Goal: Task Accomplishment & Management: Manage account settings

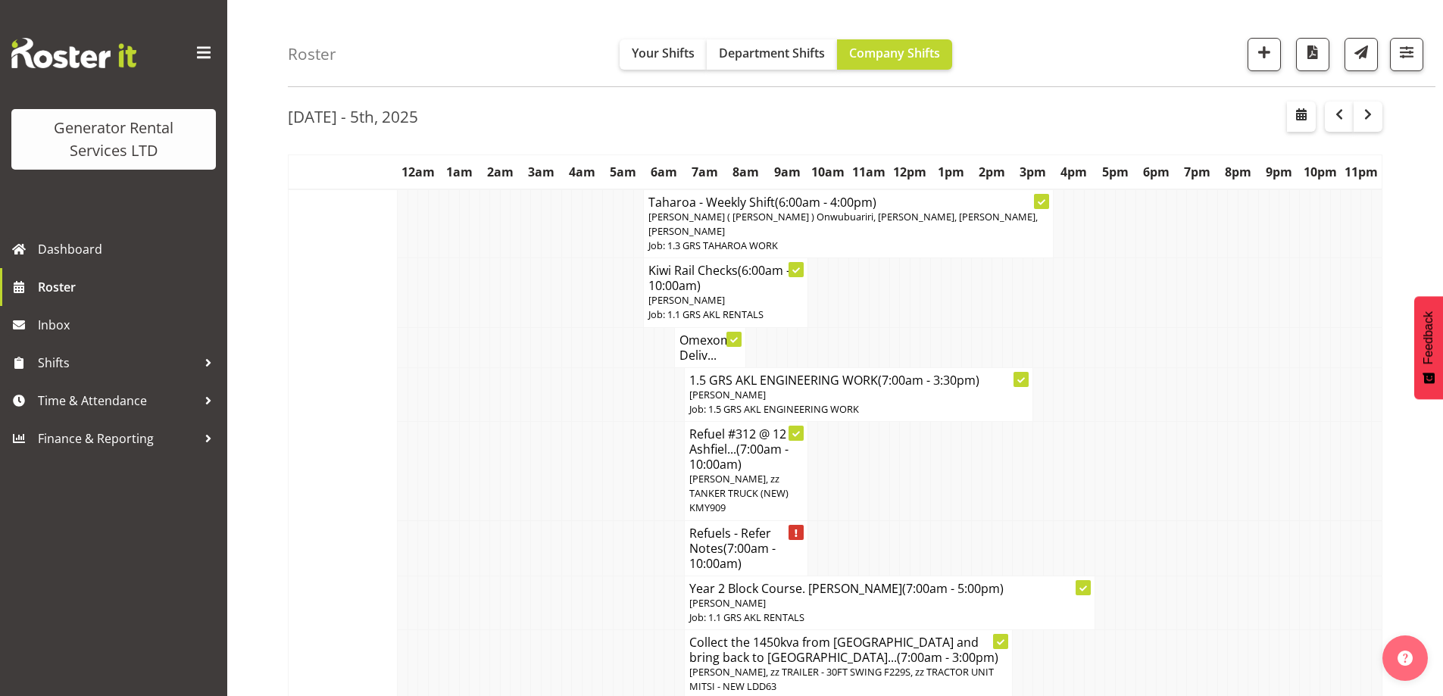
scroll to position [49, 0]
click at [124, 277] on span "Roster" at bounding box center [129, 287] width 182 height 23
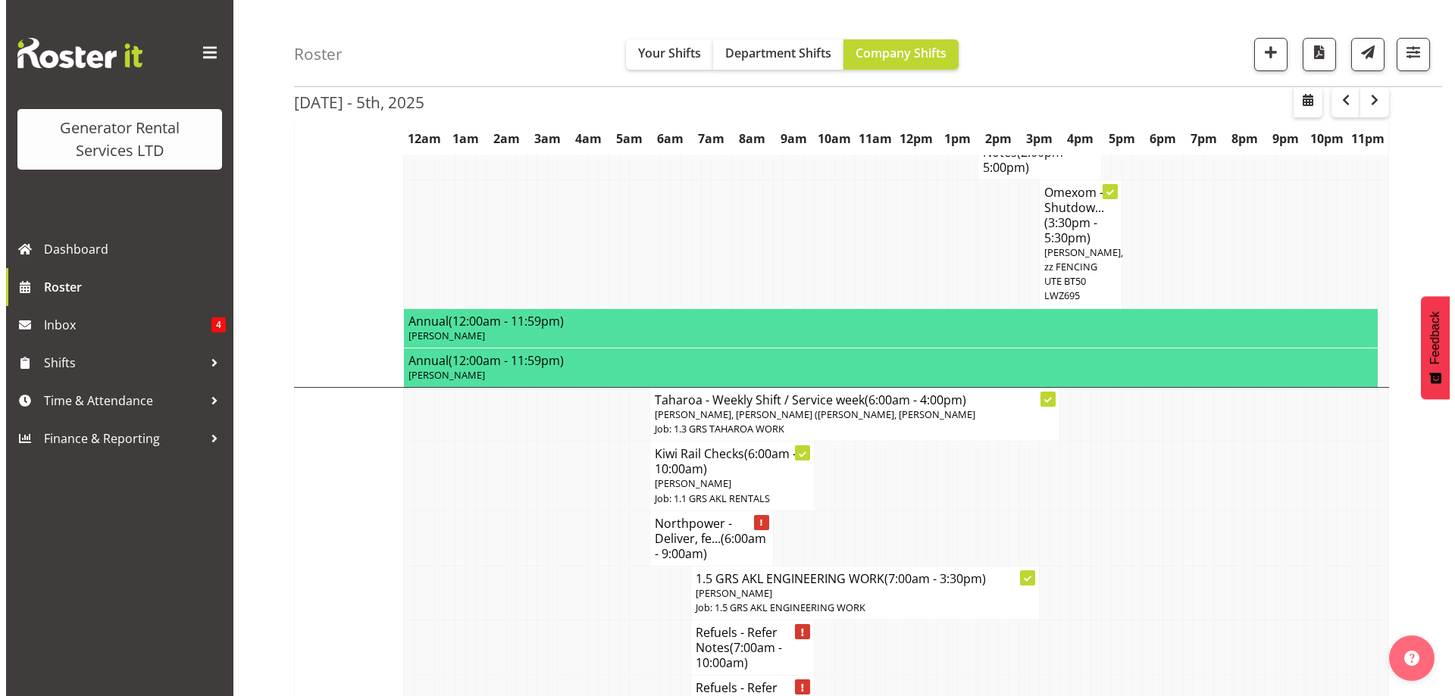
scroll to position [1136, 0]
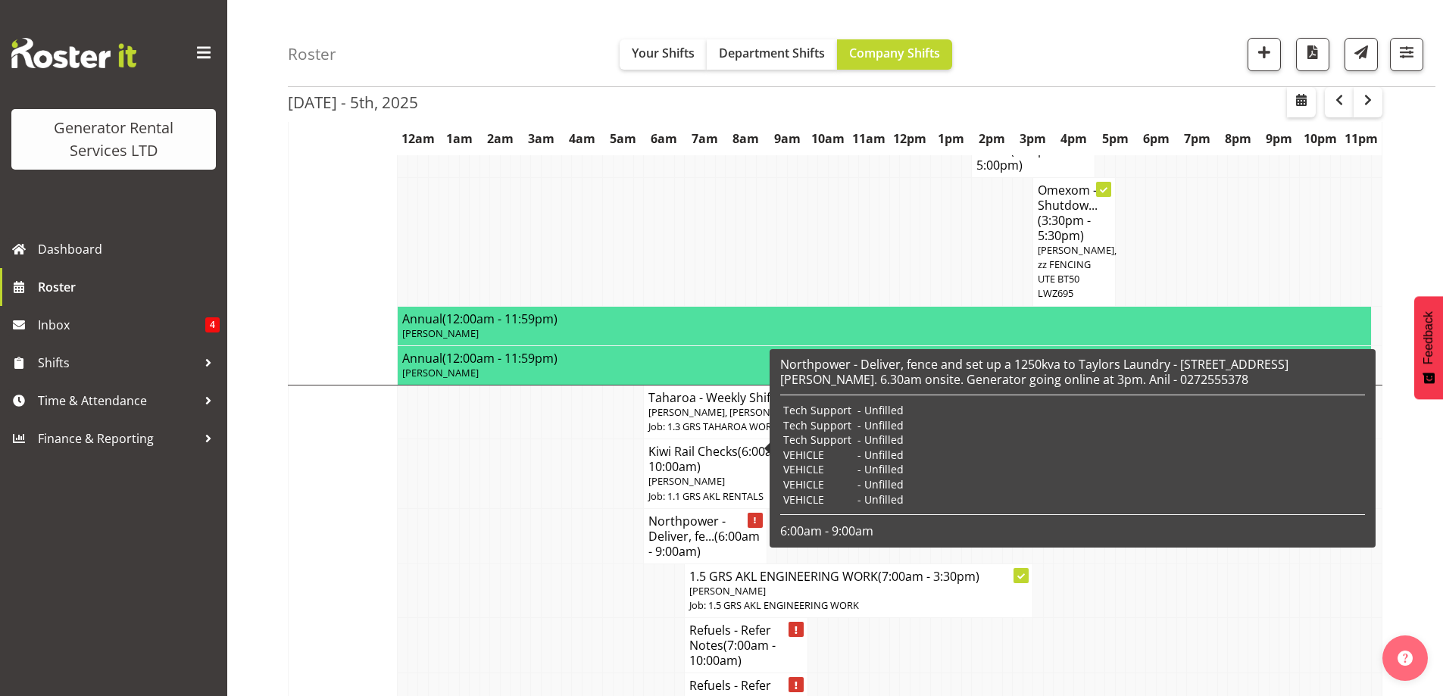
click at [680, 514] on h4 "Northpower - Deliver, fe... (6:00am - 9:00am)" at bounding box center [704, 536] width 113 height 45
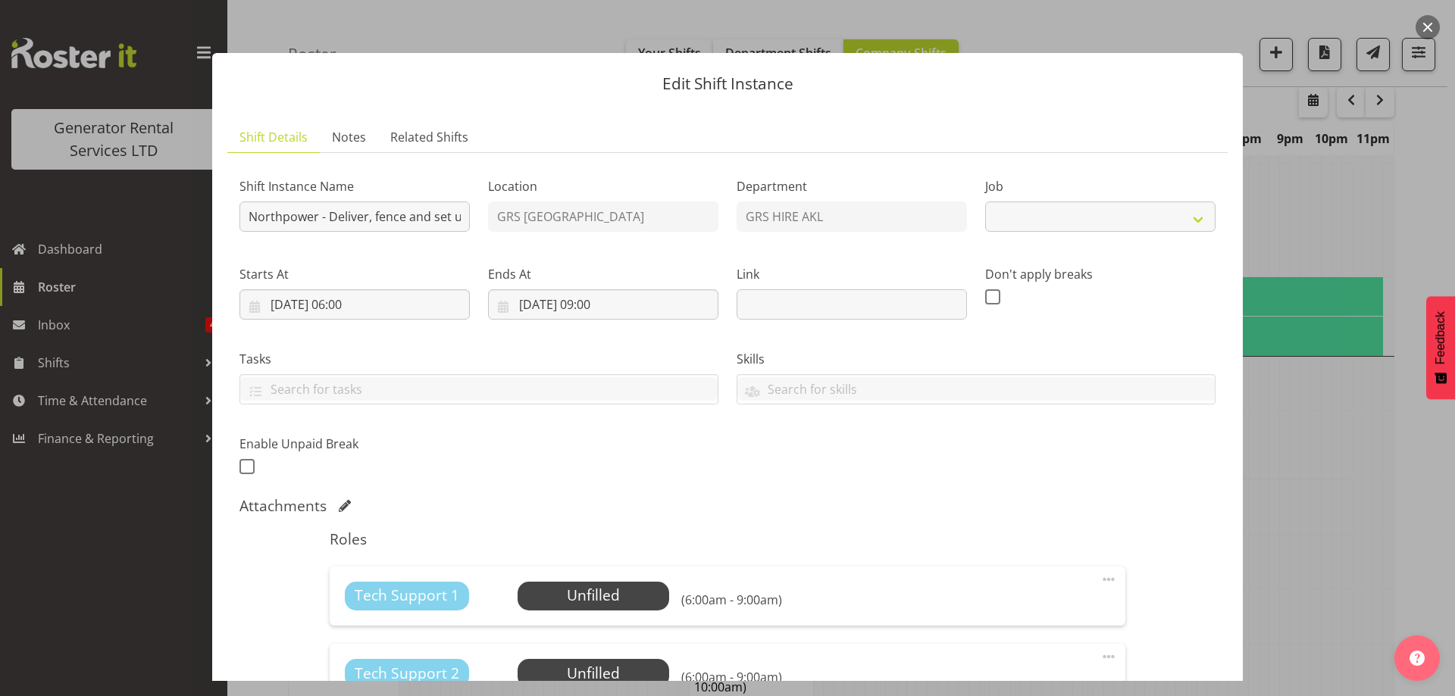
select select "9"
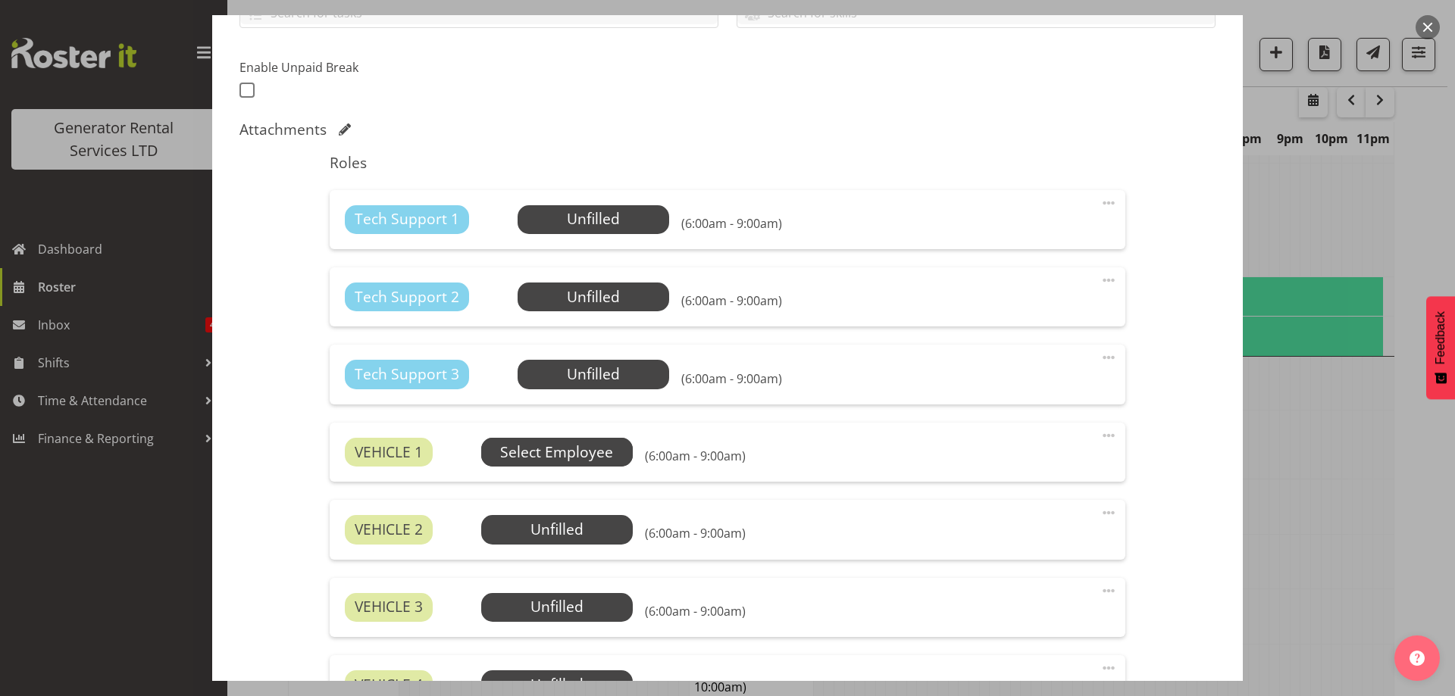
scroll to position [379, 0]
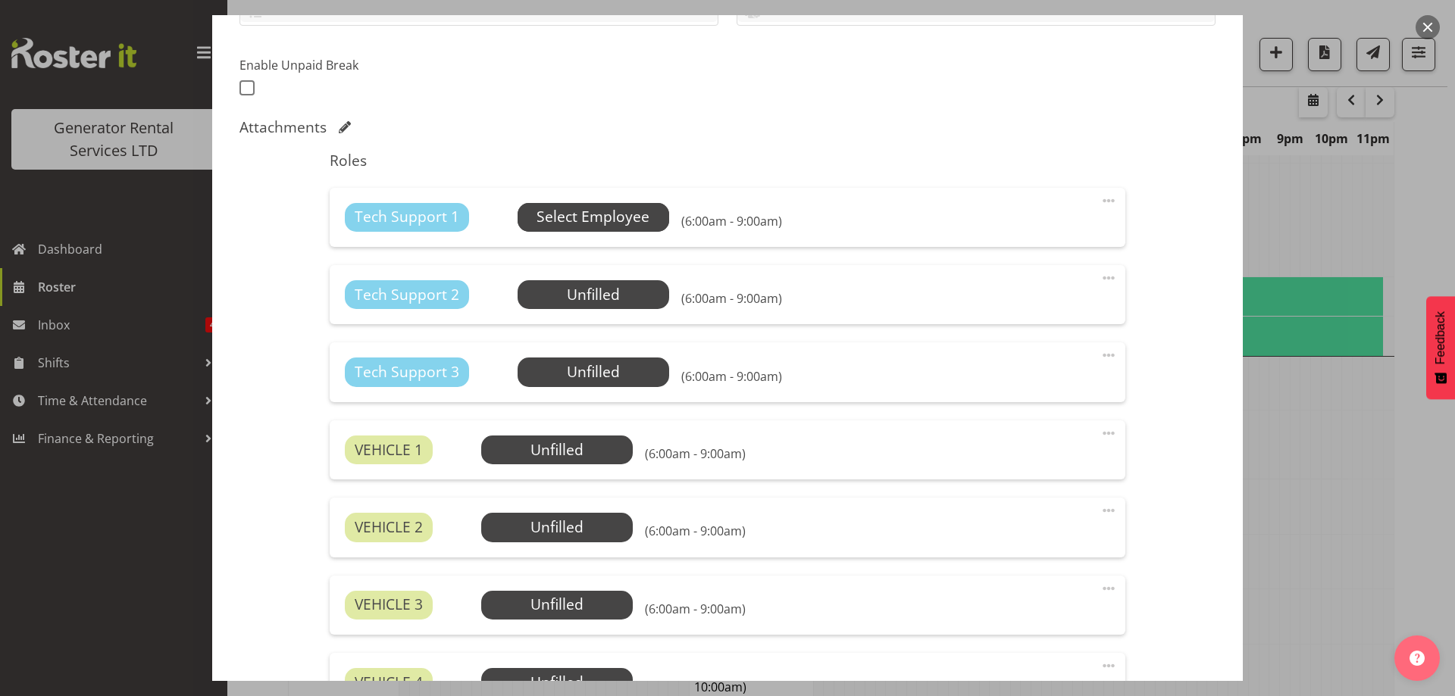
click at [589, 210] on span "Select Employee" at bounding box center [592, 217] width 113 height 22
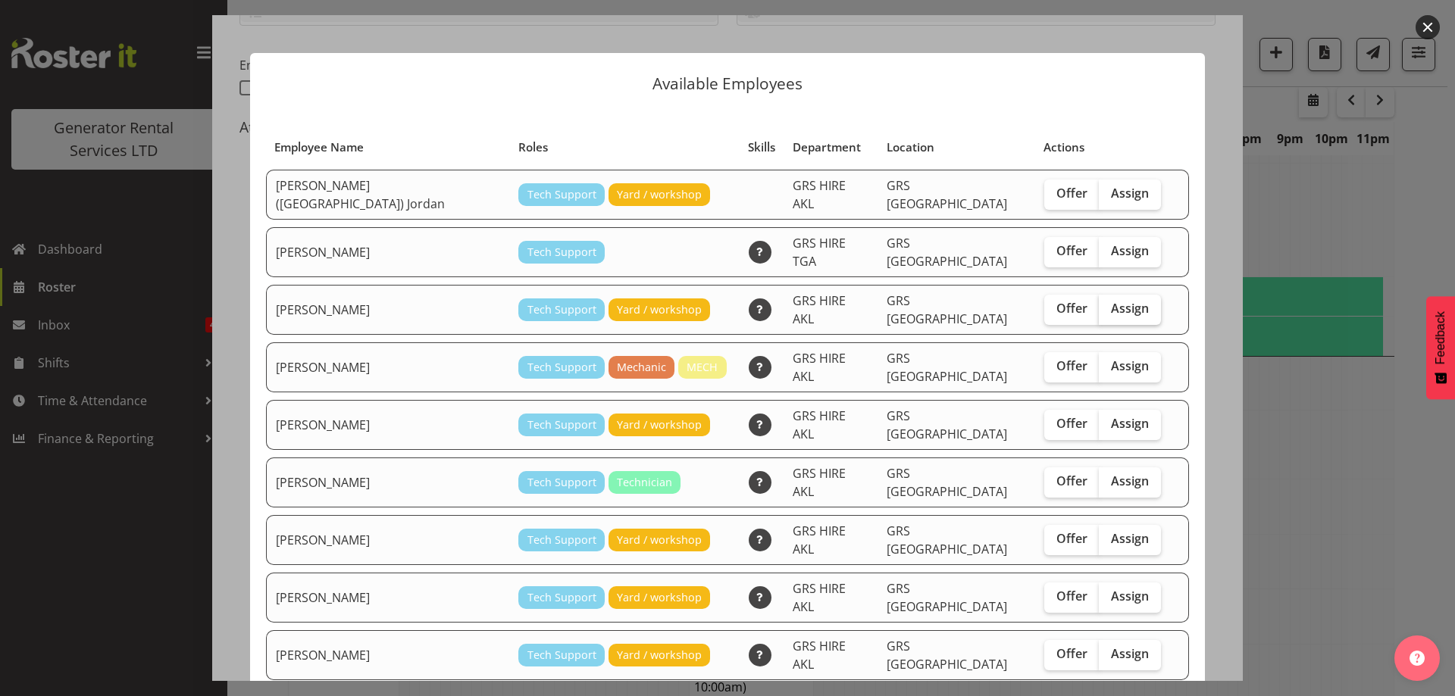
click at [1098, 302] on label "Assign" at bounding box center [1129, 310] width 62 height 30
click at [1098, 304] on input "Assign" at bounding box center [1103, 309] width 10 height 10
checkbox input "true"
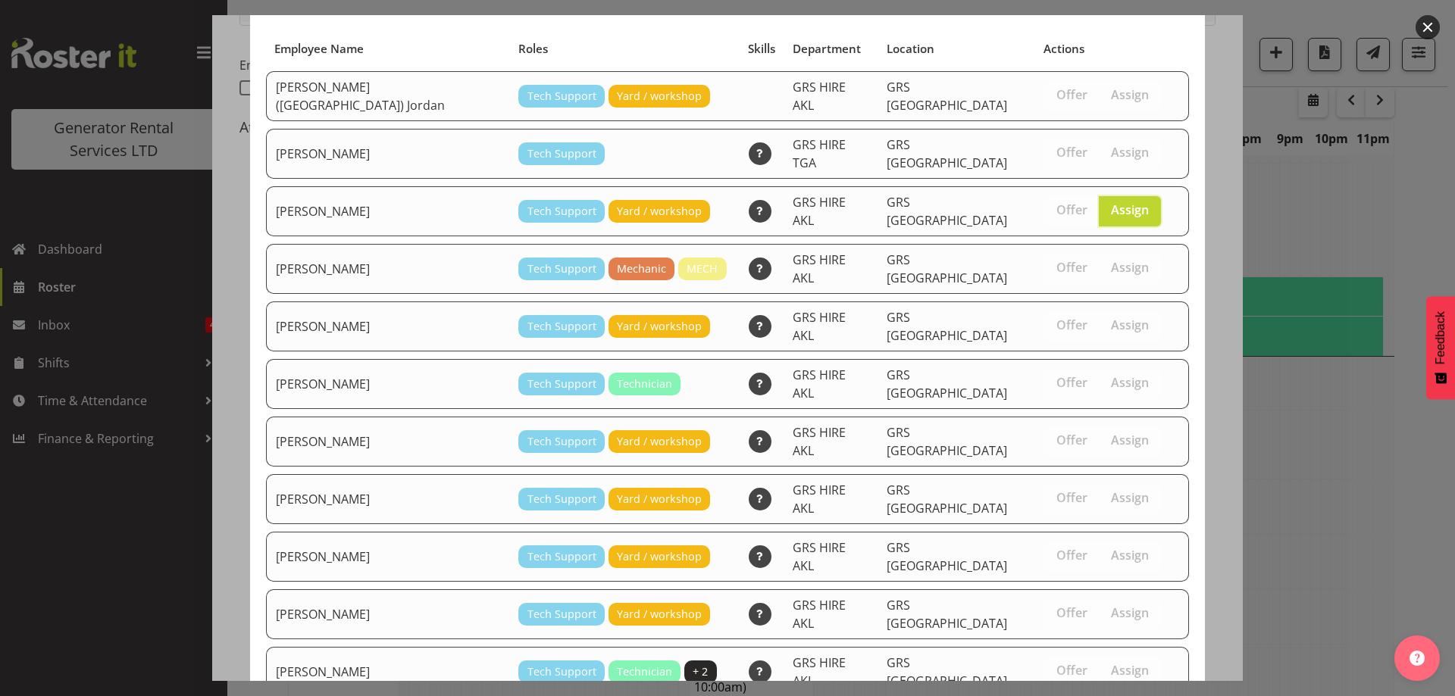
scroll to position [142, 0]
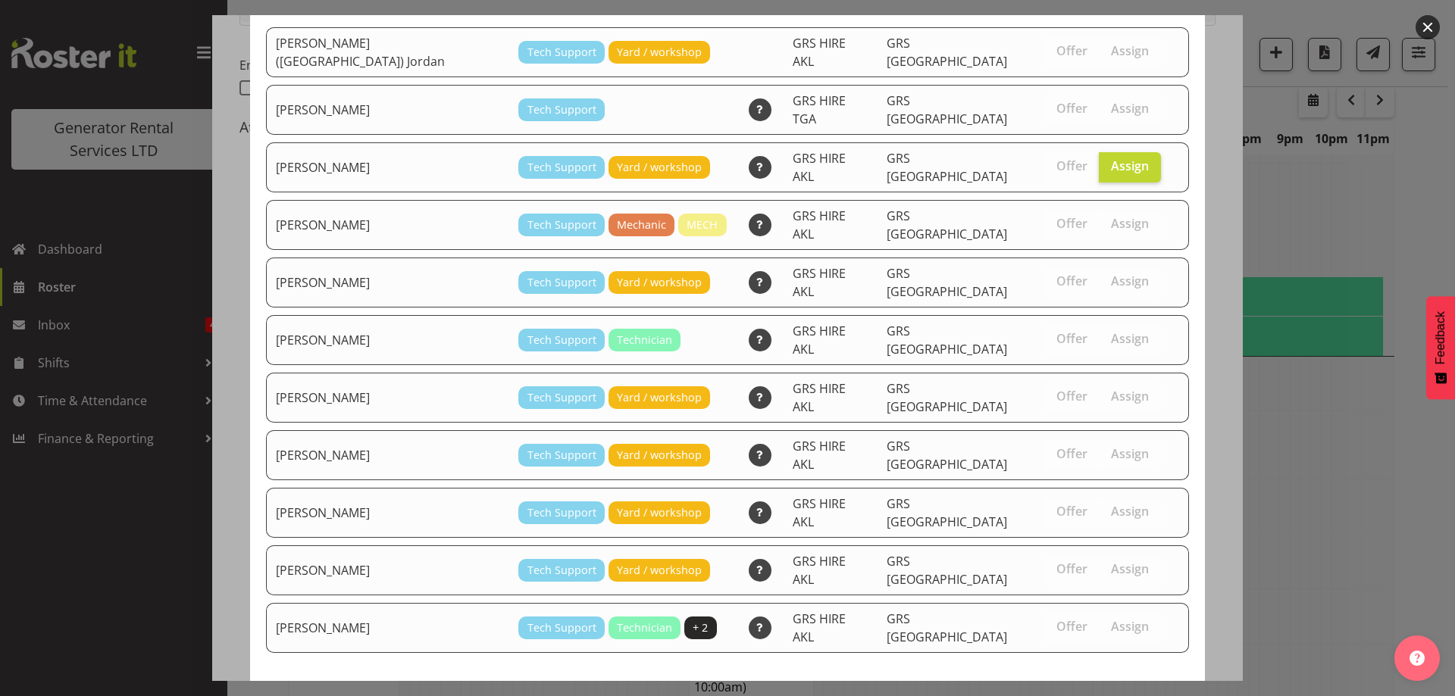
click at [1112, 695] on span "Assign Caleb Phillips" at bounding box center [1103, 708] width 153 height 18
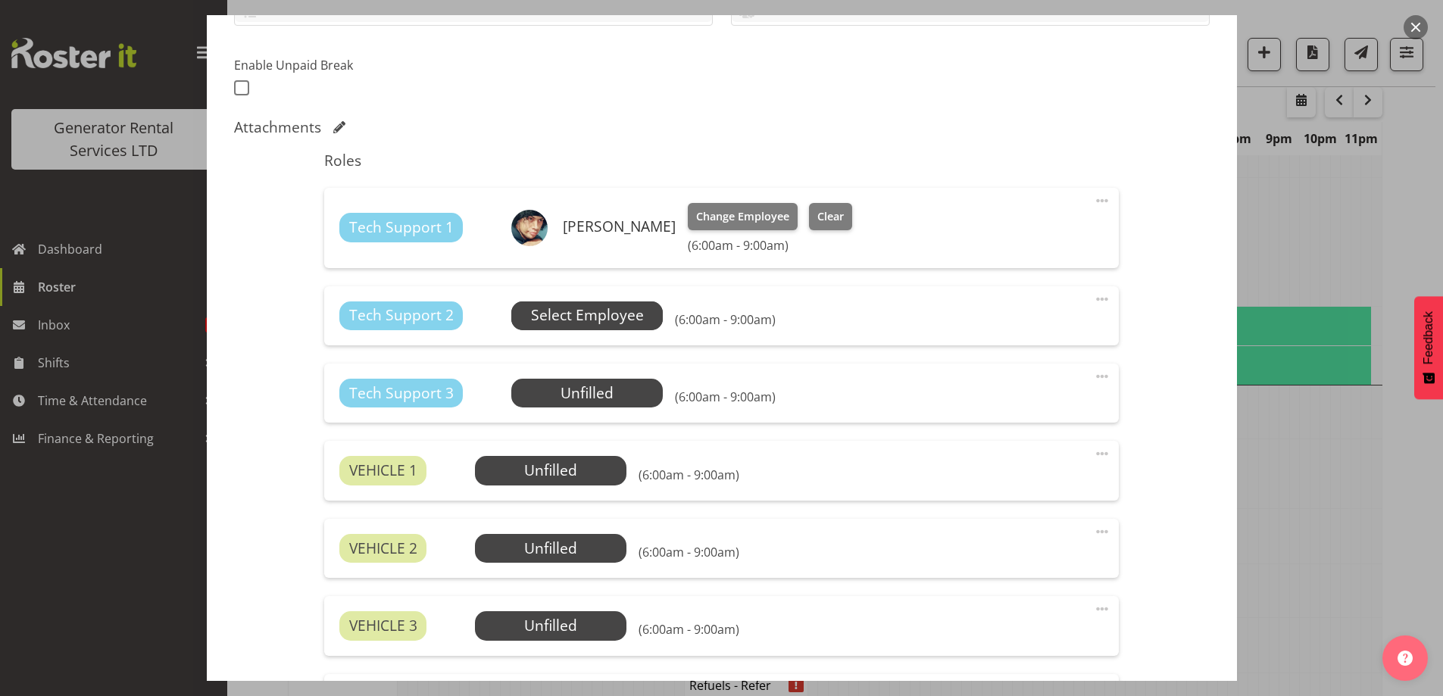
click at [598, 324] on span "Select Employee" at bounding box center [587, 316] width 113 height 22
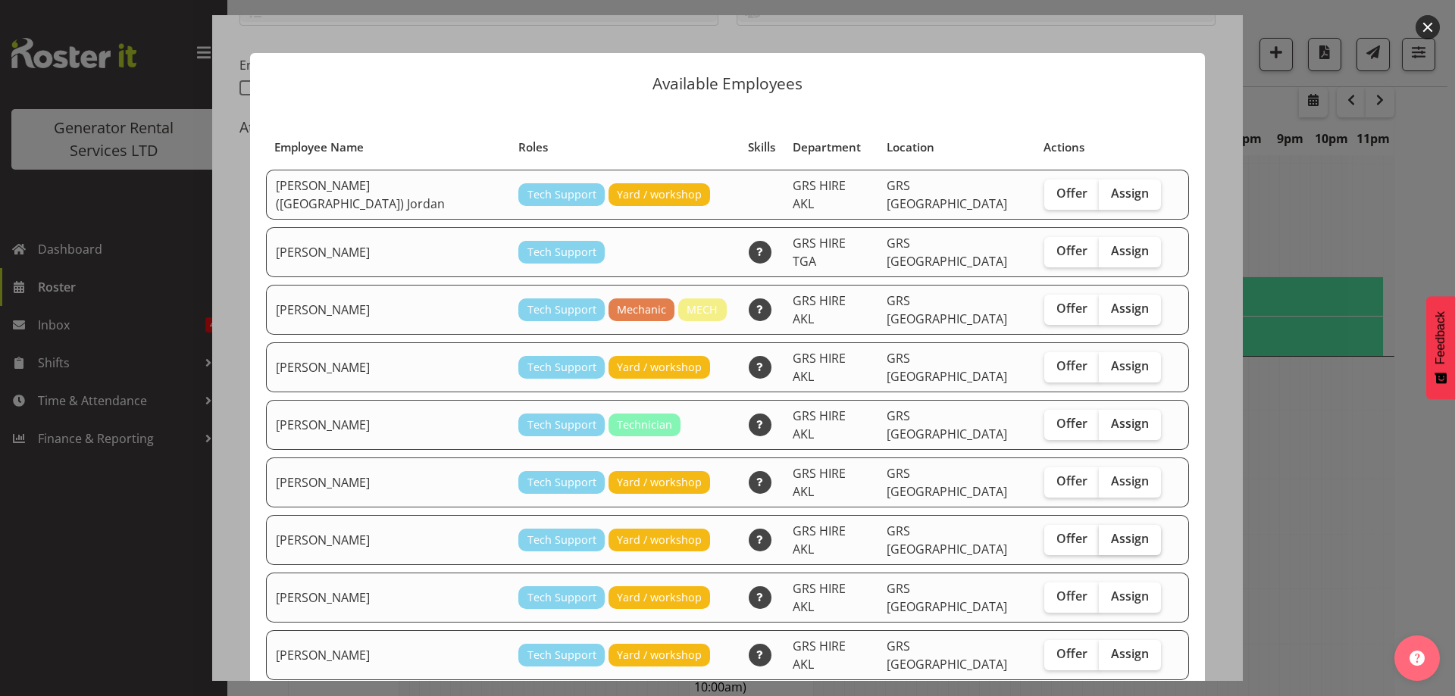
click at [1111, 525] on label "Assign" at bounding box center [1129, 540] width 62 height 30
click at [1108, 534] on input "Assign" at bounding box center [1103, 539] width 10 height 10
checkbox input "true"
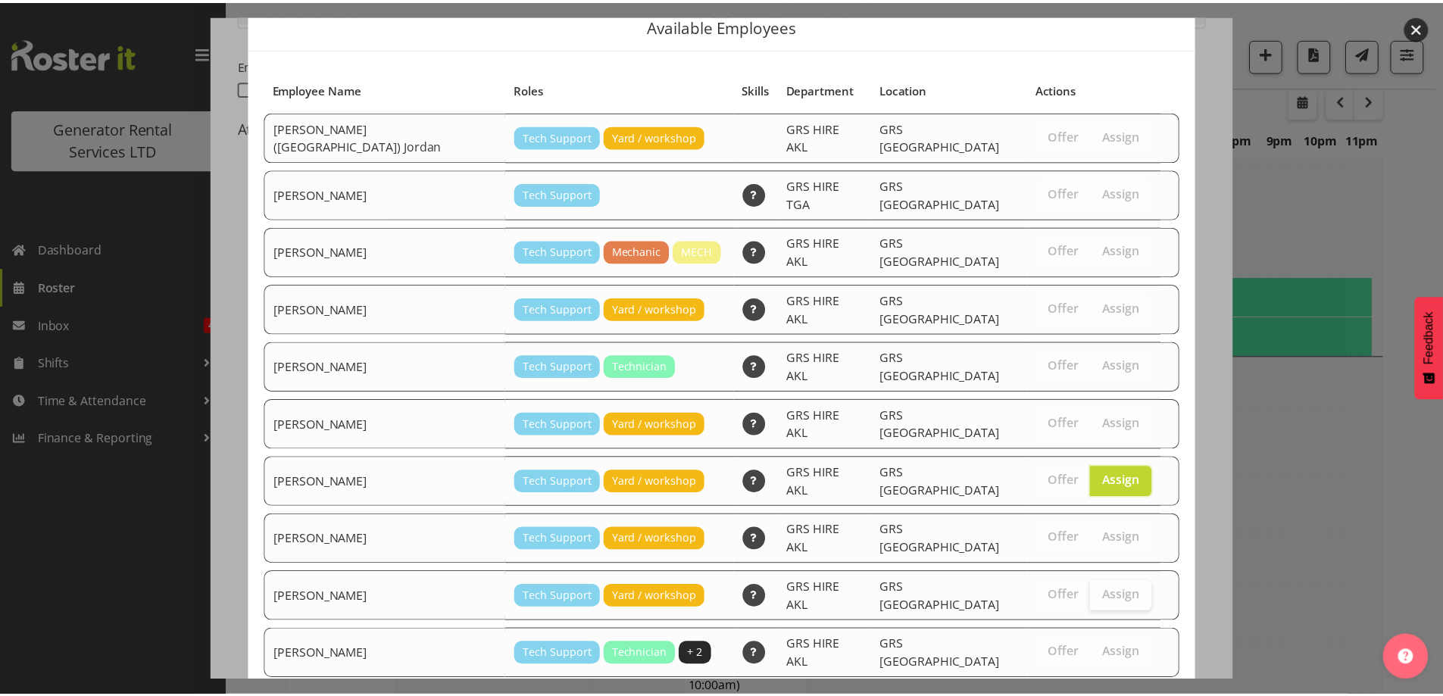
scroll to position [91, 0]
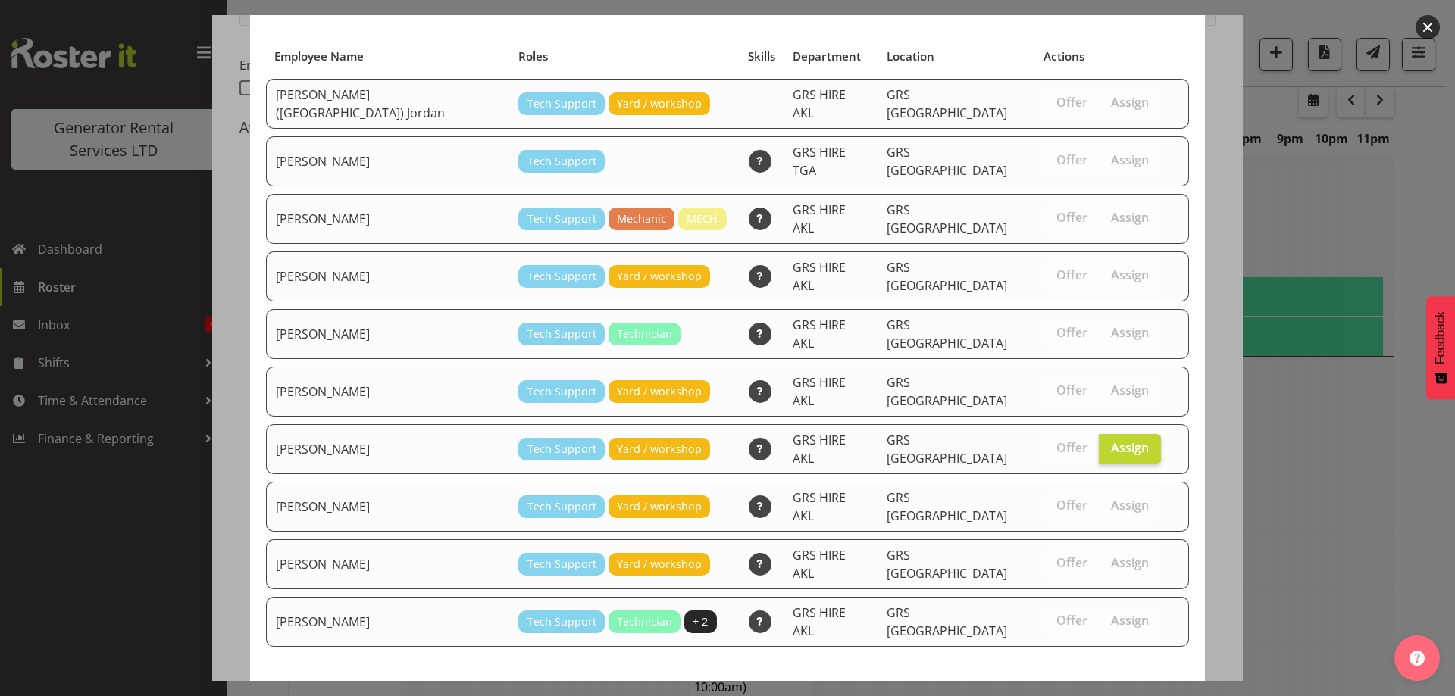
click at [1122, 686] on button "Assign Mina Nomani" at bounding box center [1103, 702] width 173 height 33
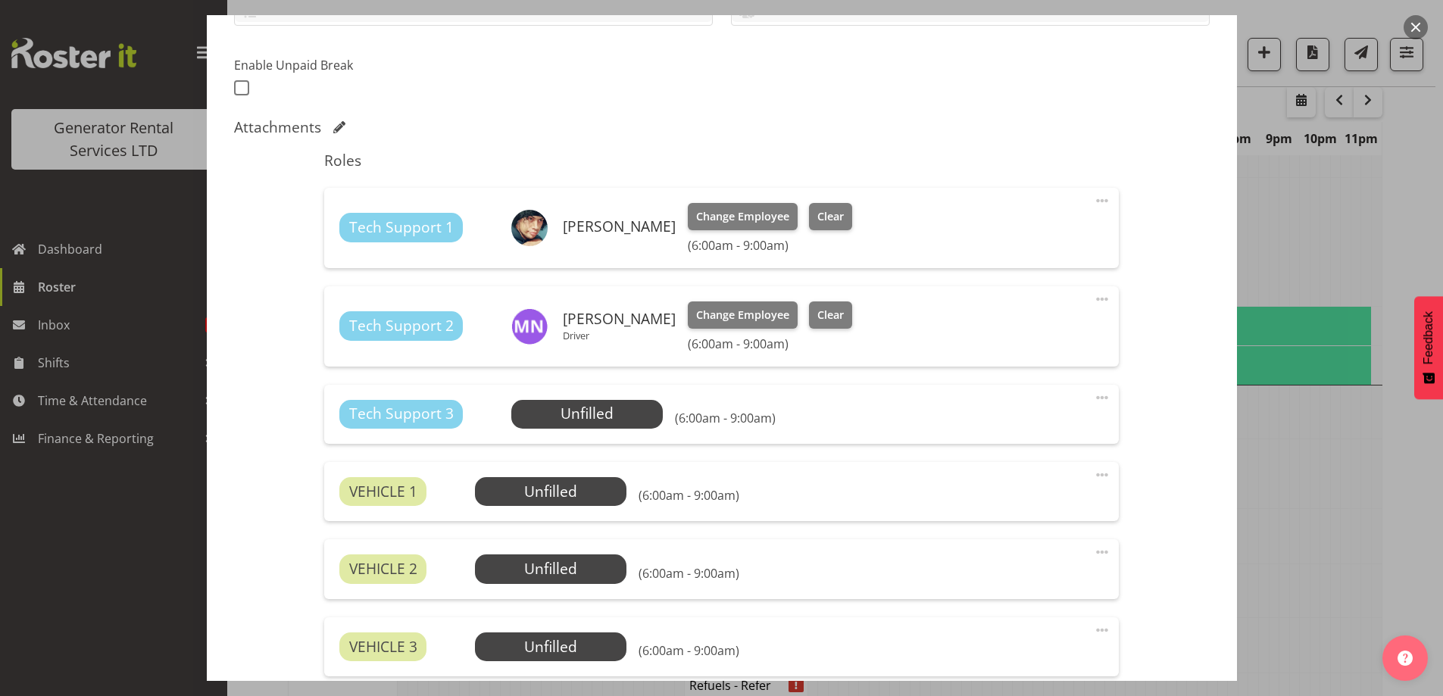
click at [1093, 398] on span at bounding box center [1102, 398] width 18 height 18
click at [1040, 474] on link "Delete" at bounding box center [1038, 485] width 145 height 27
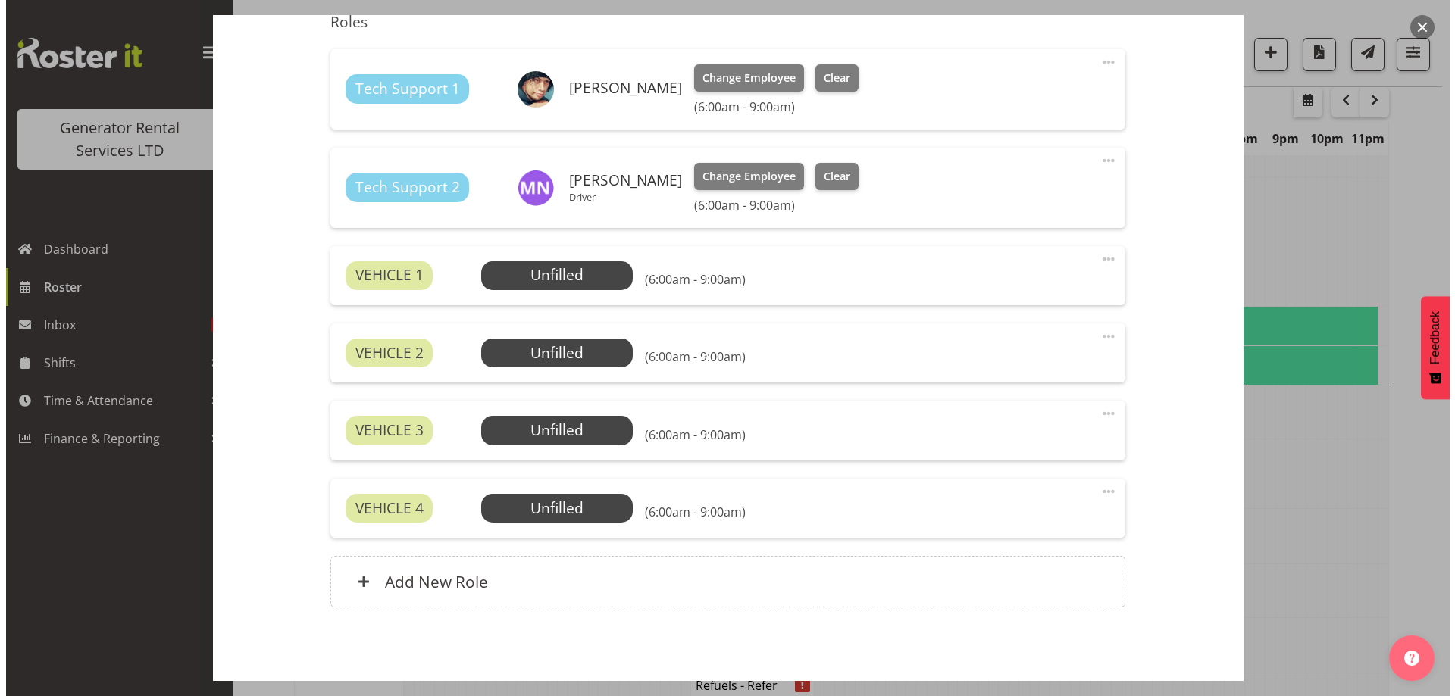
scroll to position [579, 0]
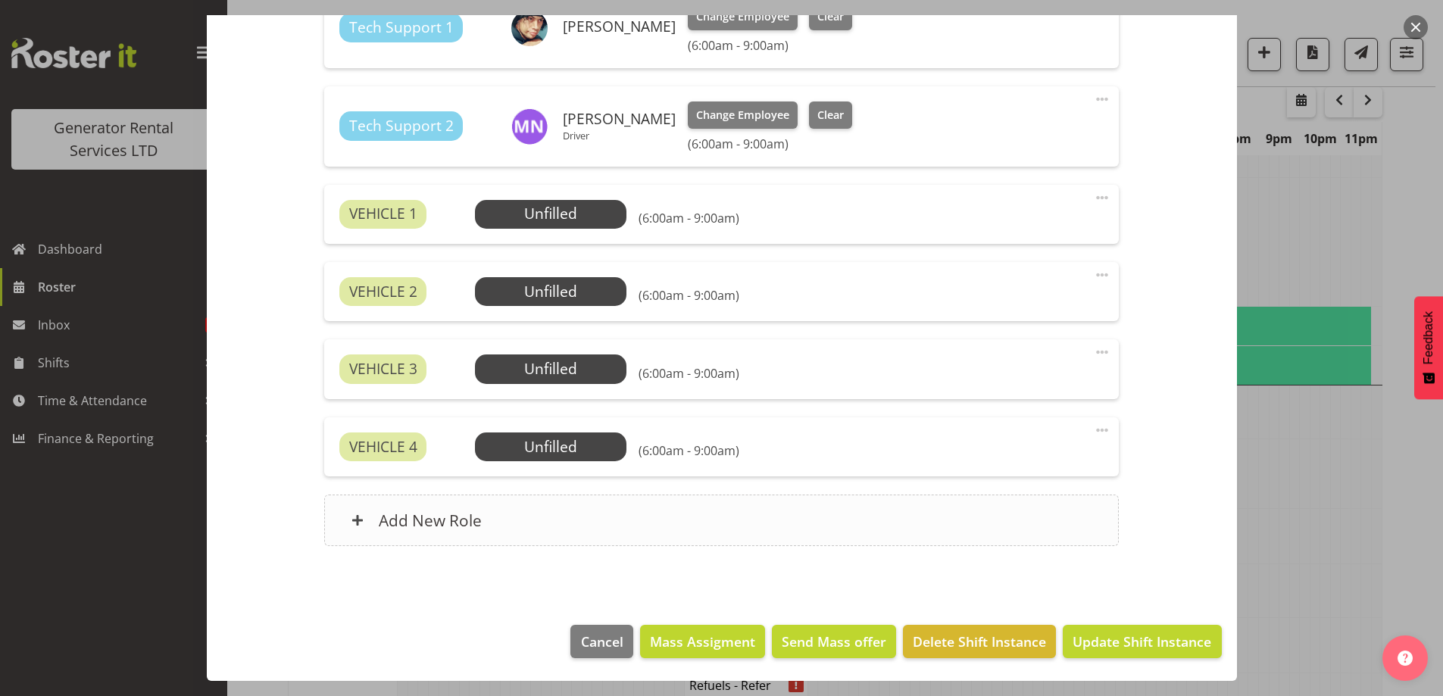
click at [989, 526] on div "Add New Role" at bounding box center [721, 521] width 795 height 52
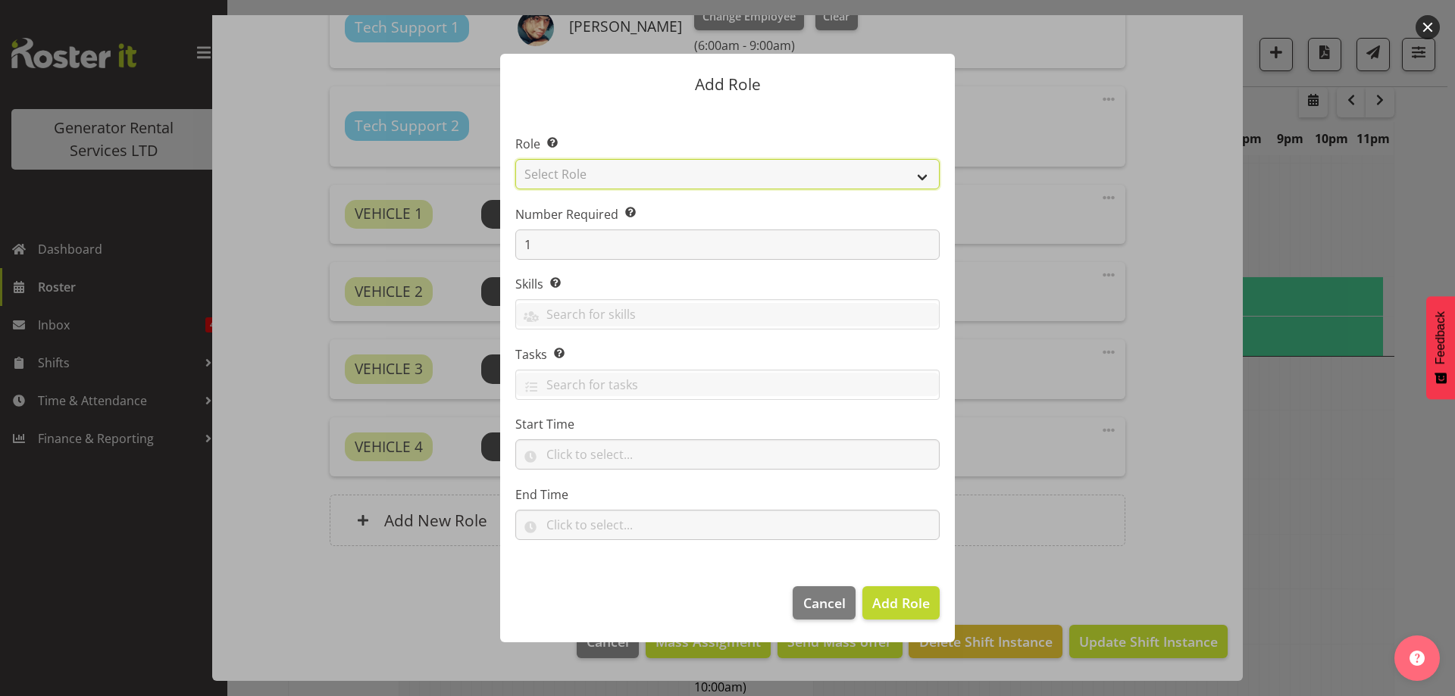
click at [645, 170] on select "Select Role Account Manager Electrician Engineering GM HSEQ manager MECH Mechan…" at bounding box center [727, 174] width 424 height 30
select select "21"
click at [515, 159] on select "Select Role Account Manager Electrician Engineering GM HSEQ manager MECH Mechan…" at bounding box center [727, 174] width 424 height 30
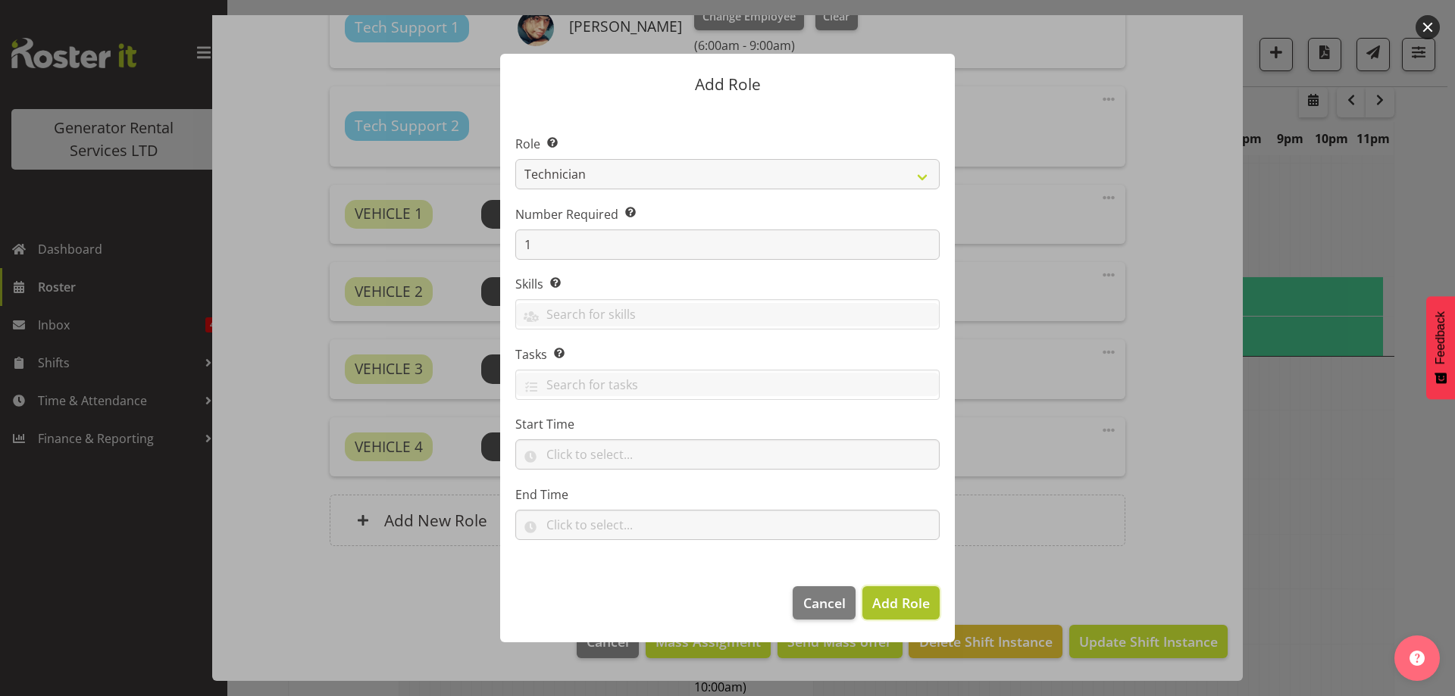
click at [893, 600] on span "Add Role" at bounding box center [901, 603] width 58 height 18
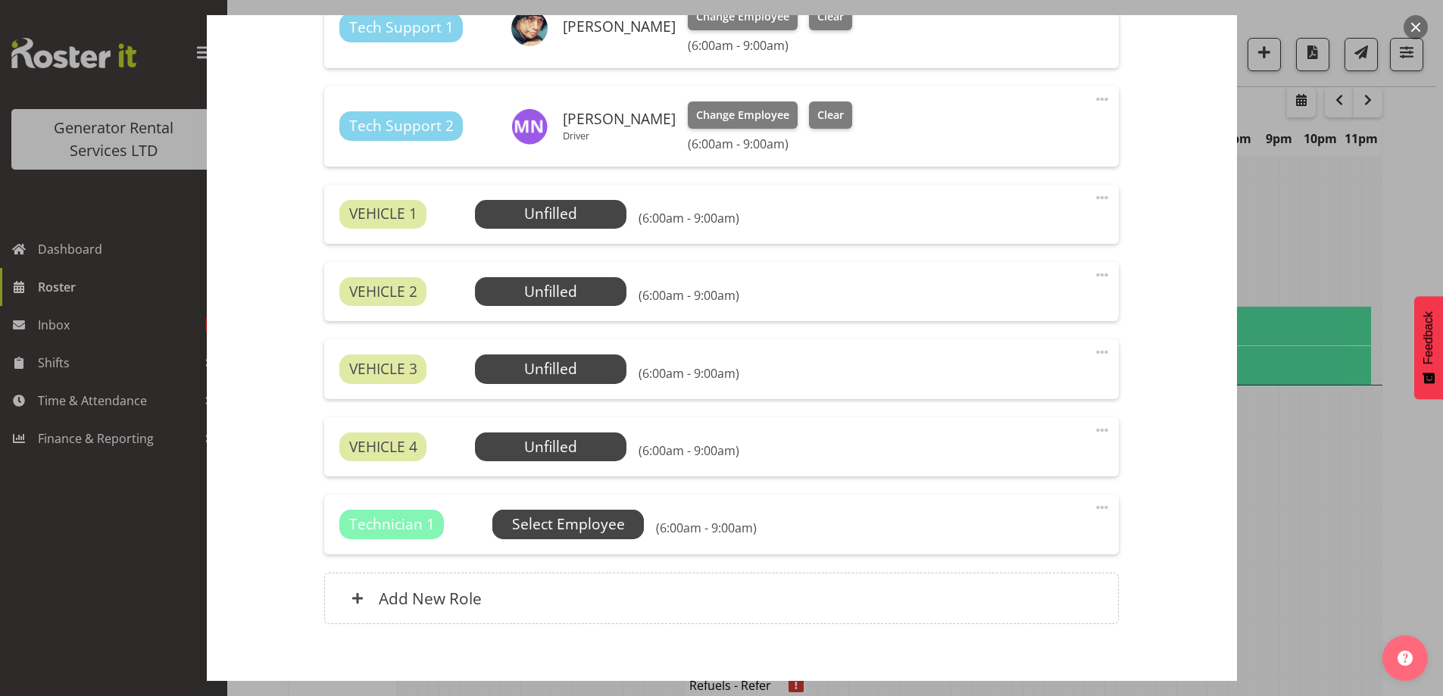
click at [620, 520] on span "Select Employee" at bounding box center [568, 525] width 113 height 22
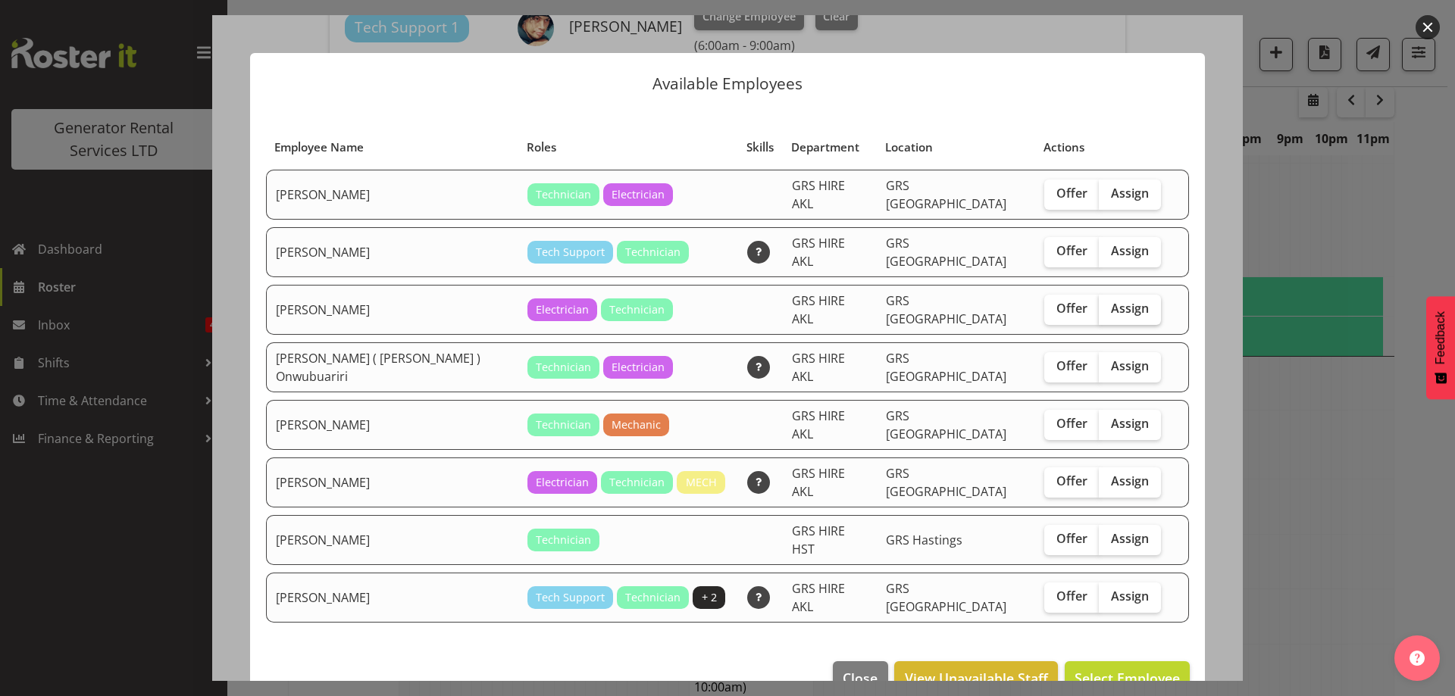
click at [1111, 301] on span "Assign" at bounding box center [1130, 308] width 38 height 15
click at [1108, 304] on input "Assign" at bounding box center [1103, 309] width 10 height 10
checkbox input "true"
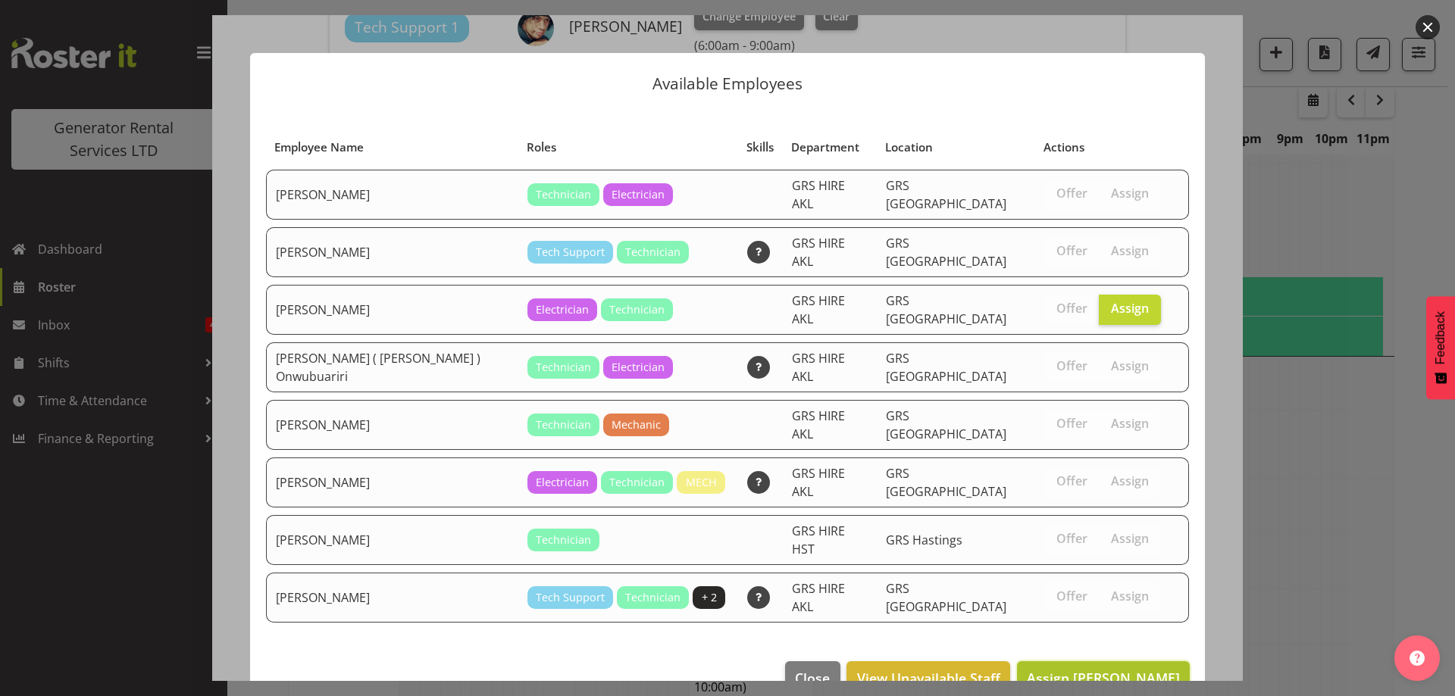
click at [1119, 669] on span "Assign Daniel Watkinson" at bounding box center [1103, 678] width 153 height 18
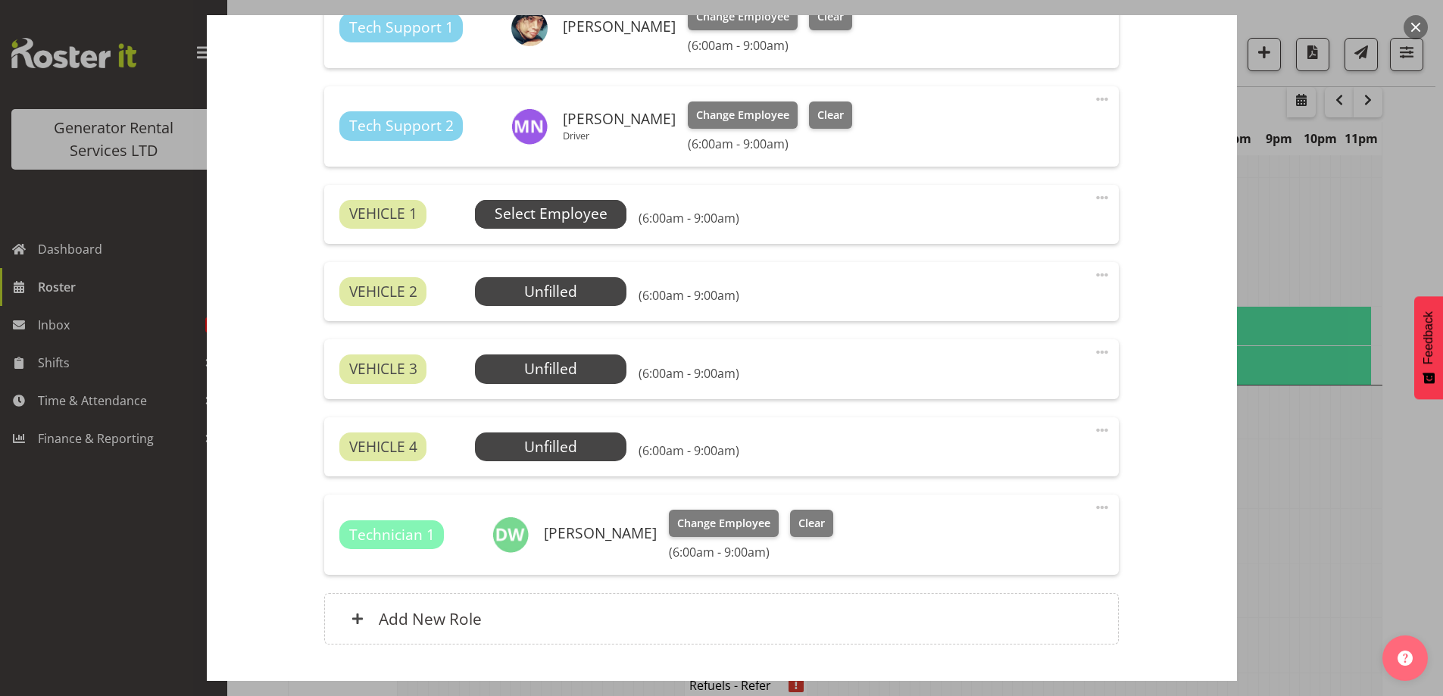
click at [573, 222] on span "Select Employee" at bounding box center [551, 214] width 113 height 22
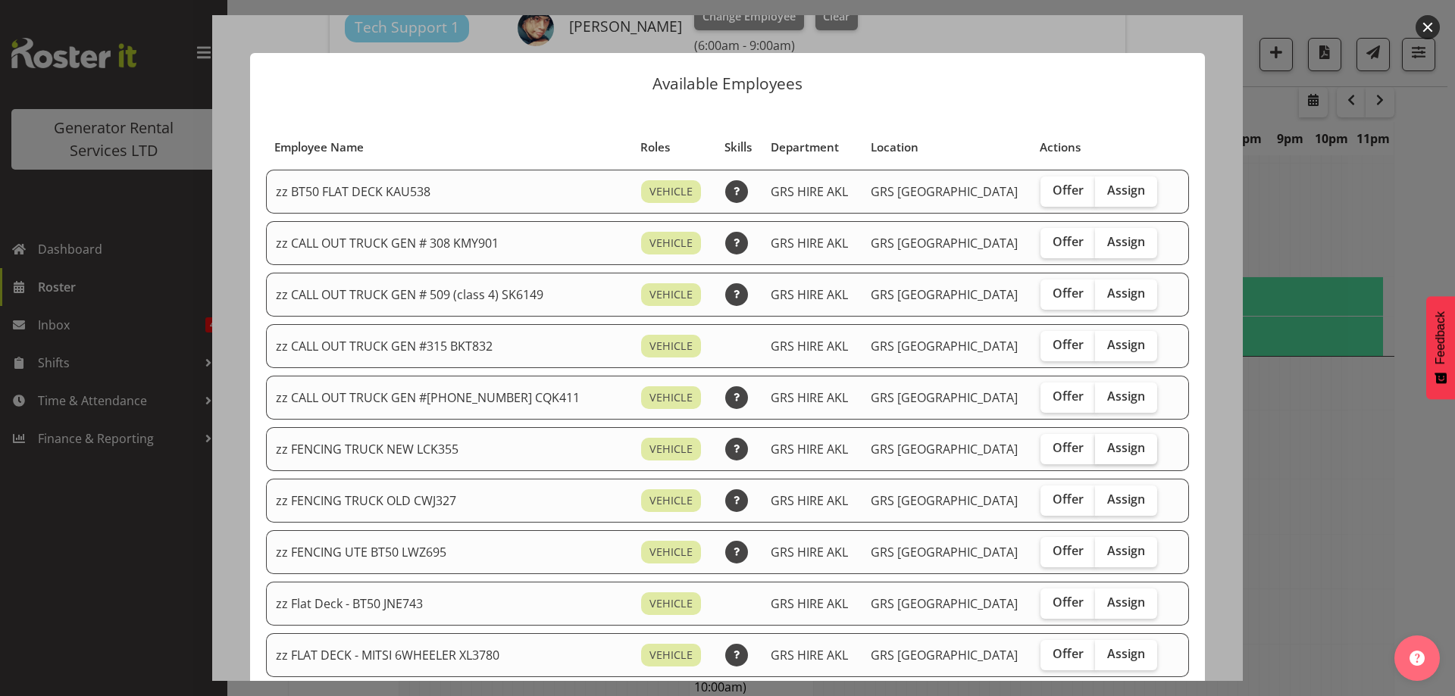
click at [1095, 445] on label "Assign" at bounding box center [1126, 449] width 62 height 30
click at [1095, 445] on input "Assign" at bounding box center [1100, 448] width 10 height 10
checkbox input "true"
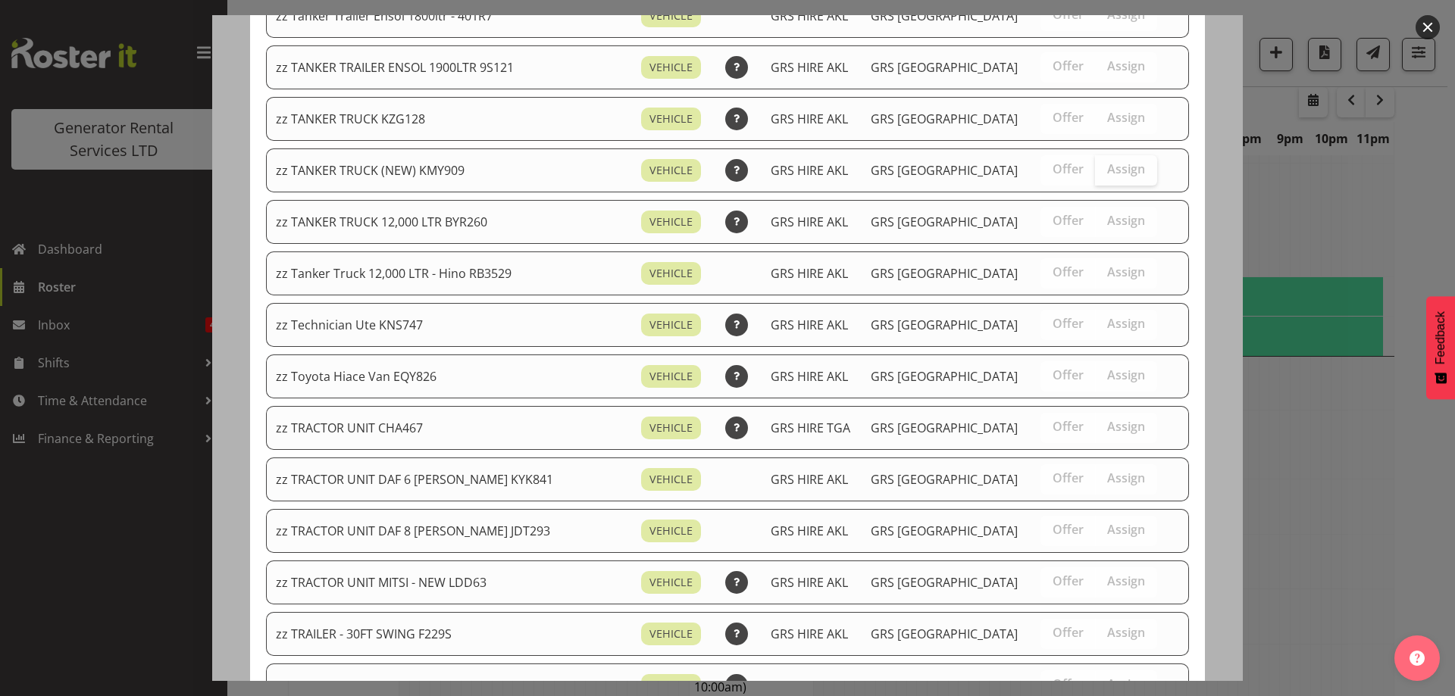
scroll to position [1894, 0]
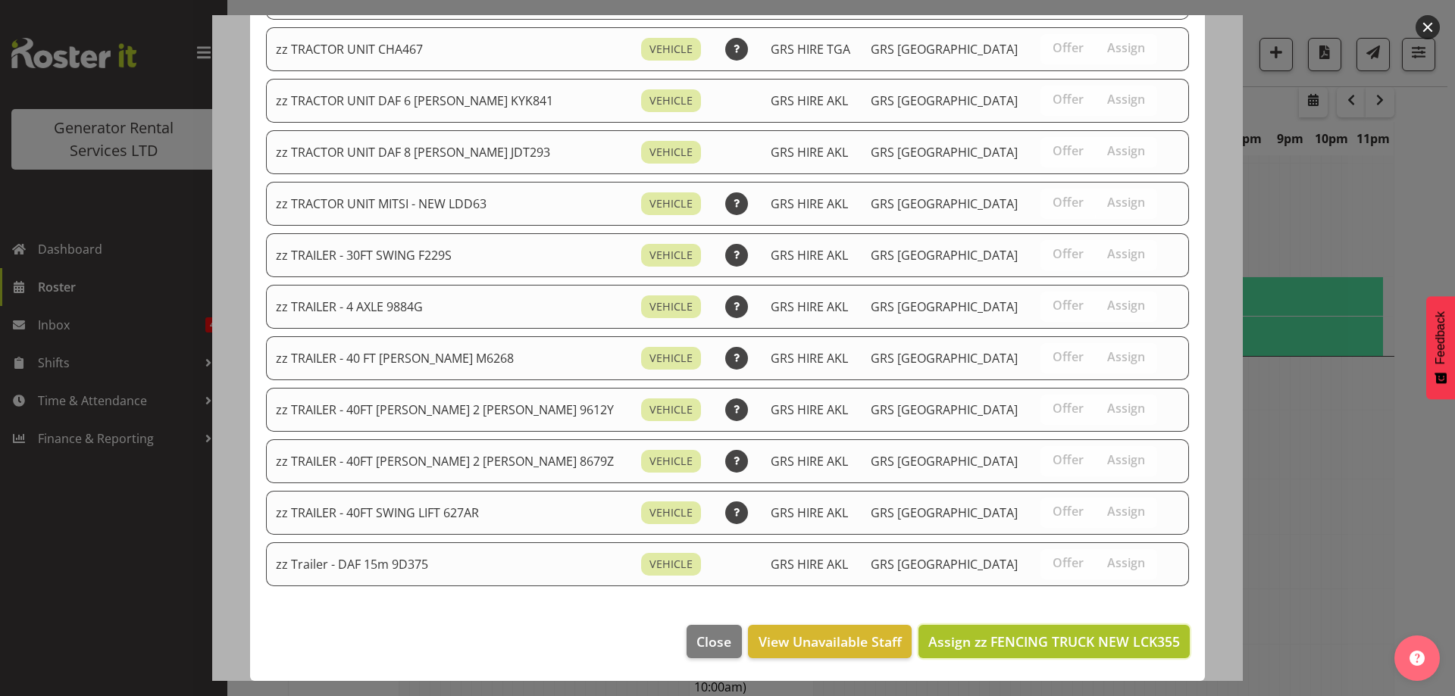
click at [1088, 637] on span "Assign zz FENCING TRUCK NEW LCK355" at bounding box center [1054, 642] width 252 height 18
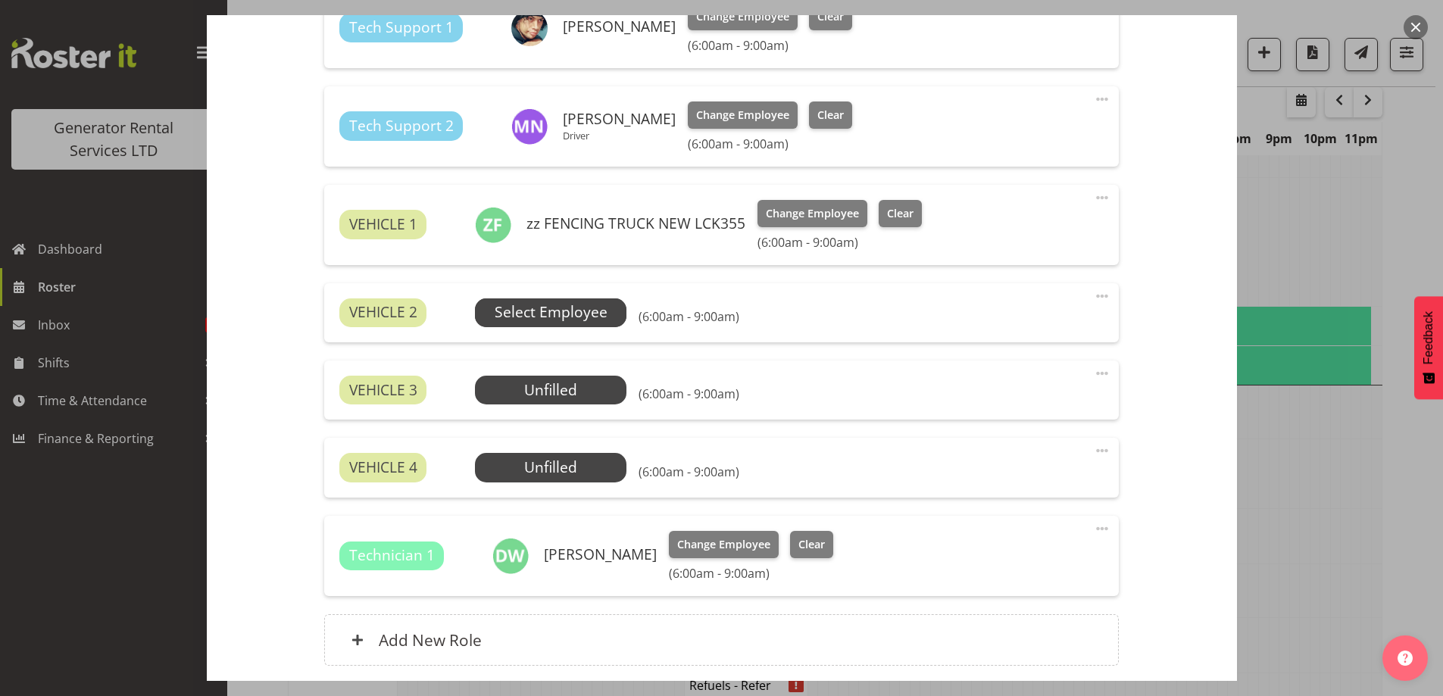
click at [623, 317] on span "Select Employee" at bounding box center [551, 312] width 152 height 29
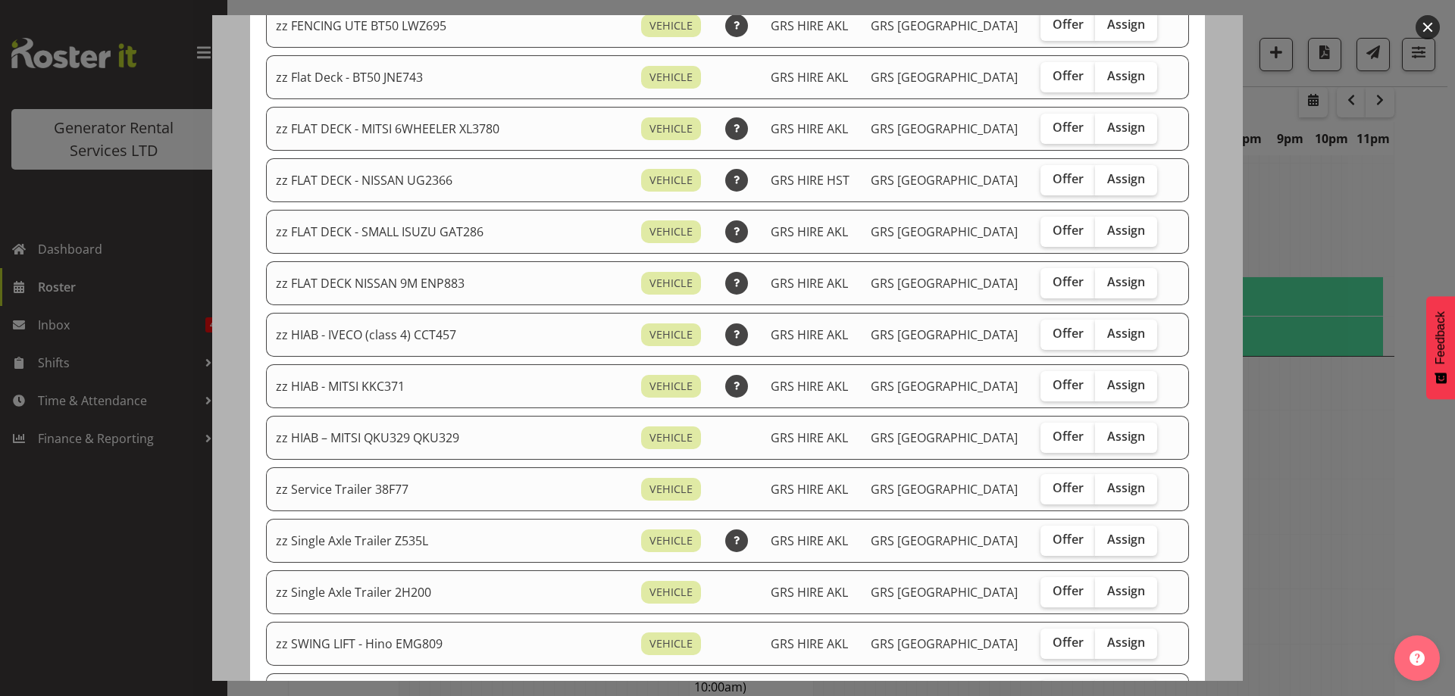
scroll to position [606, 0]
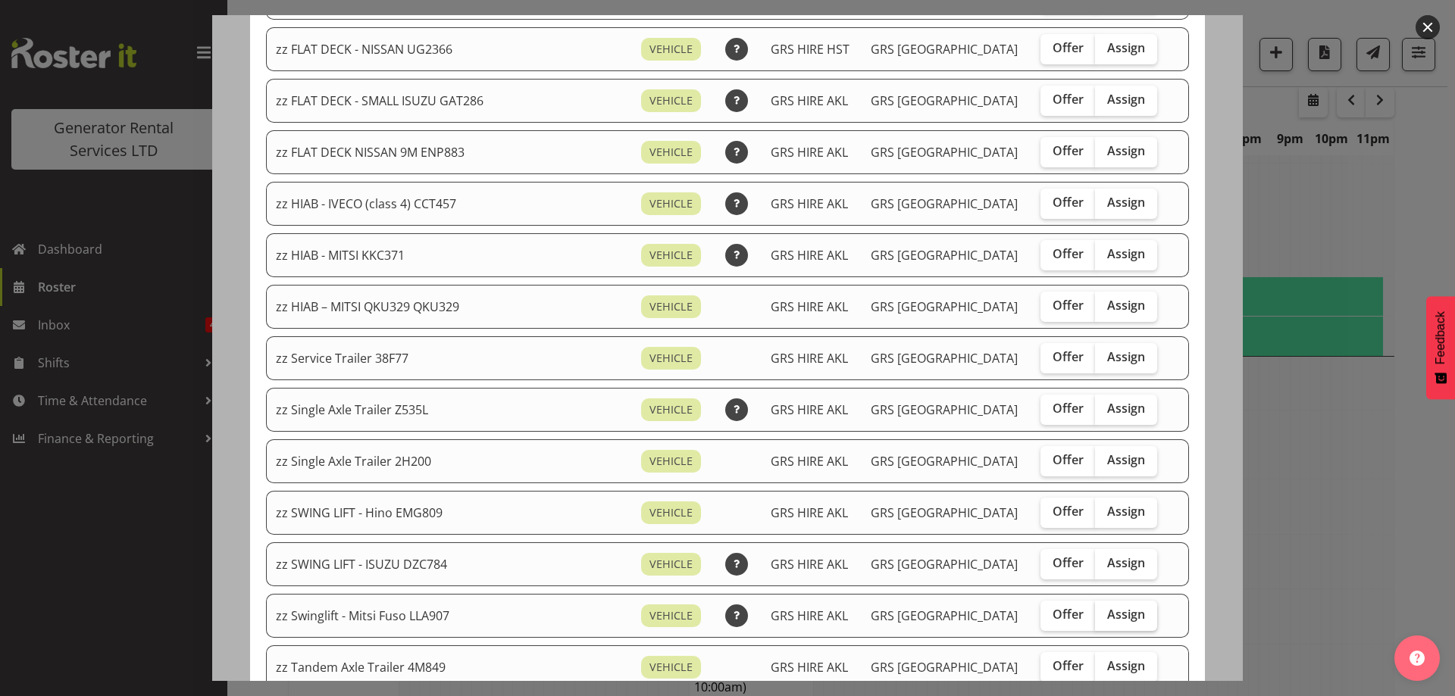
click at [1107, 618] on span "Assign" at bounding box center [1126, 614] width 38 height 15
click at [1100, 618] on input "Assign" at bounding box center [1100, 615] width 10 height 10
checkbox input "true"
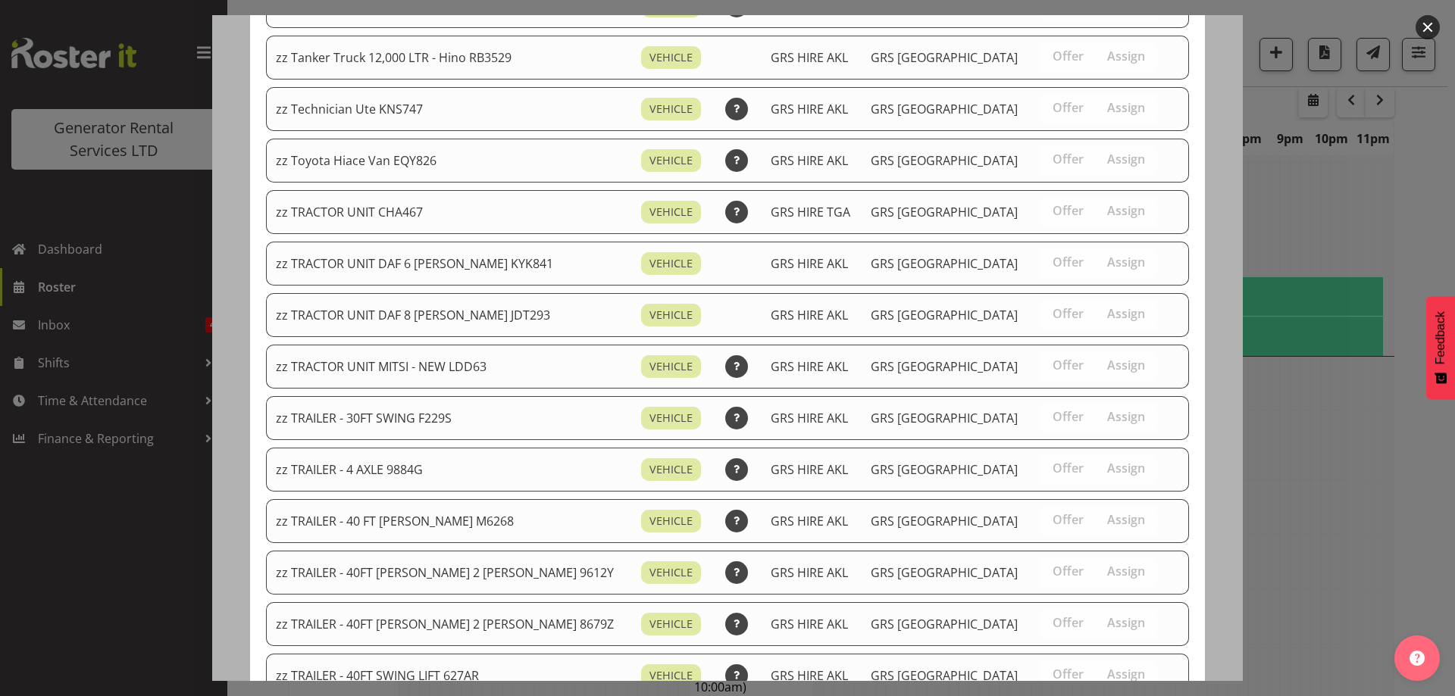
scroll to position [1842, 0]
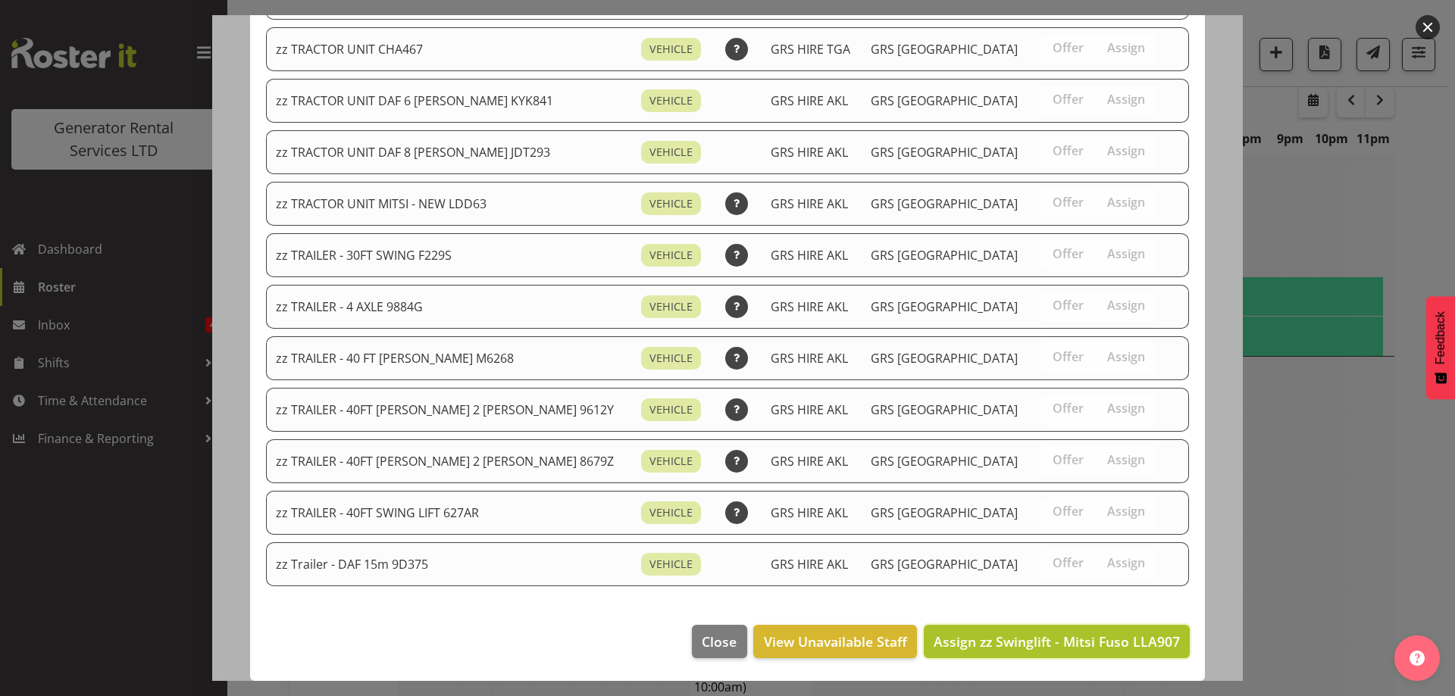
click at [1095, 633] on span "Assign zz Swinglift - Mitsi Fuso LLA907" at bounding box center [1056, 642] width 246 height 18
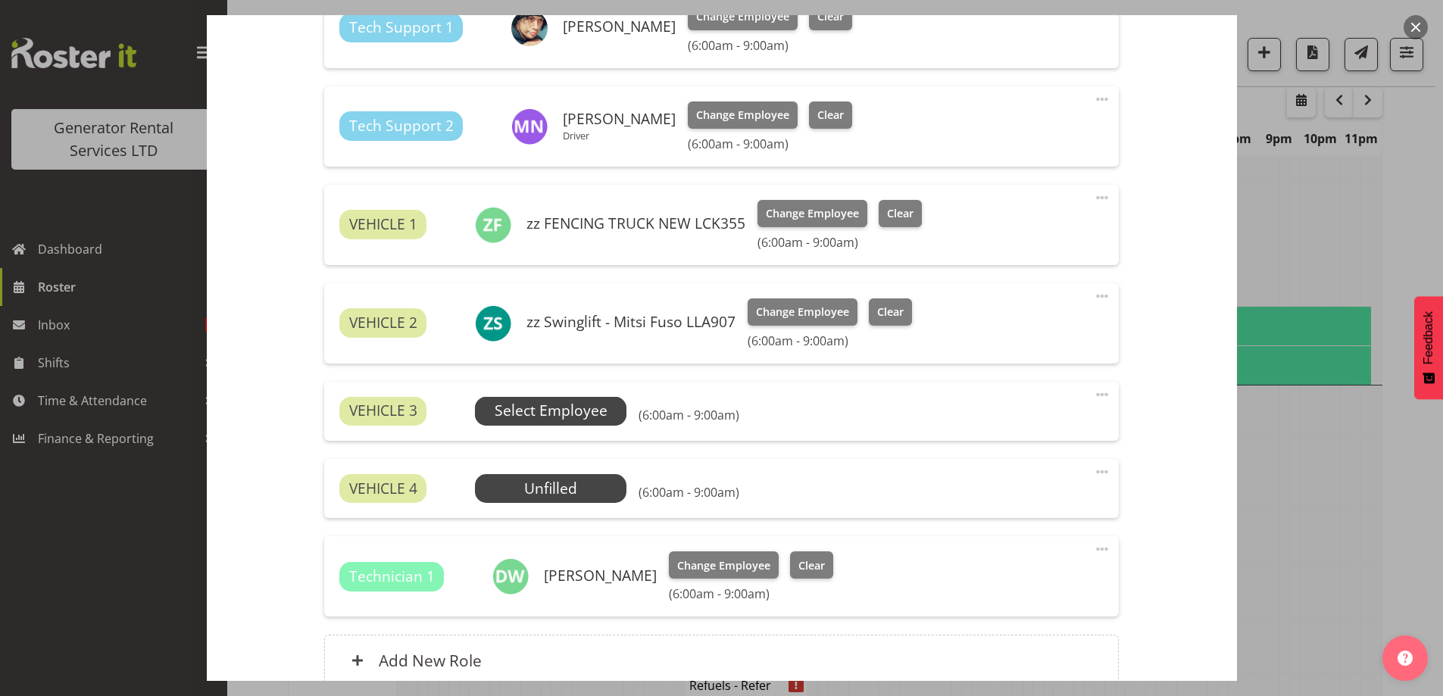
click at [559, 421] on span "Select Employee" at bounding box center [551, 411] width 113 height 22
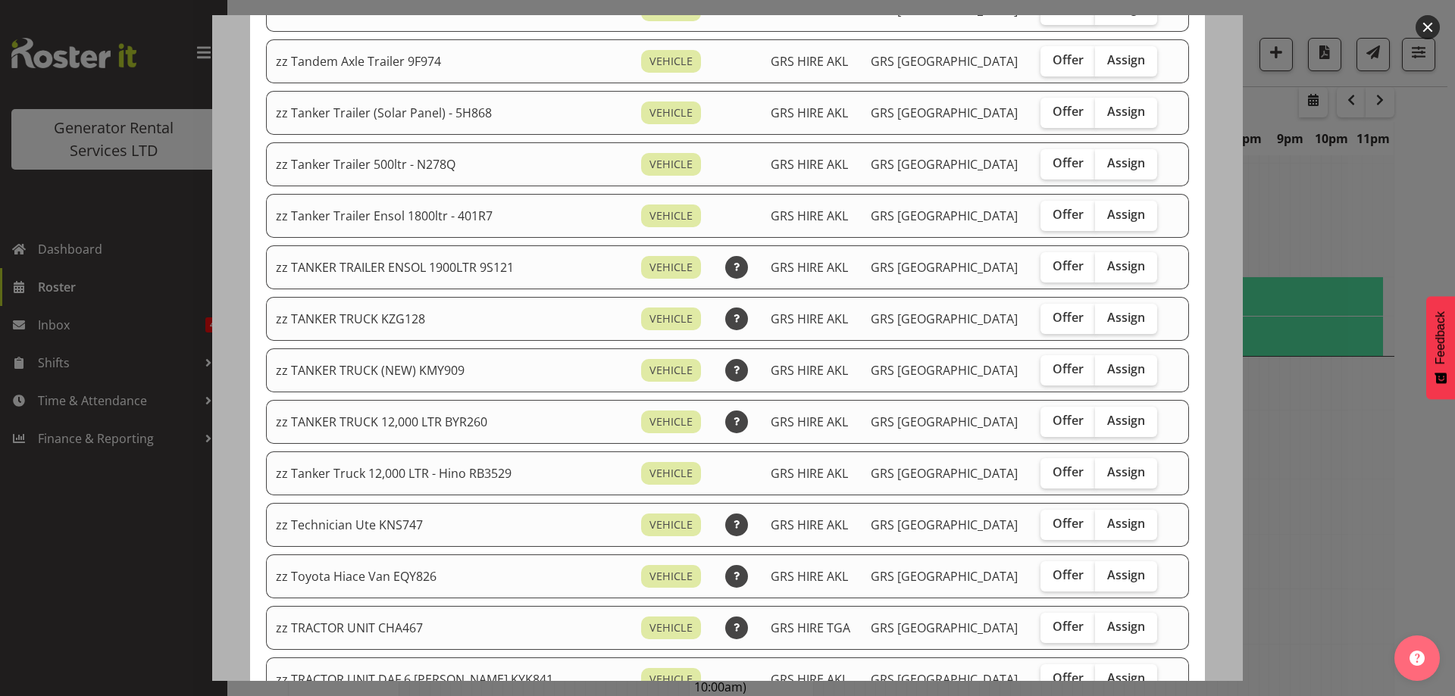
scroll to position [1791, 0]
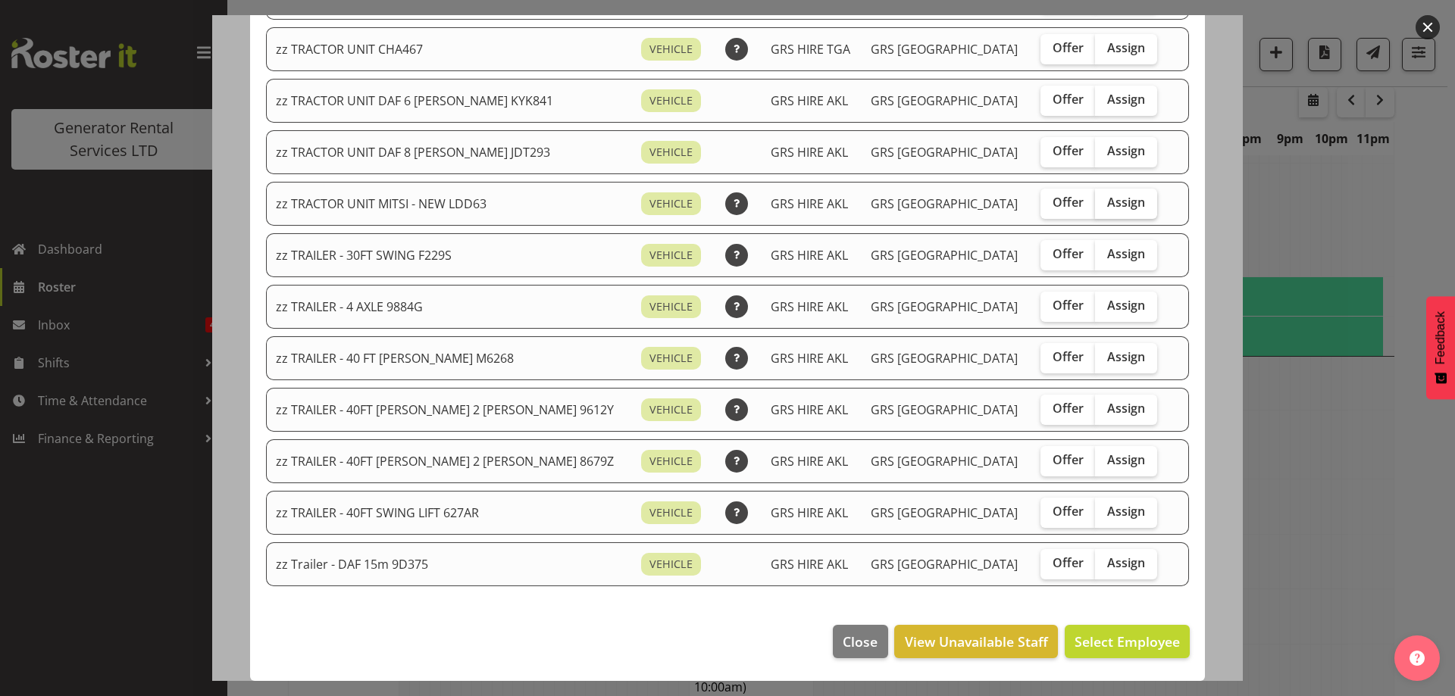
click at [1107, 207] on span "Assign" at bounding box center [1126, 202] width 38 height 15
click at [1098, 207] on input "Assign" at bounding box center [1100, 203] width 10 height 10
checkbox input "true"
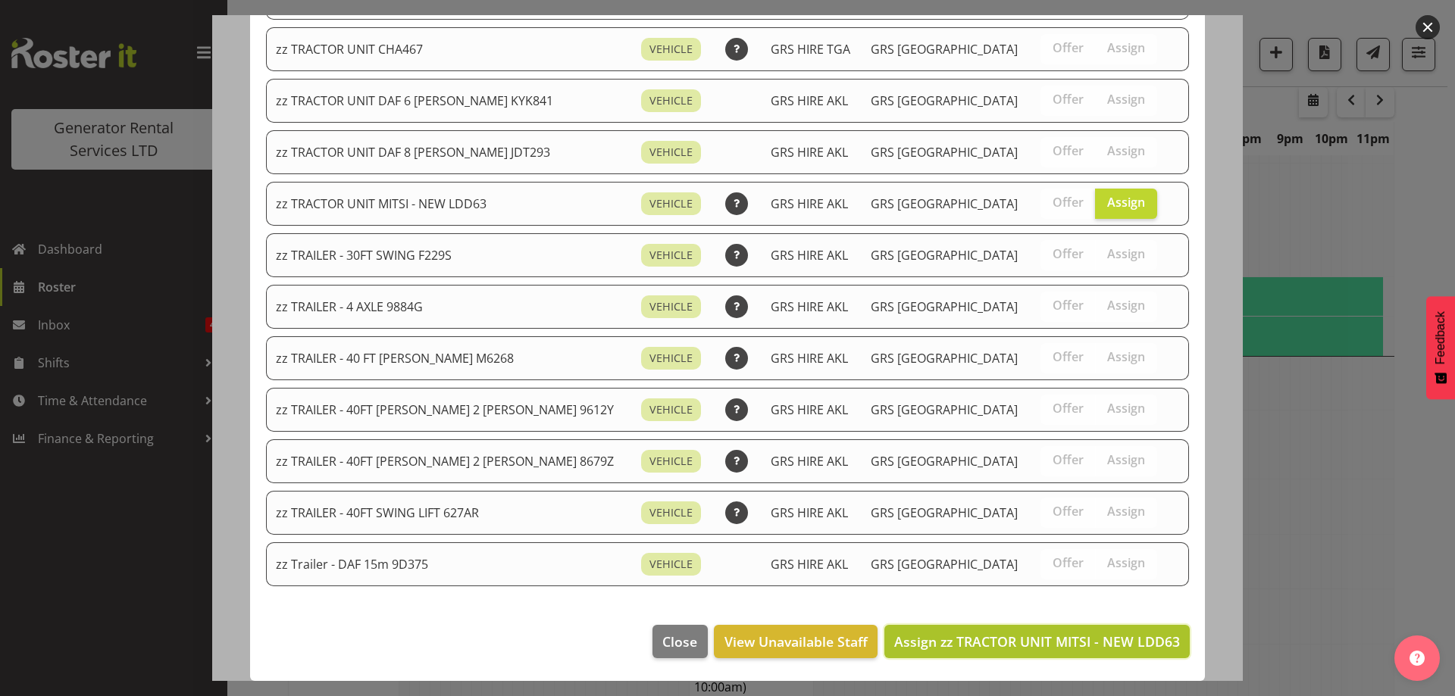
click at [1060, 642] on span "Assign zz TRACTOR UNIT MITSI - NEW LDD63" at bounding box center [1037, 642] width 286 height 18
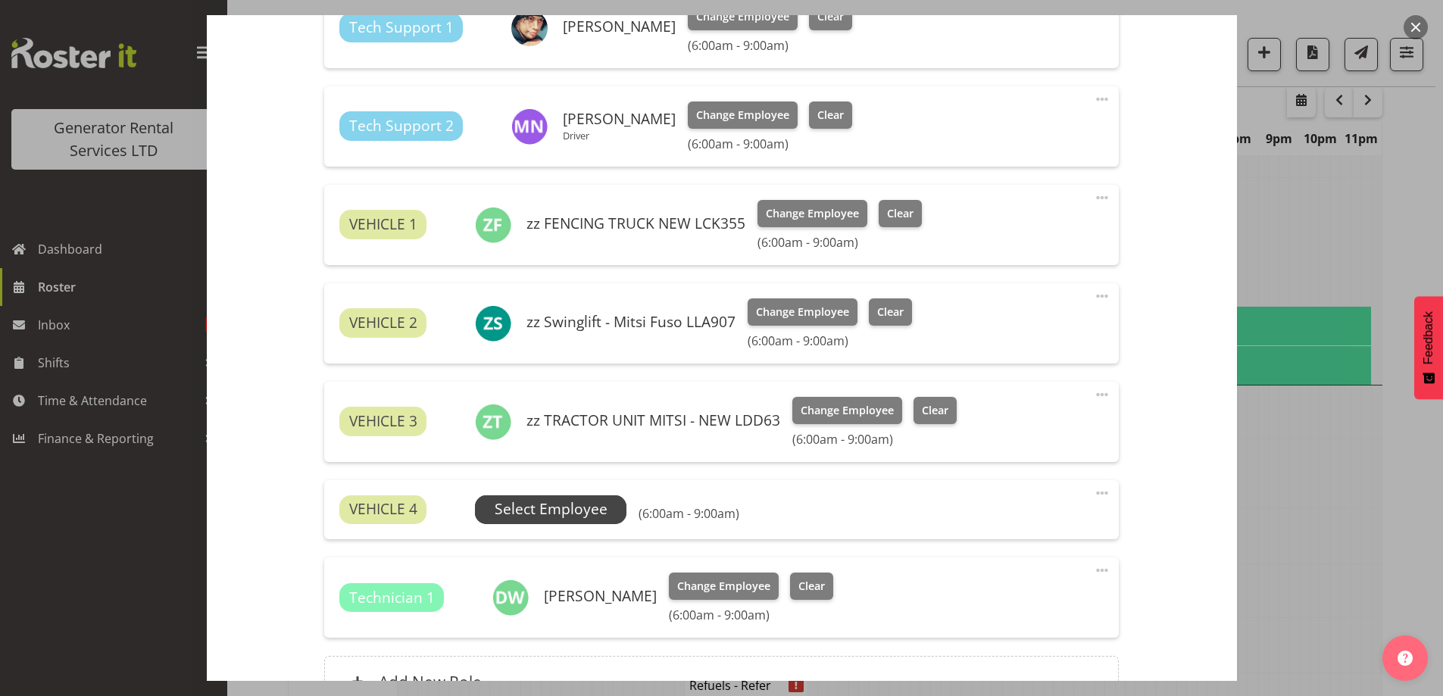
click at [573, 520] on span "Select Employee" at bounding box center [551, 509] width 113 height 22
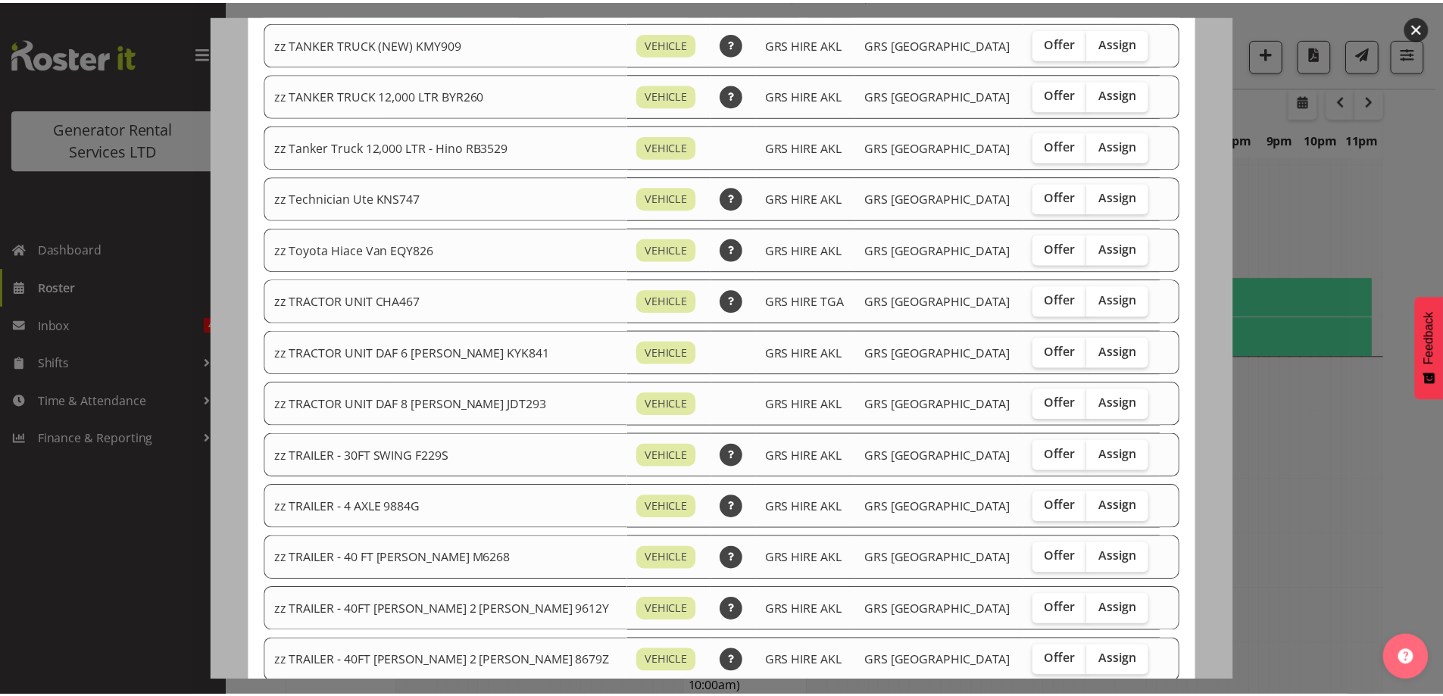
scroll to position [1739, 0]
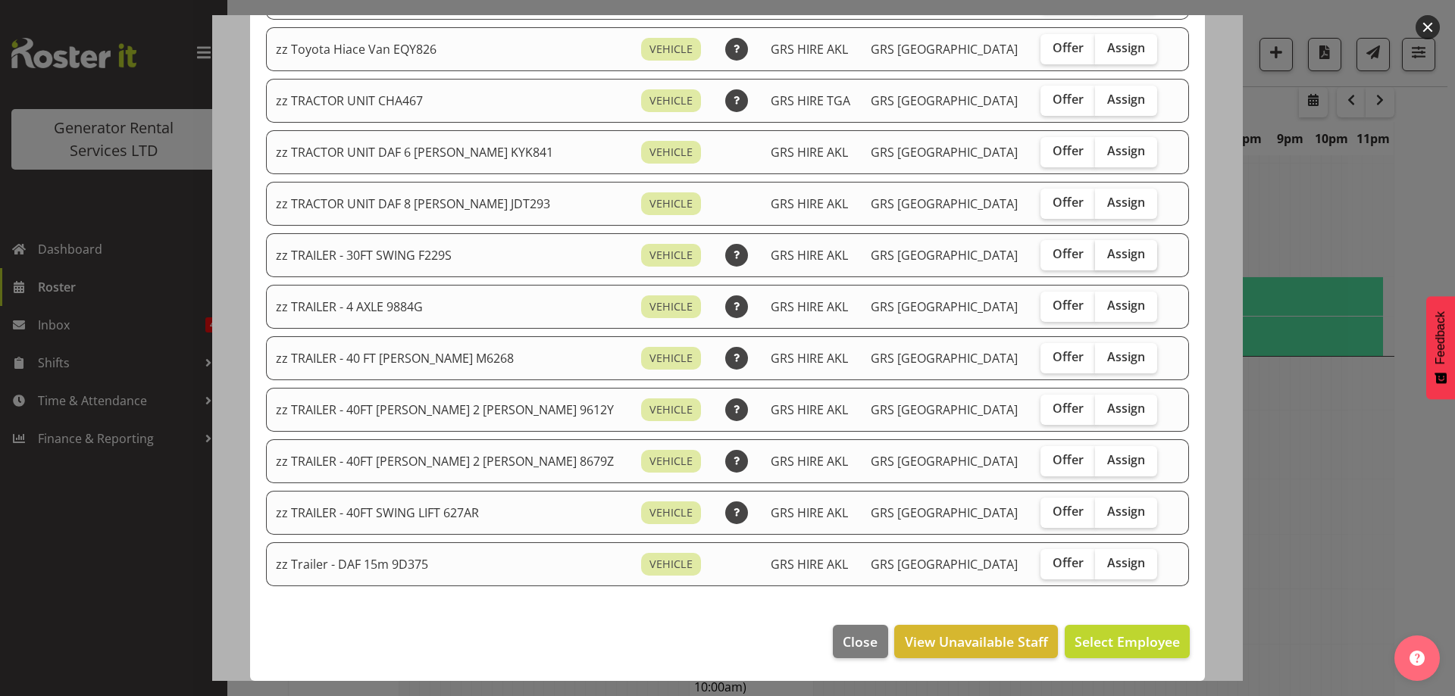
click at [1107, 248] on span "Assign" at bounding box center [1126, 253] width 38 height 15
click at [1095, 249] on input "Assign" at bounding box center [1100, 254] width 10 height 10
checkbox input "true"
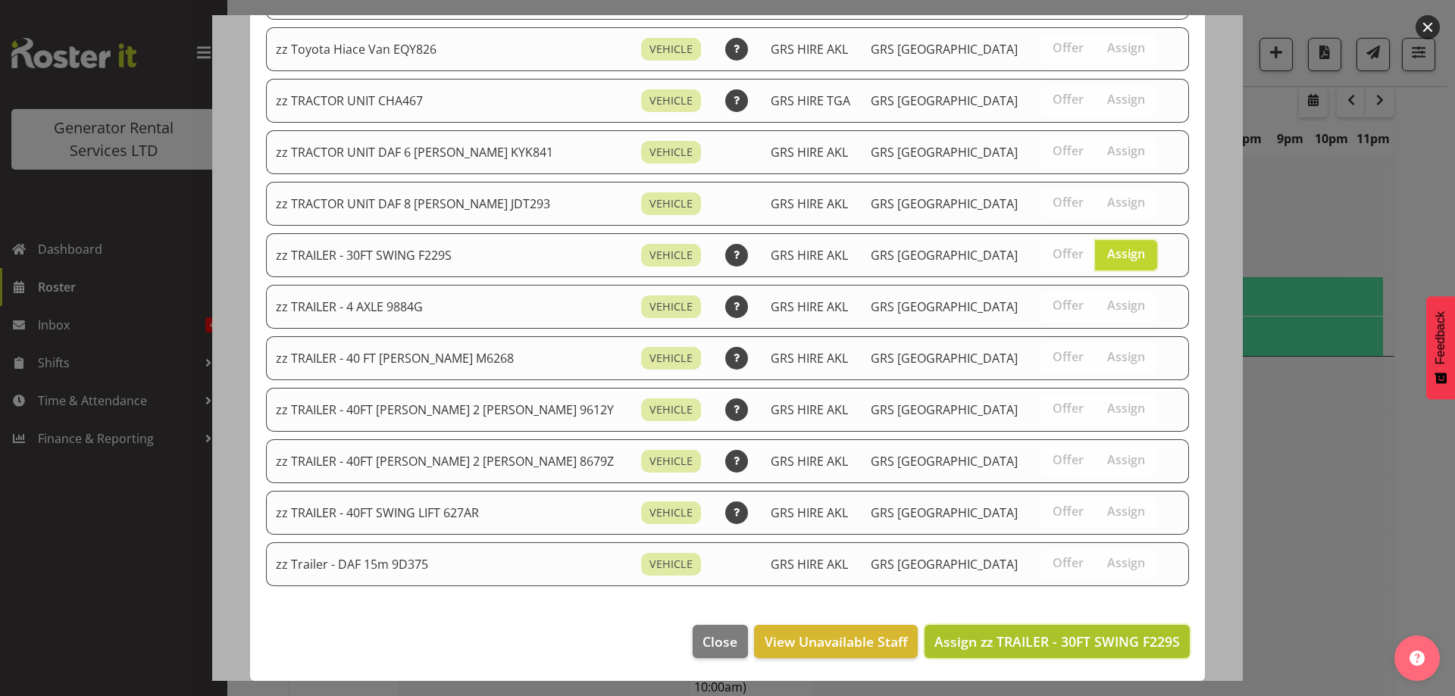
click at [1133, 630] on button "Assign zz TRAILER - 30FT SWING F229S" at bounding box center [1056, 641] width 265 height 33
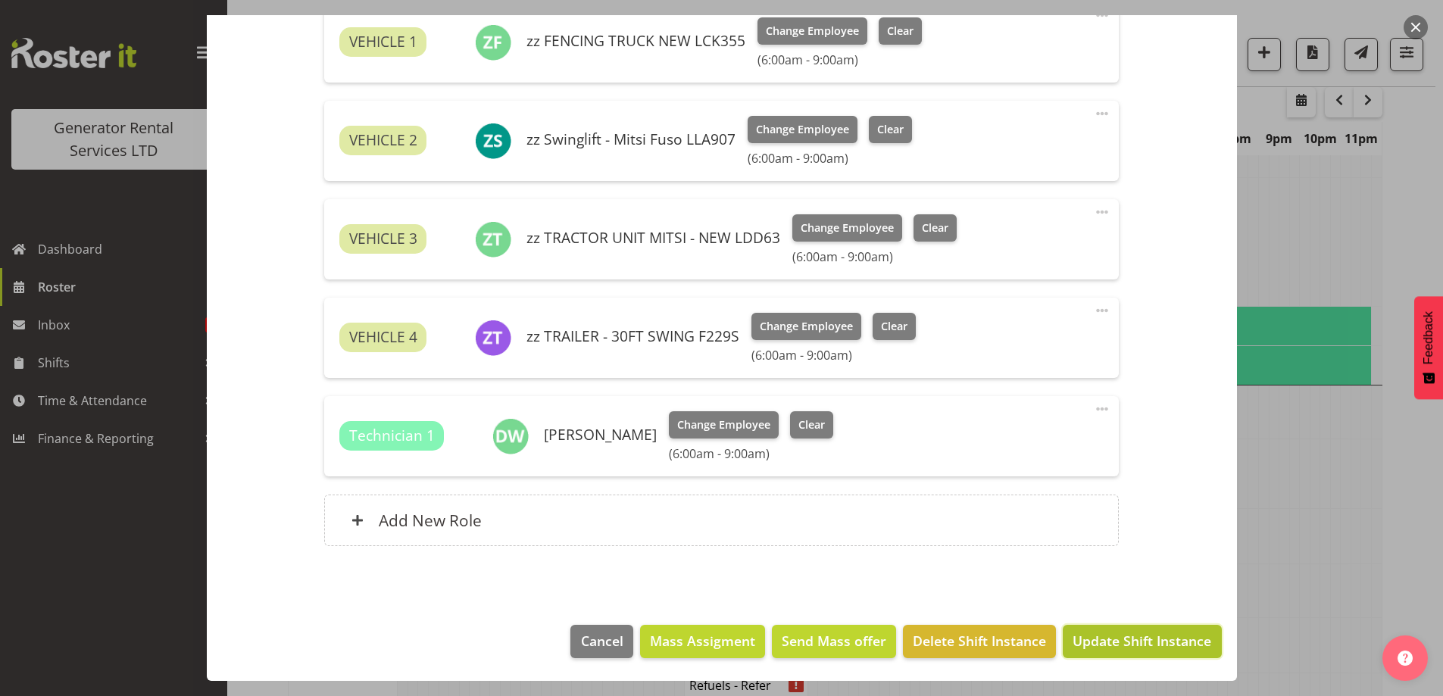
click at [1150, 644] on span "Update Shift Instance" at bounding box center [1142, 641] width 139 height 20
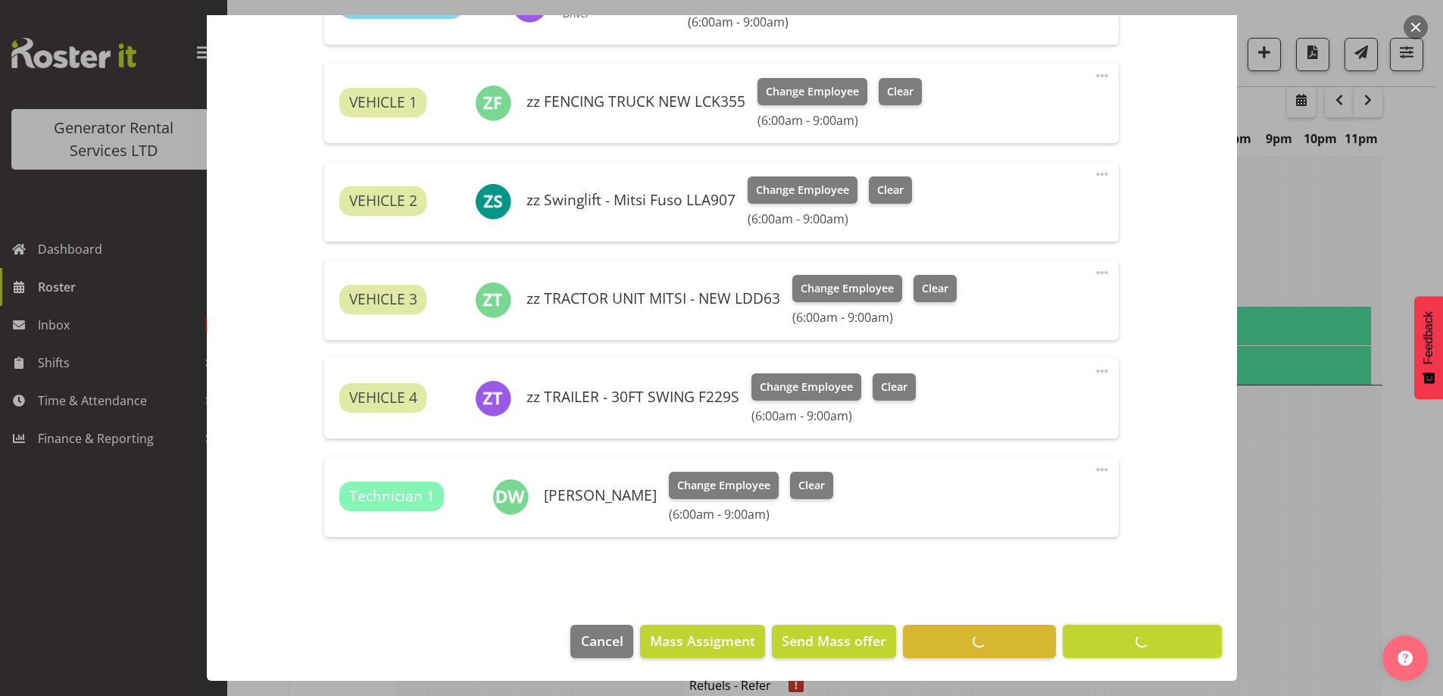
scroll to position [49, 0]
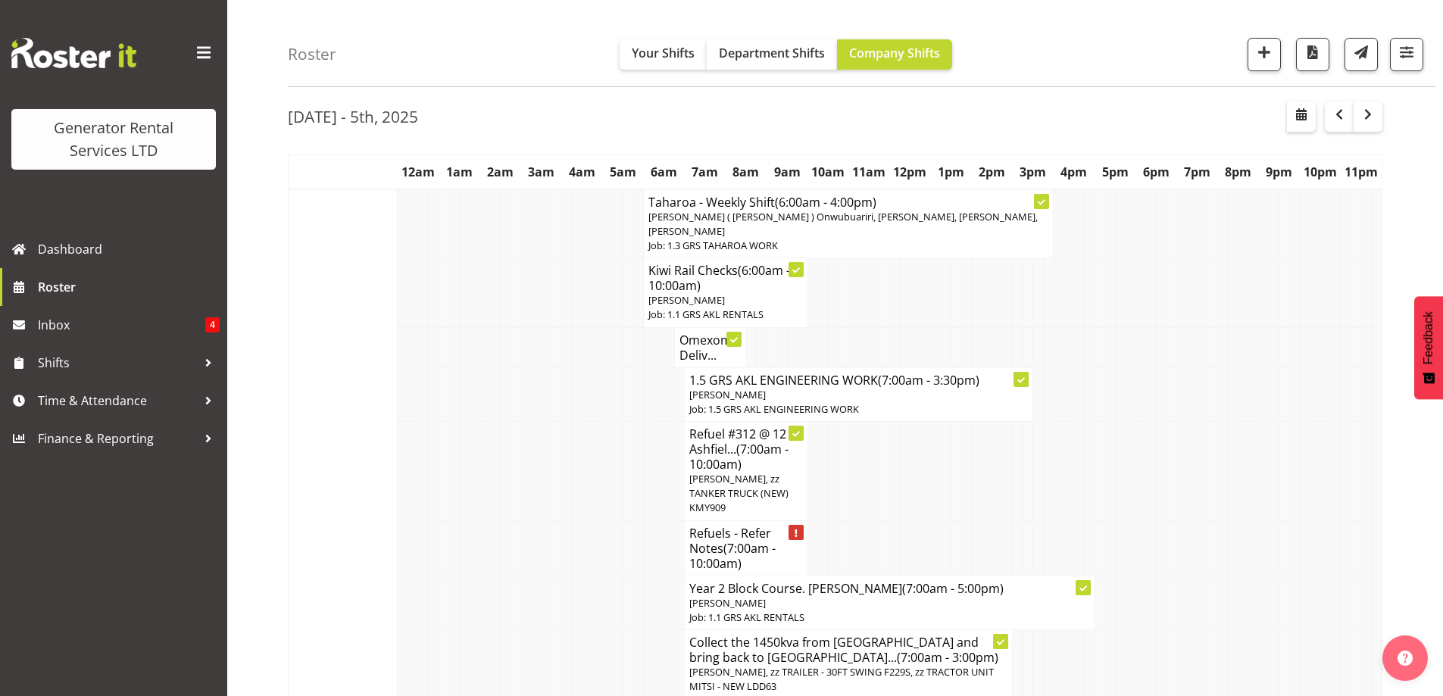
click at [591, 542] on td at bounding box center [587, 547] width 11 height 55
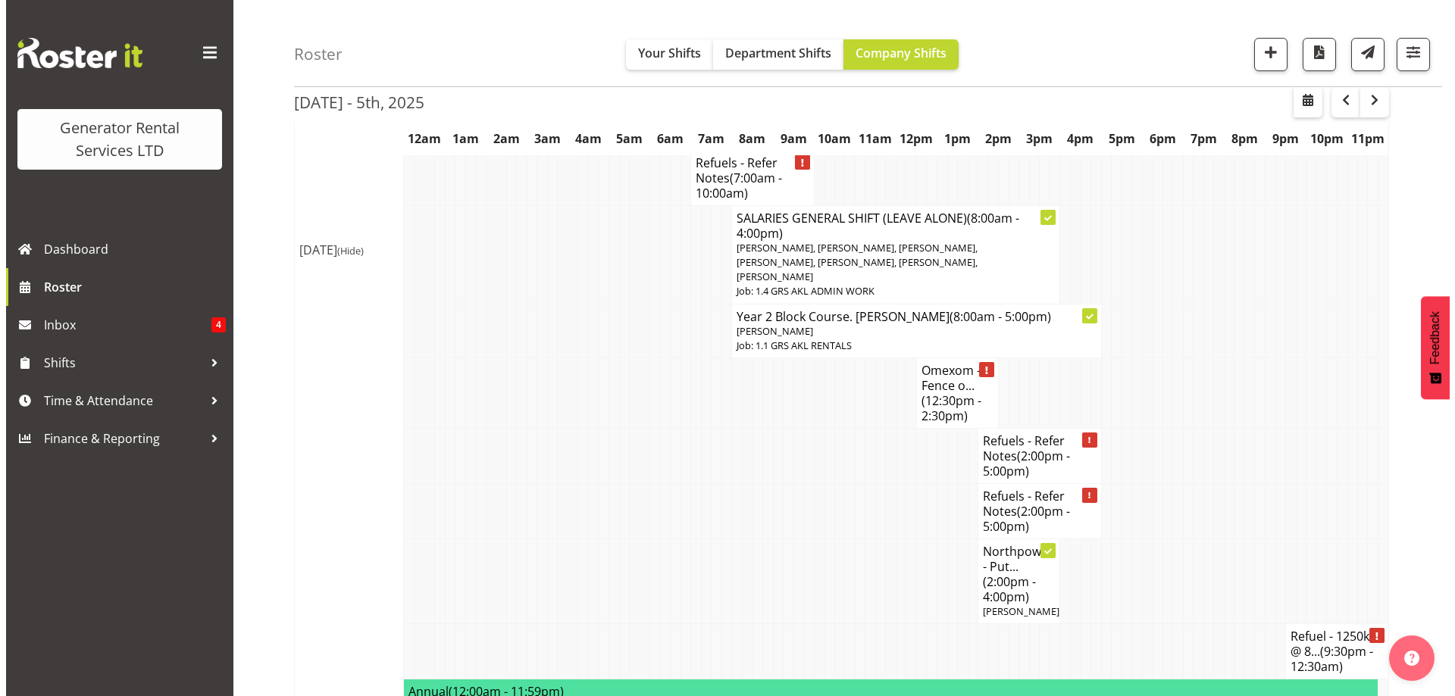
scroll to position [1792, 0]
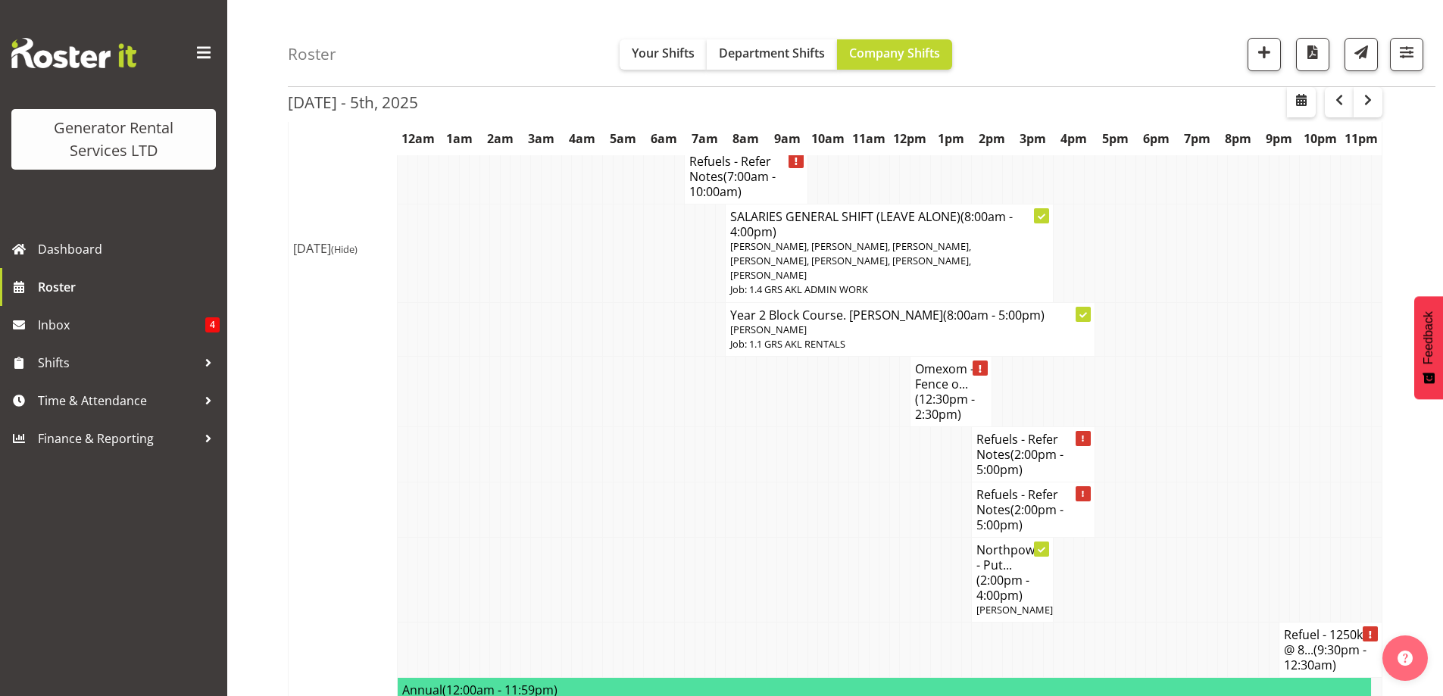
click at [882, 537] on td at bounding box center [885, 579] width 11 height 85
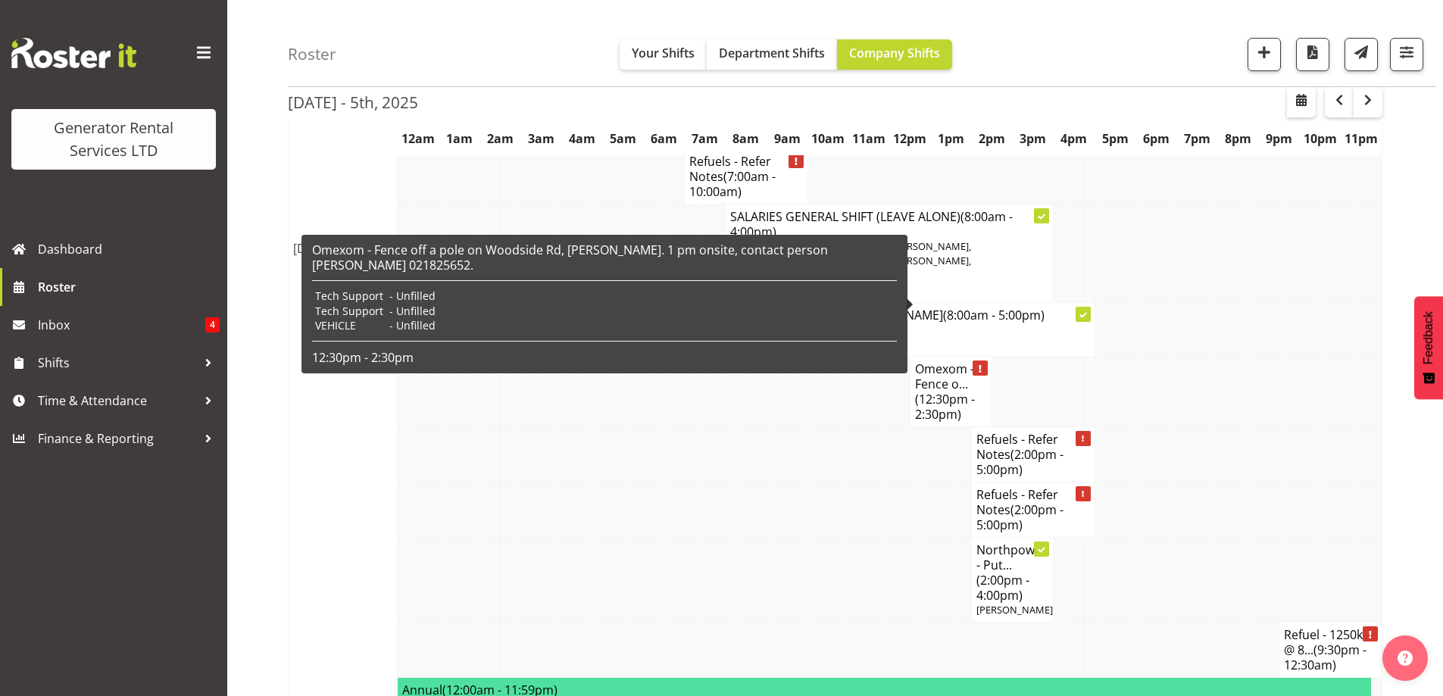
click at [937, 391] on span "(12:30pm - 2:30pm)" at bounding box center [945, 407] width 60 height 32
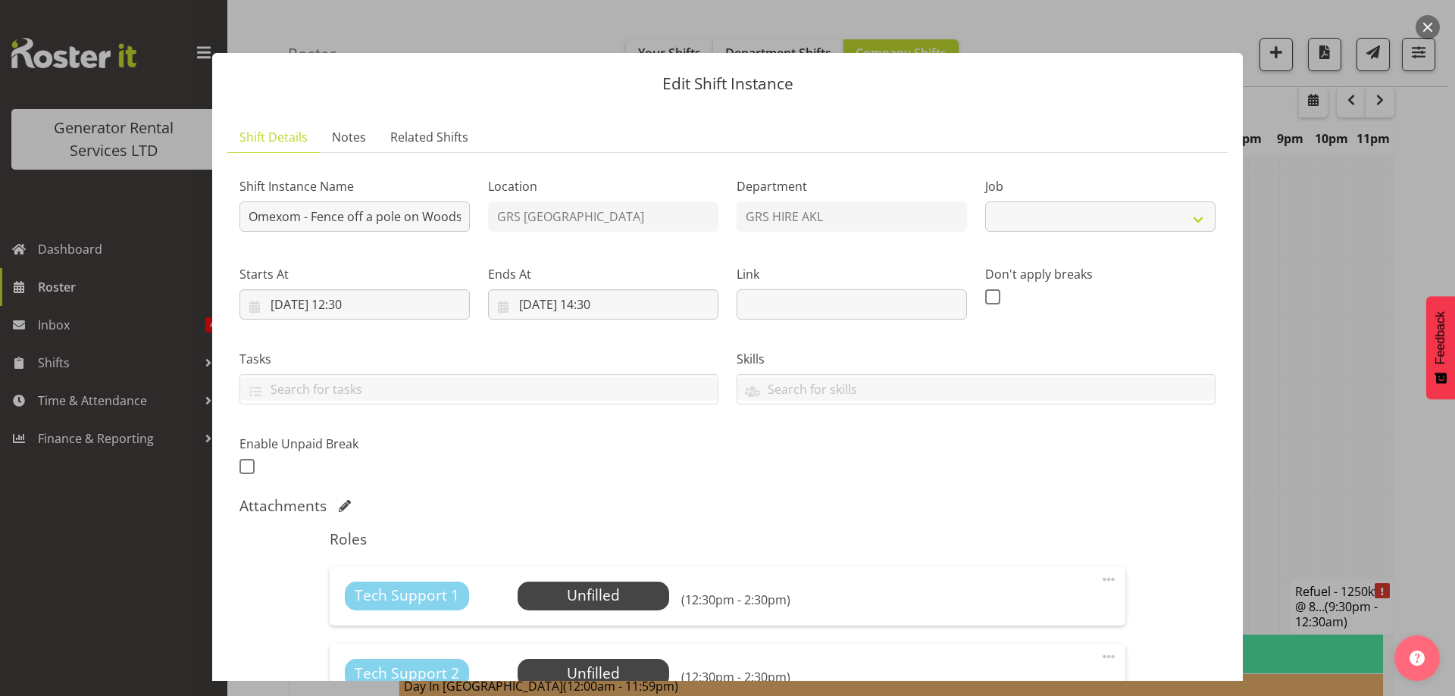
select select "7504"
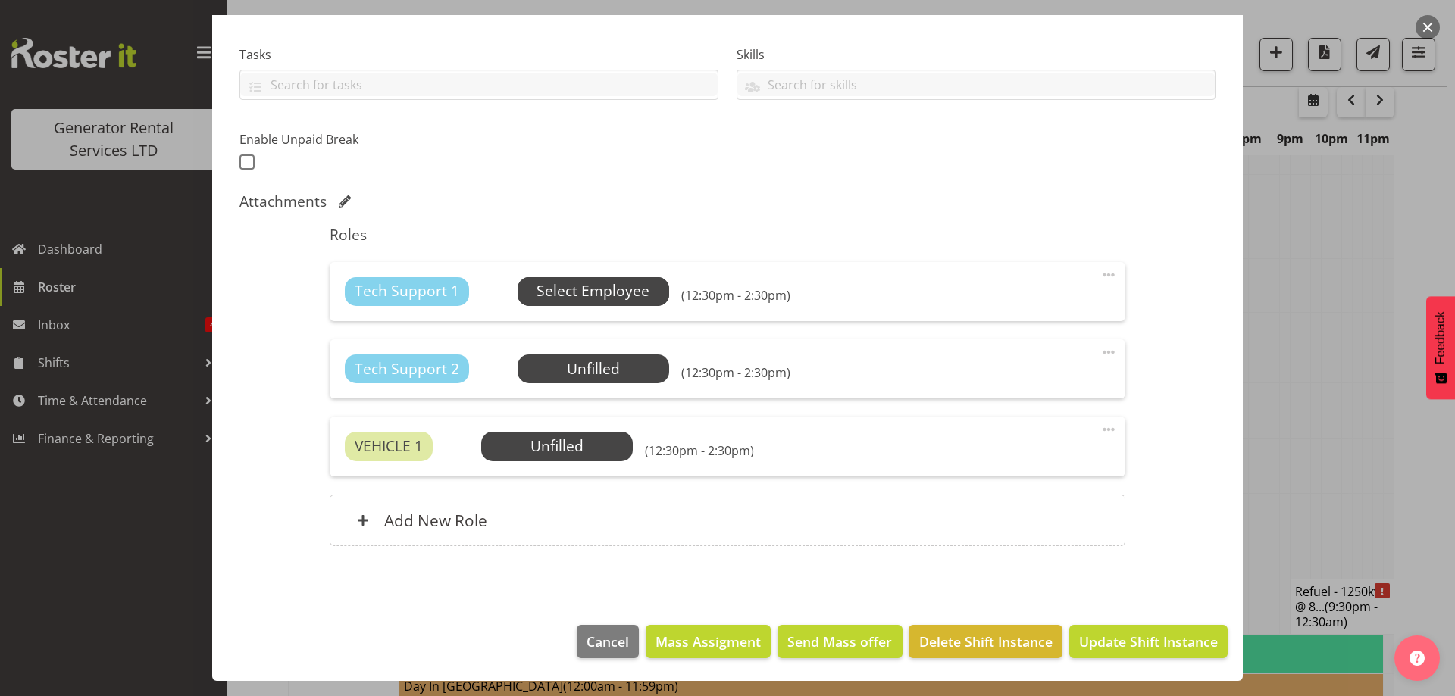
click at [629, 299] on span "Select Employee" at bounding box center [592, 291] width 113 height 22
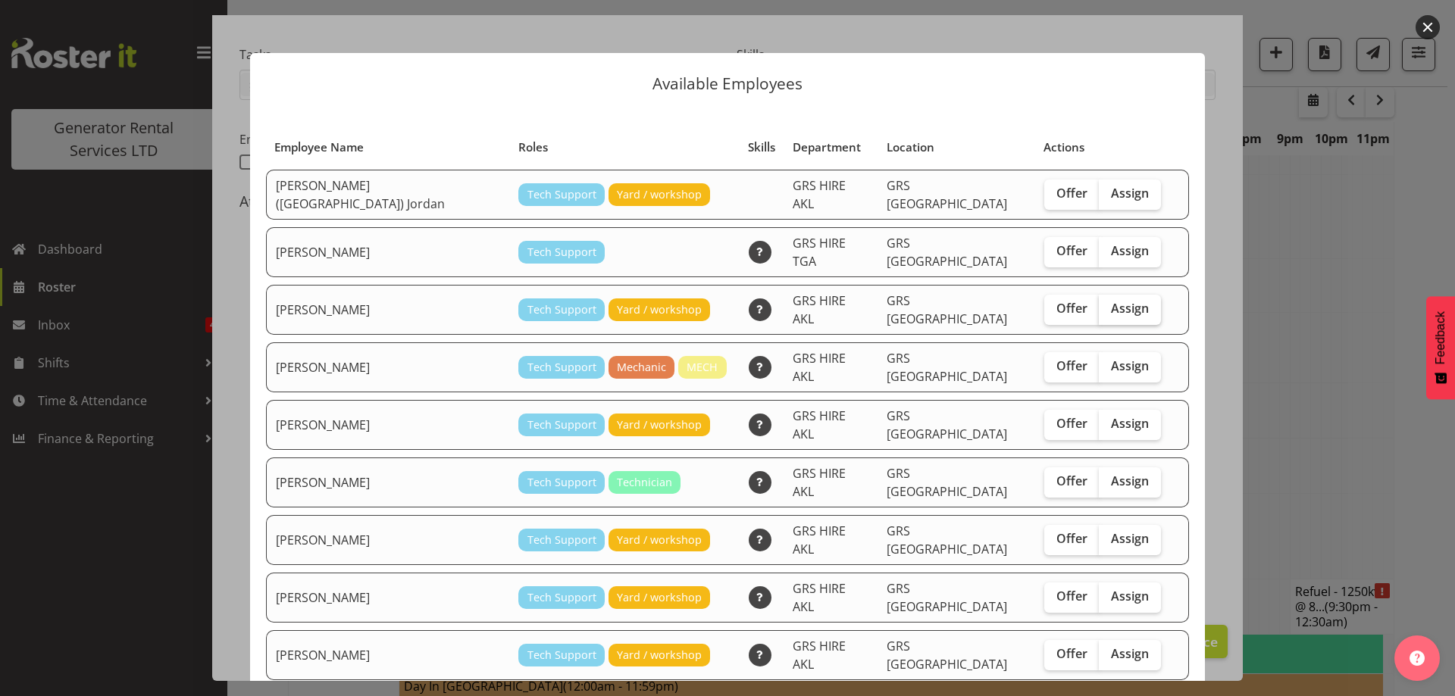
click at [1111, 301] on span "Assign" at bounding box center [1130, 308] width 38 height 15
click at [1098, 304] on input "Assign" at bounding box center [1103, 309] width 10 height 10
checkbox input "true"
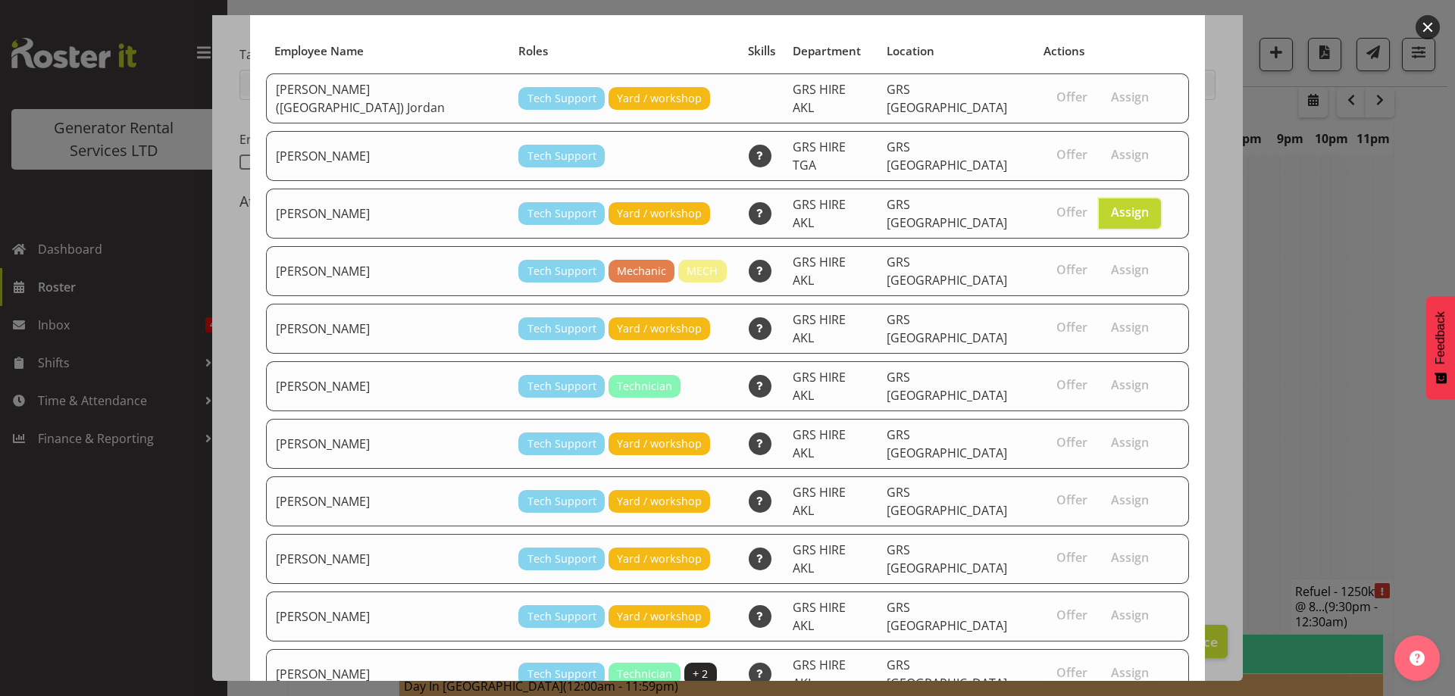
scroll to position [142, 0]
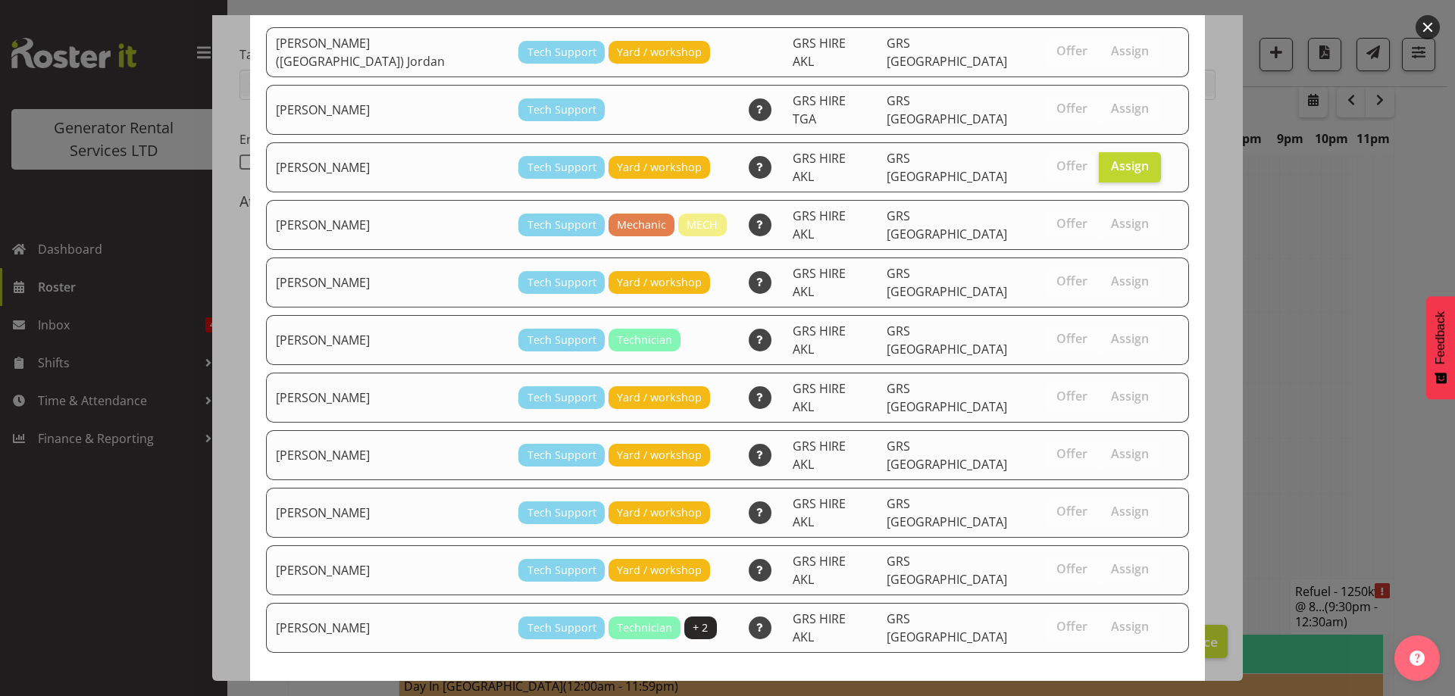
click at [1127, 695] on span "Assign Caleb Phillips" at bounding box center [1103, 708] width 153 height 18
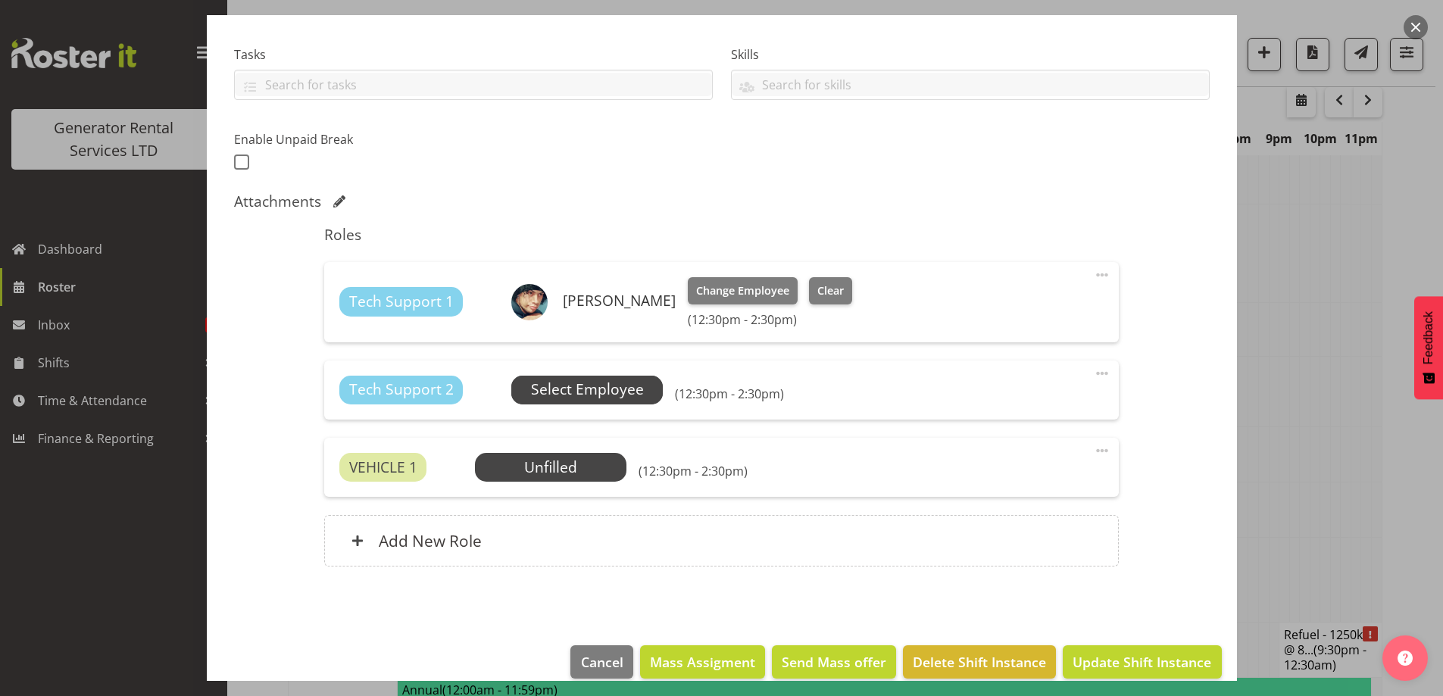
click at [608, 386] on span "Select Employee" at bounding box center [587, 390] width 113 height 22
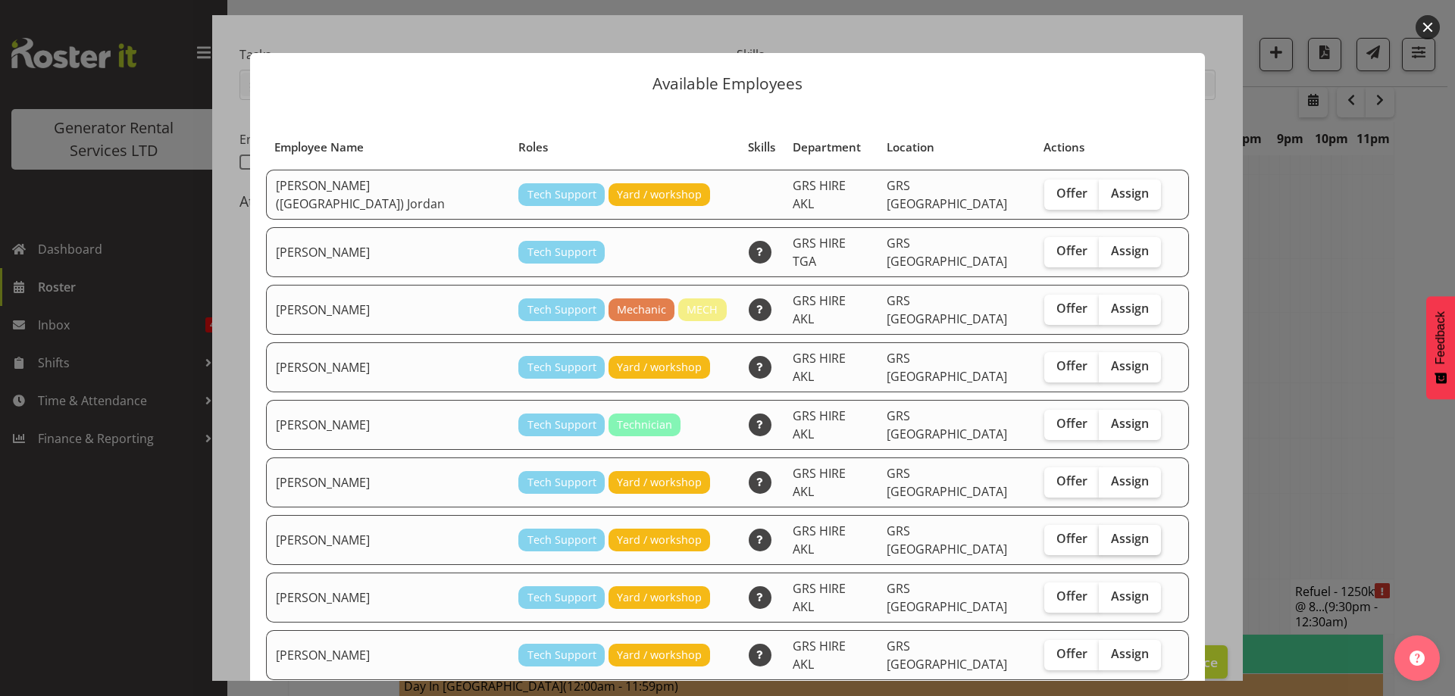
click at [1111, 531] on span "Assign" at bounding box center [1130, 538] width 38 height 15
click at [1098, 534] on input "Assign" at bounding box center [1103, 539] width 10 height 10
checkbox input "true"
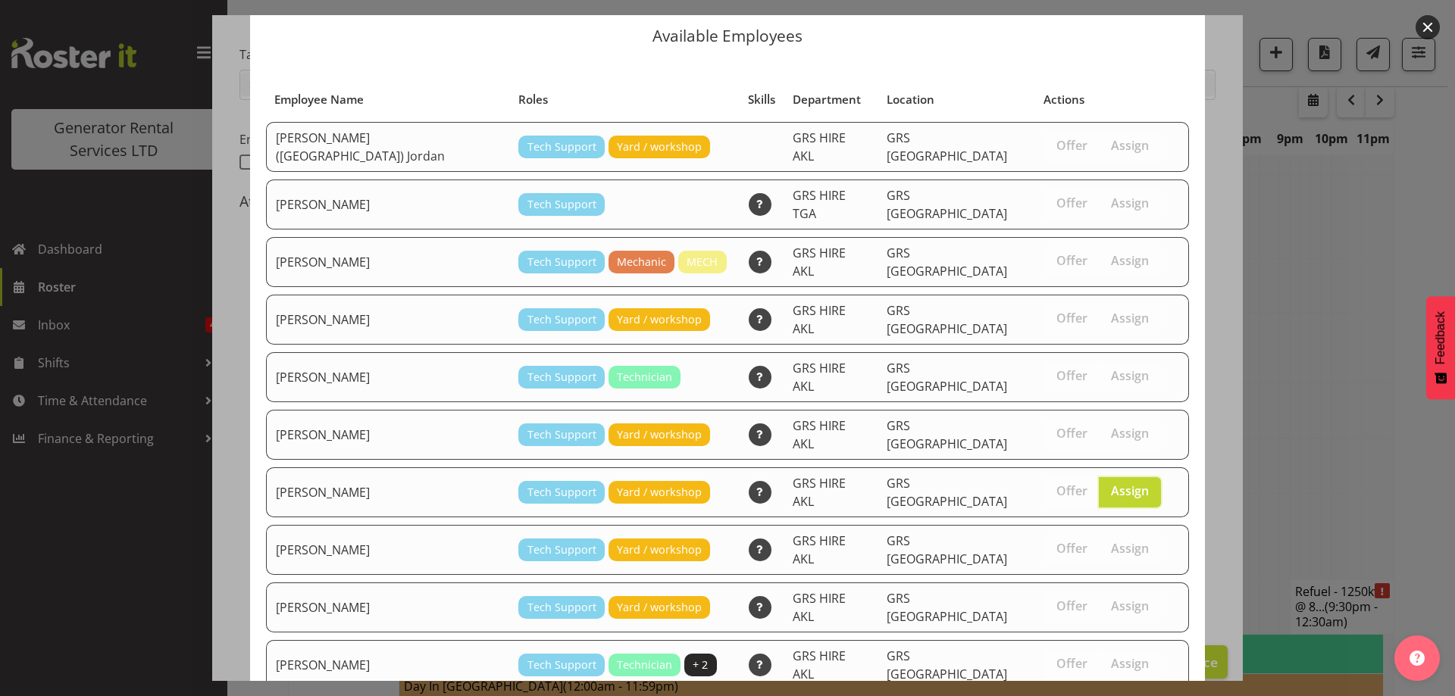
scroll to position [91, 0]
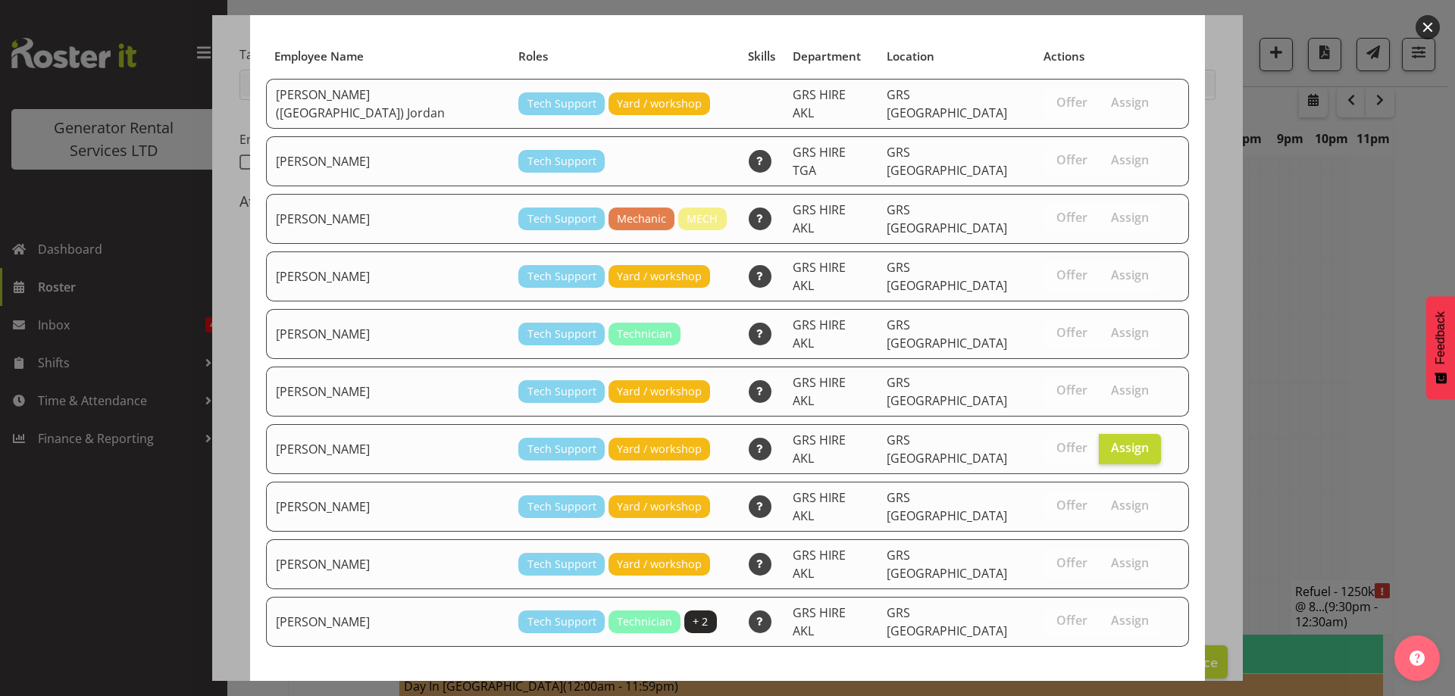
click at [1080, 686] on button "Assign Mina Nomani" at bounding box center [1103, 702] width 173 height 33
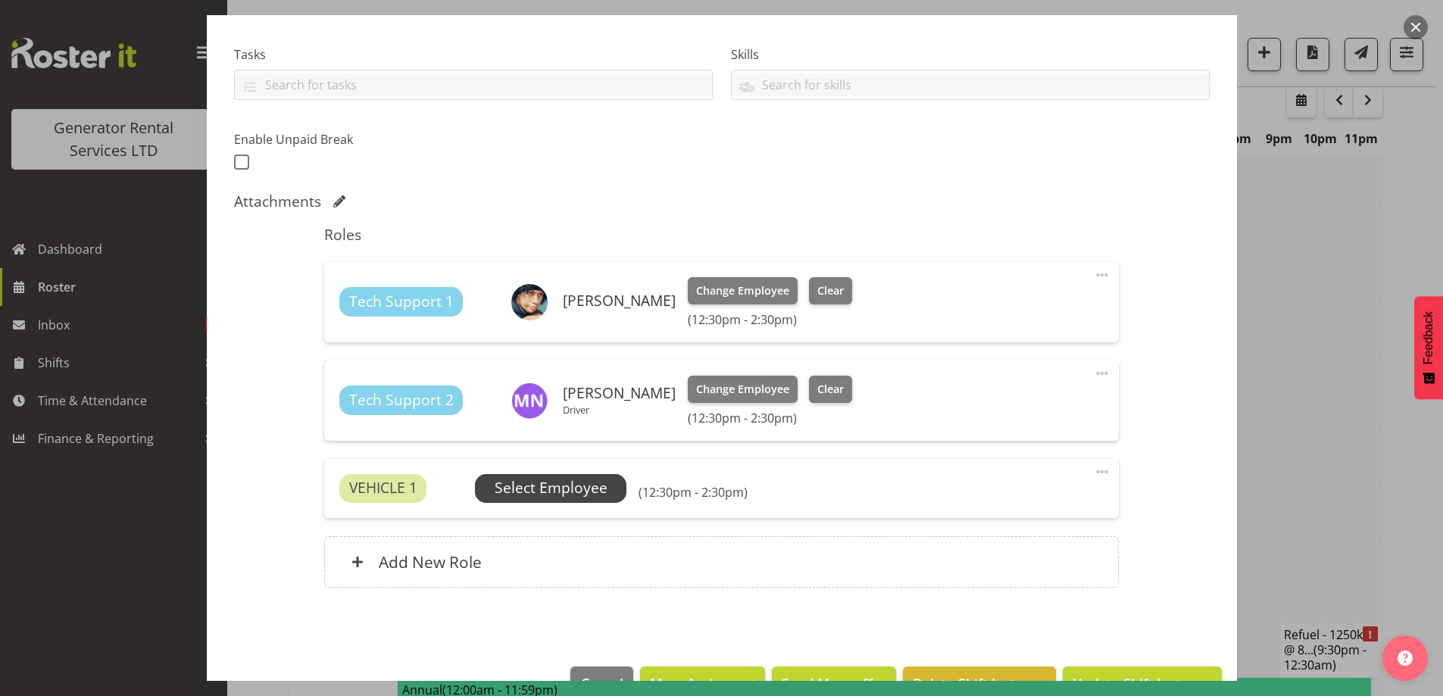
click at [552, 489] on span "Select Employee" at bounding box center [551, 488] width 113 height 22
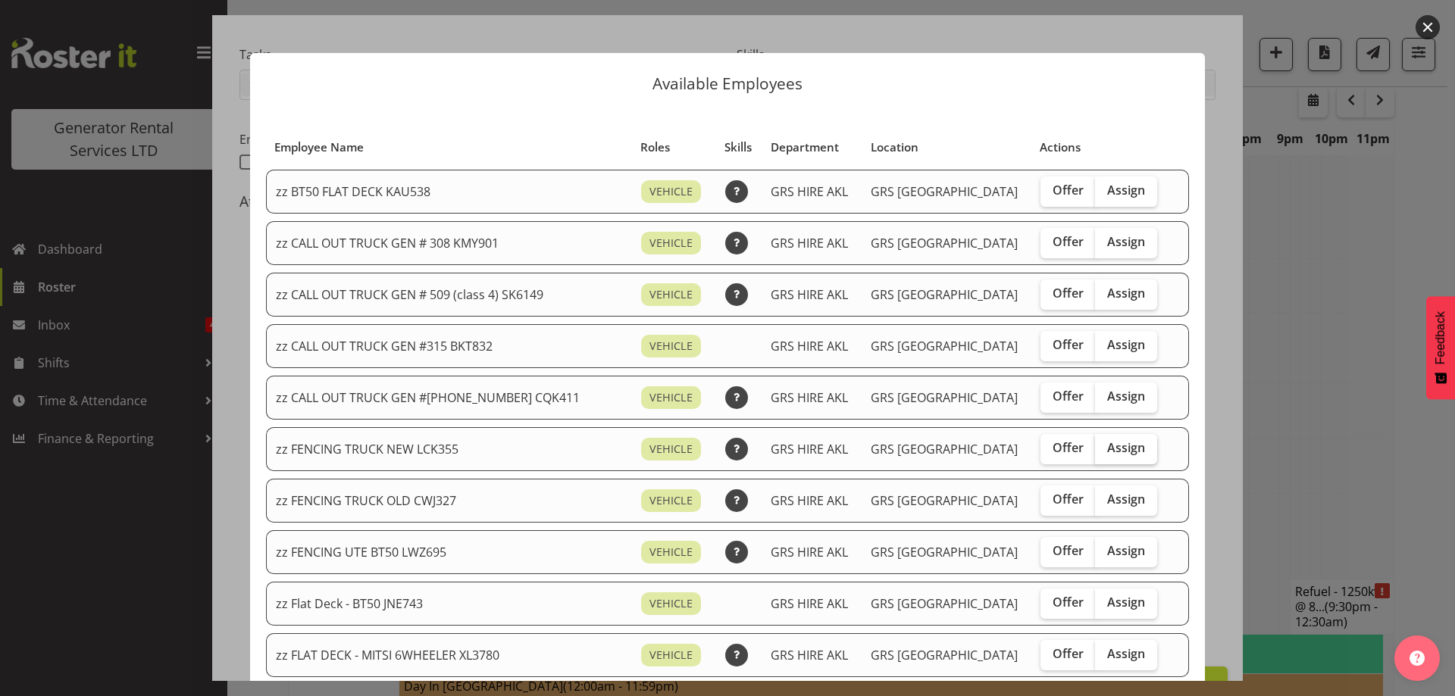
click at [1109, 450] on span "Assign" at bounding box center [1126, 447] width 38 height 15
click at [1105, 450] on input "Assign" at bounding box center [1100, 448] width 10 height 10
checkbox input "true"
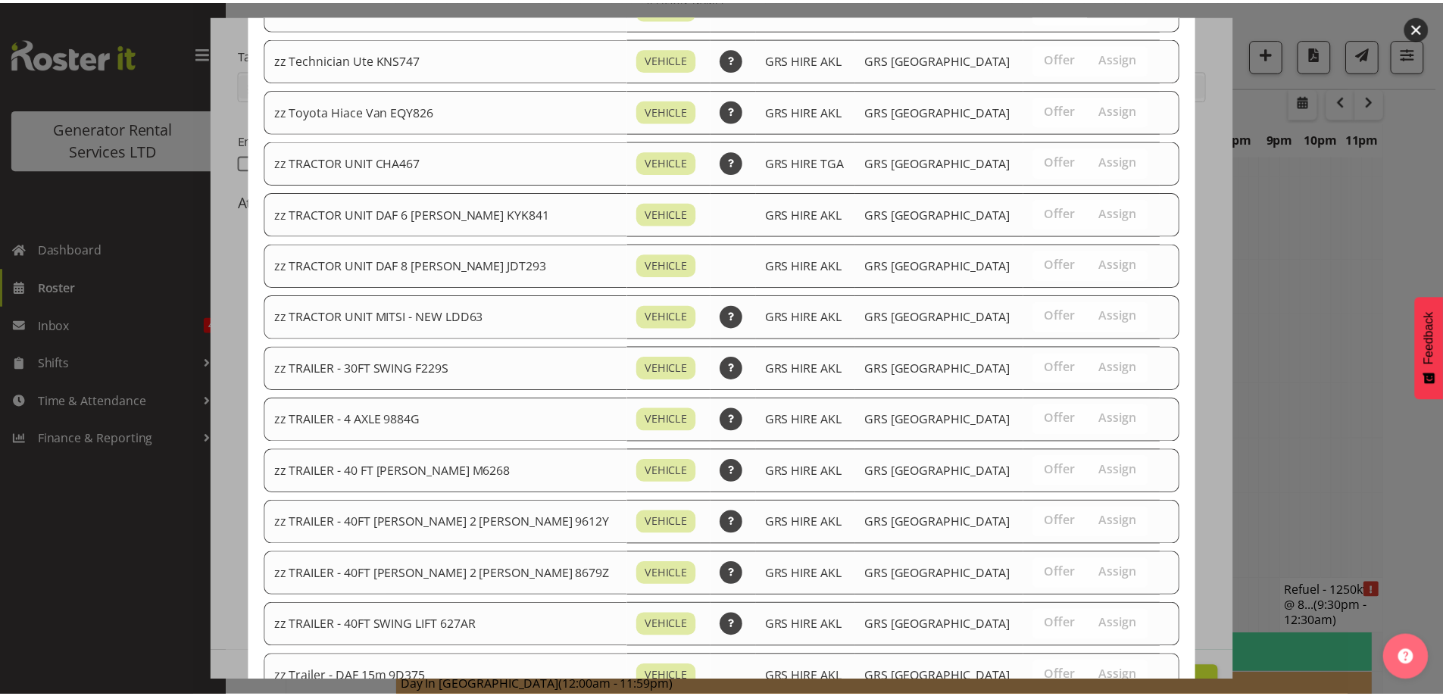
scroll to position [1894, 0]
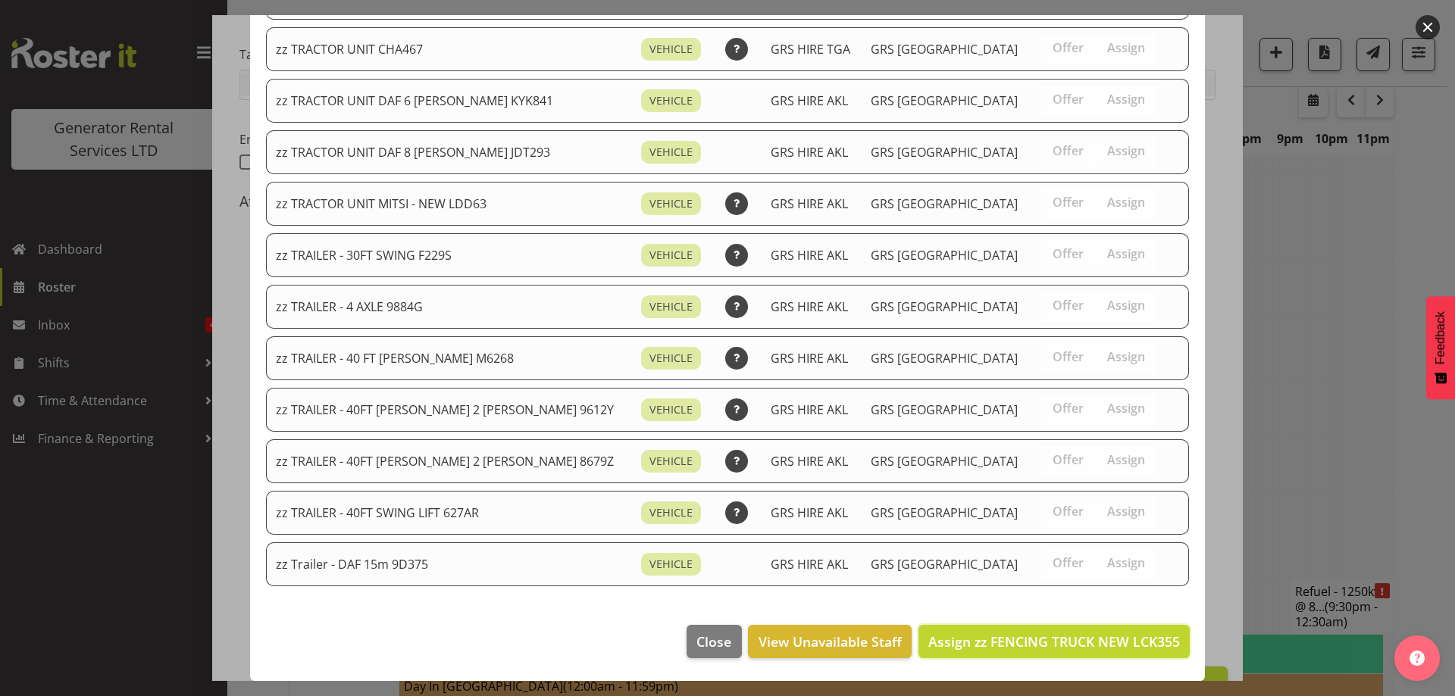
click at [1085, 644] on span "Assign zz FENCING TRUCK NEW LCK355" at bounding box center [1054, 642] width 252 height 18
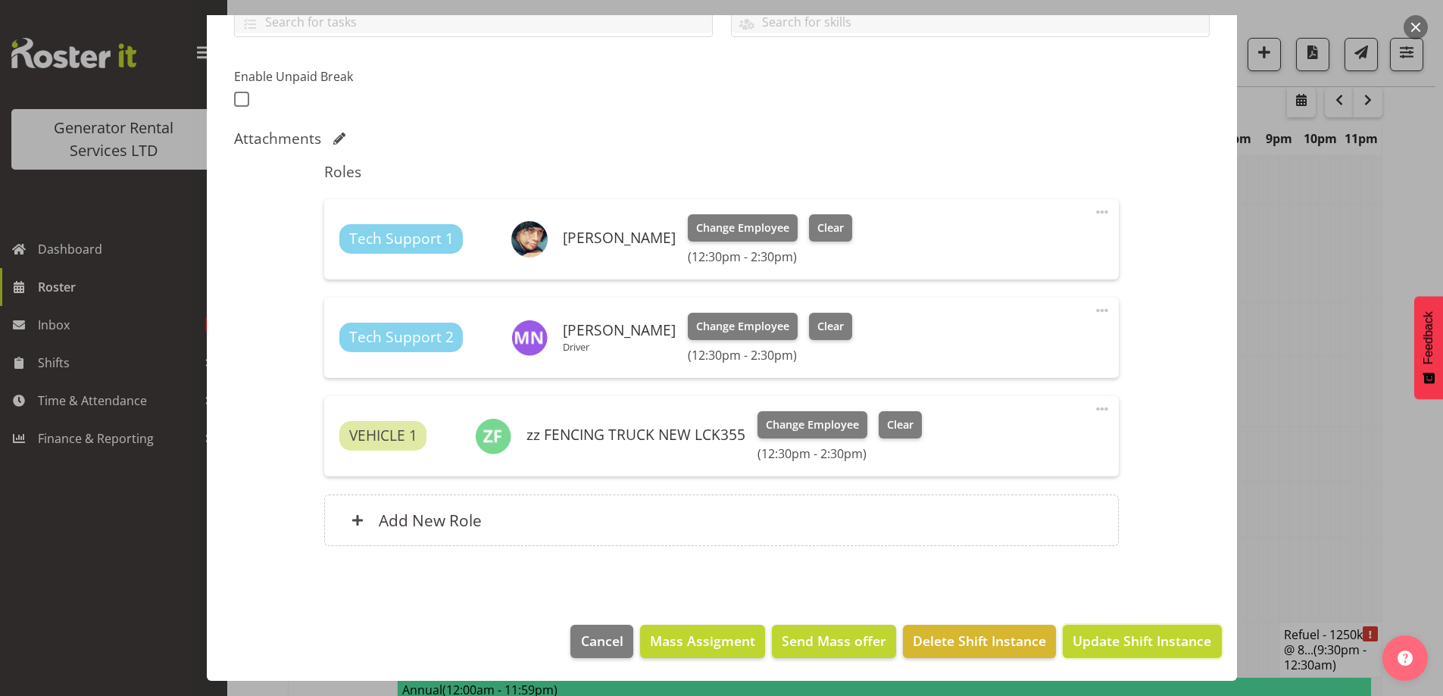
click at [1085, 644] on span "Update Shift Instance" at bounding box center [1142, 641] width 139 height 20
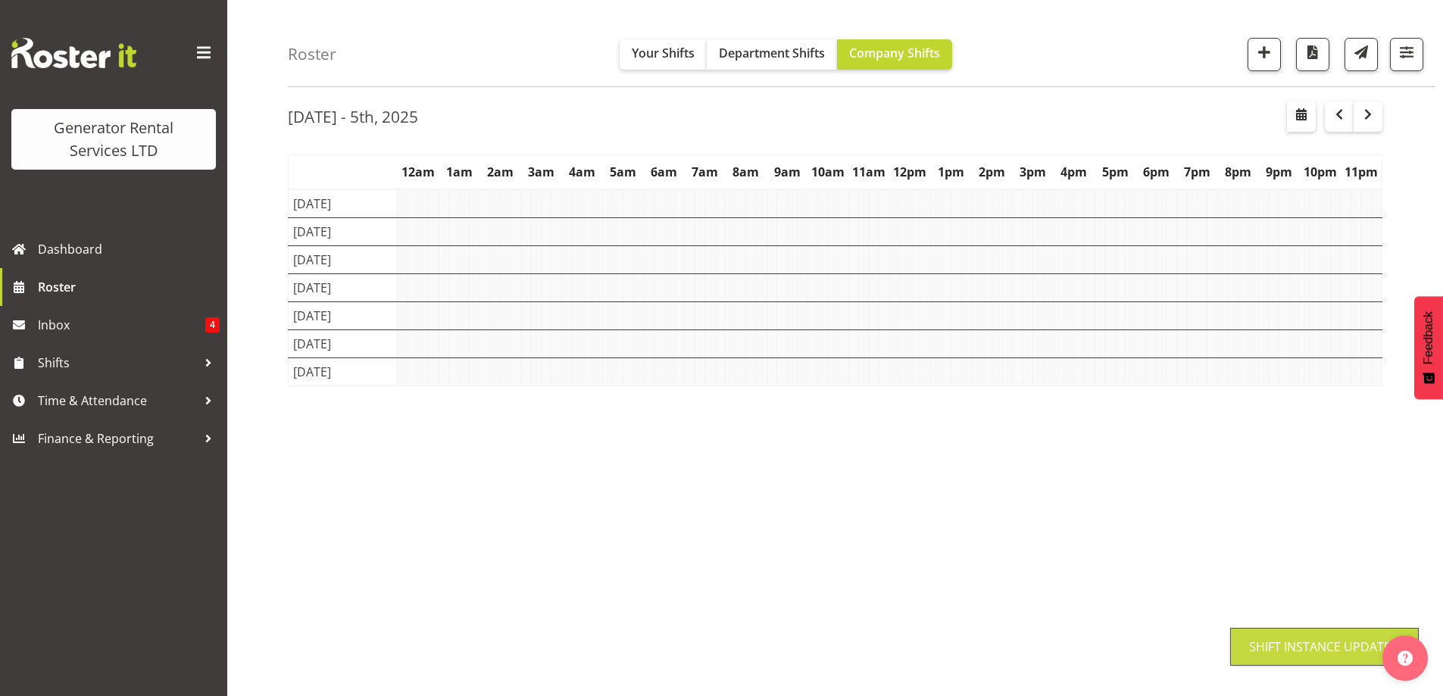
scroll to position [49, 0]
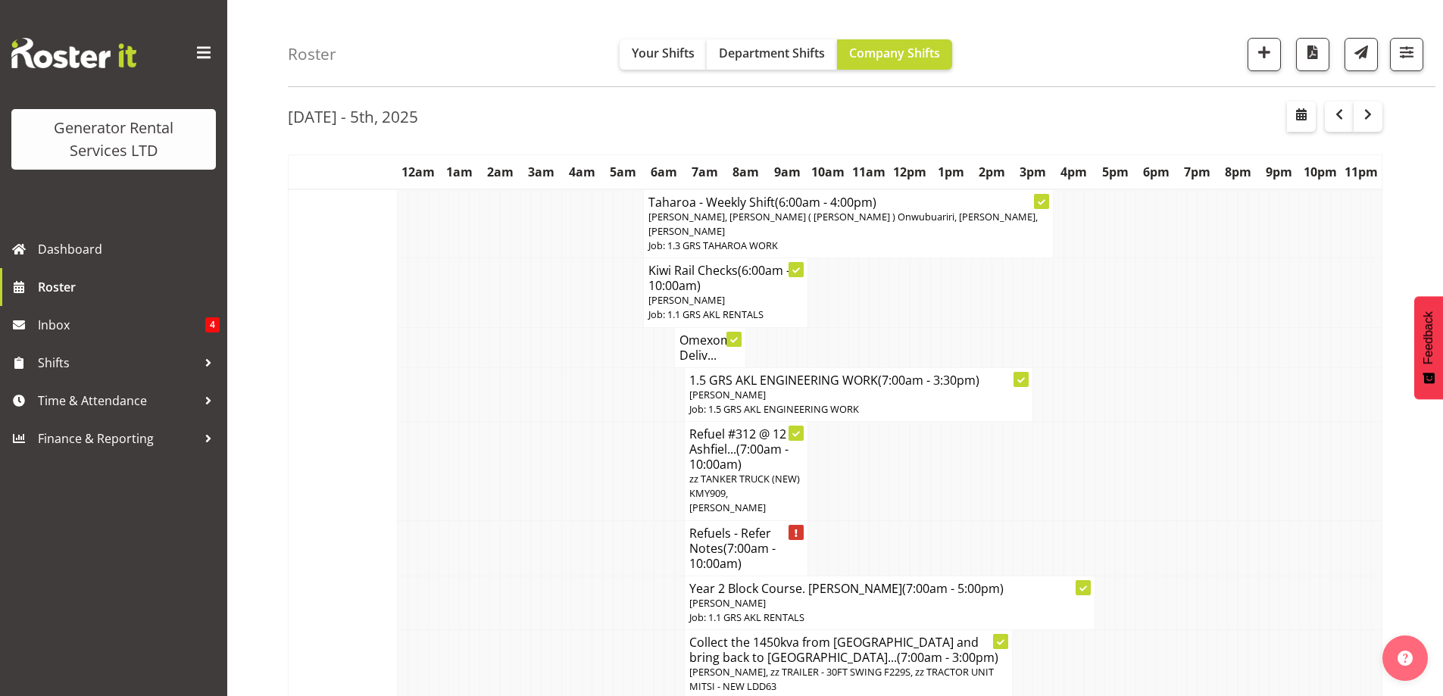
click at [436, 520] on td at bounding box center [433, 547] width 11 height 55
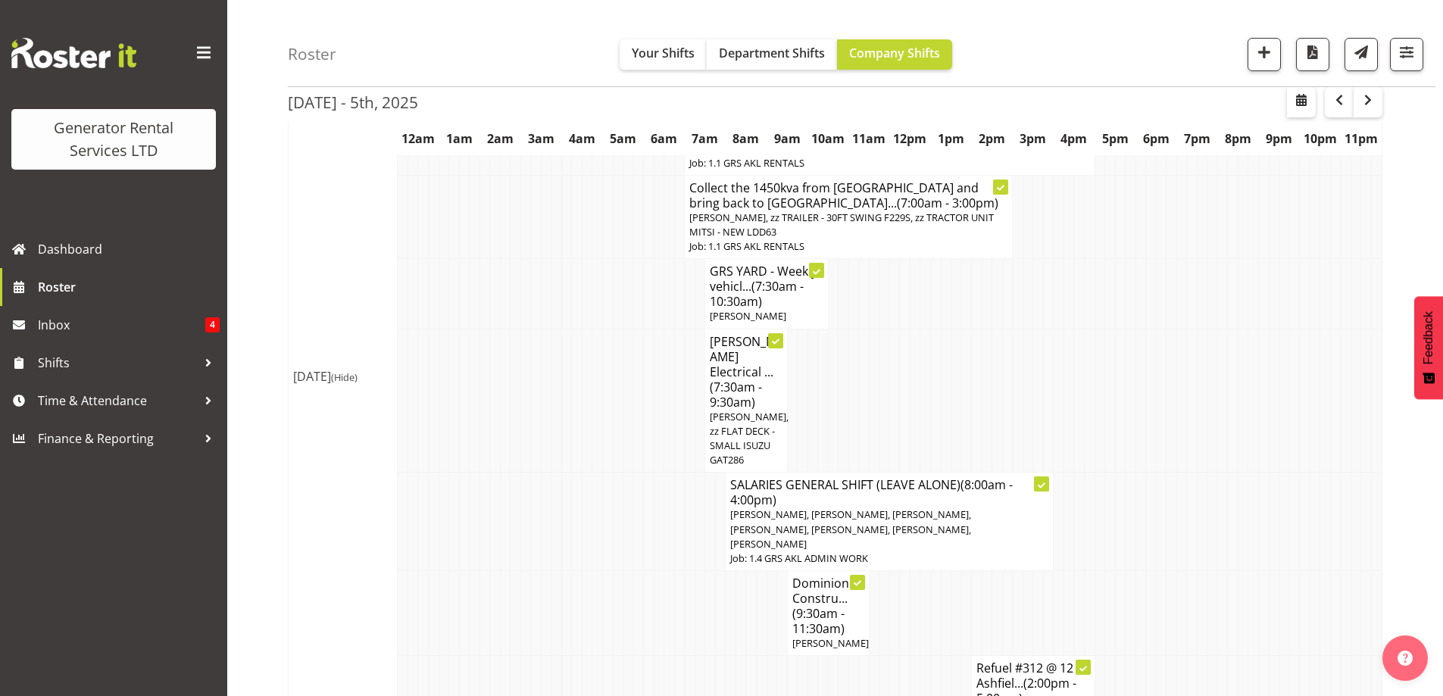
click at [361, 539] on td "Mon 29th Sep 2025 (Hide)" at bounding box center [343, 376] width 109 height 1283
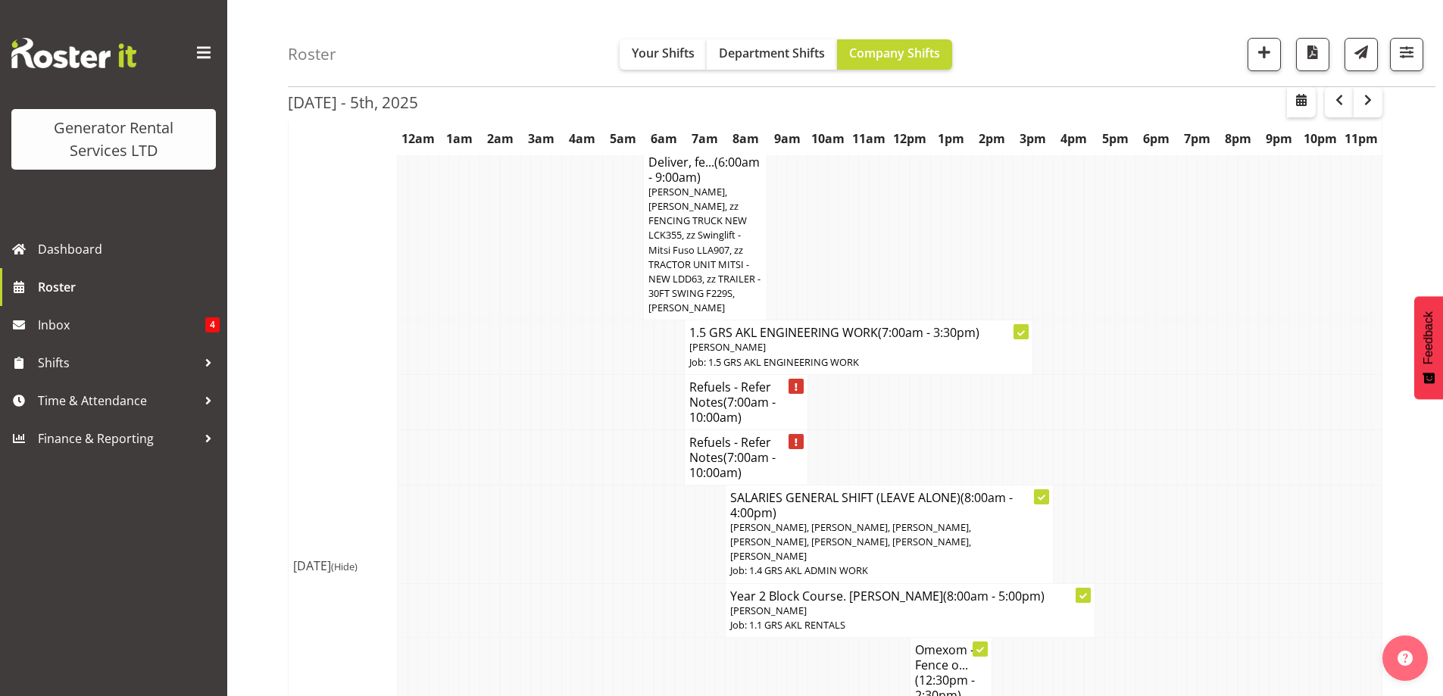
scroll to position [1489, 0]
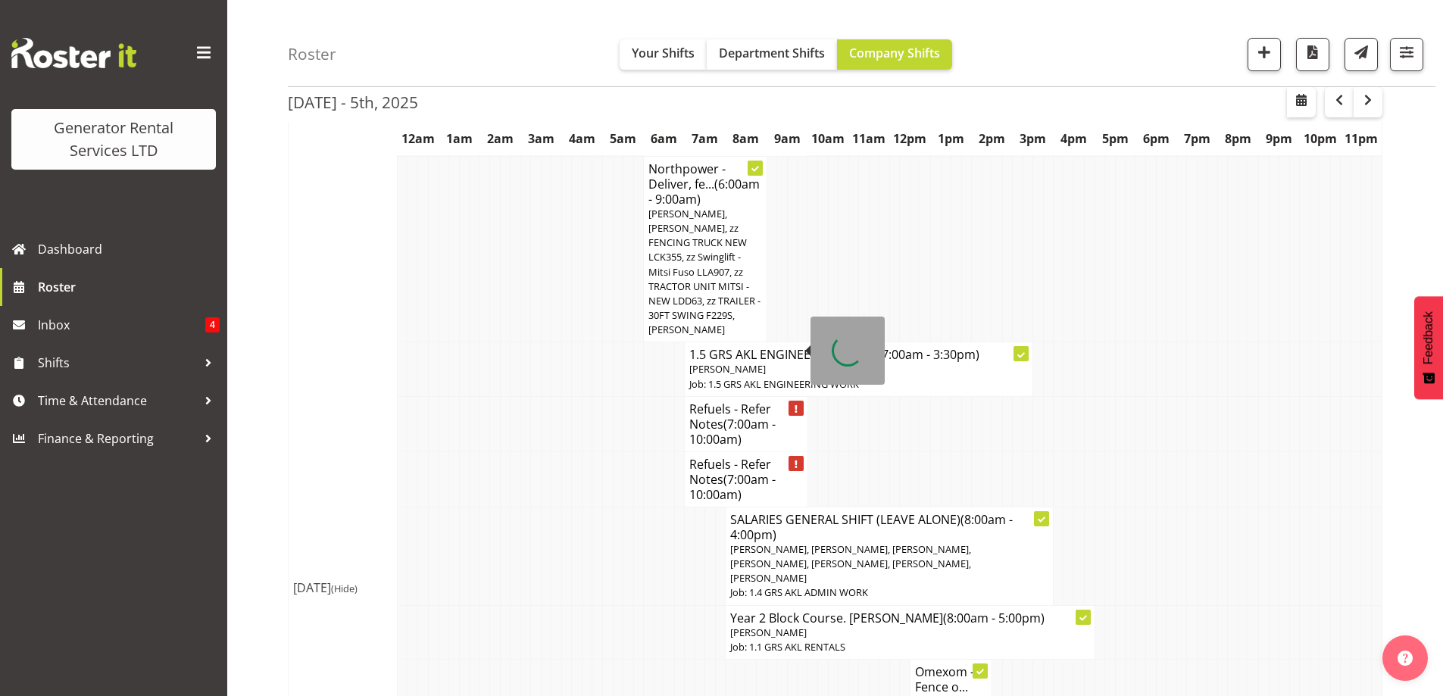
click at [779, 402] on h4 "Refuels - Refer Notes (7:00am - 10:00am)" at bounding box center [745, 424] width 113 height 45
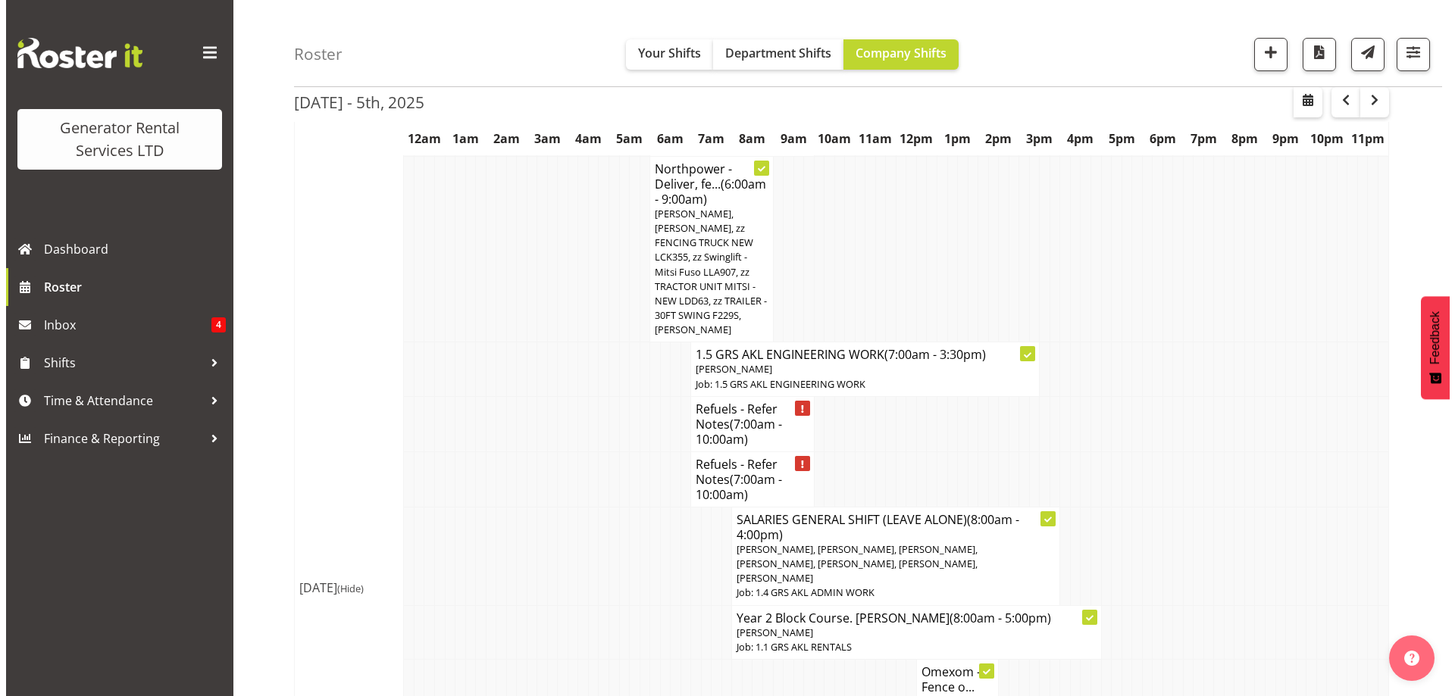
scroll to position [1474, 0]
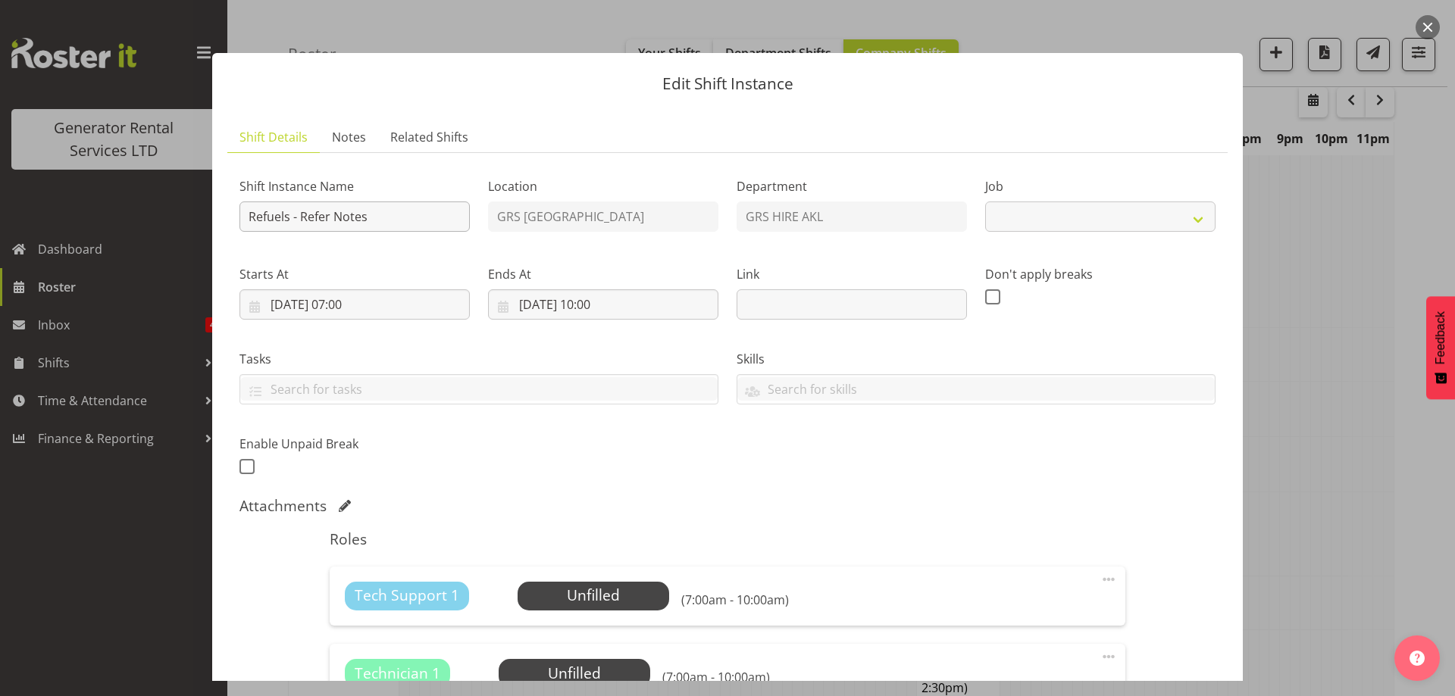
select select "9"
drag, startPoint x: 287, startPoint y: 219, endPoint x: 347, endPoint y: 221, distance: 59.9
click at [347, 221] on input "Refuels - Refer Notes" at bounding box center [354, 217] width 230 height 30
drag, startPoint x: 284, startPoint y: 216, endPoint x: 486, endPoint y: 238, distance: 203.5
click at [486, 238] on div "Shift Instance Name Refuels - Refer Notes Location GRS Auckland Department GRS …" at bounding box center [727, 322] width 994 height 332
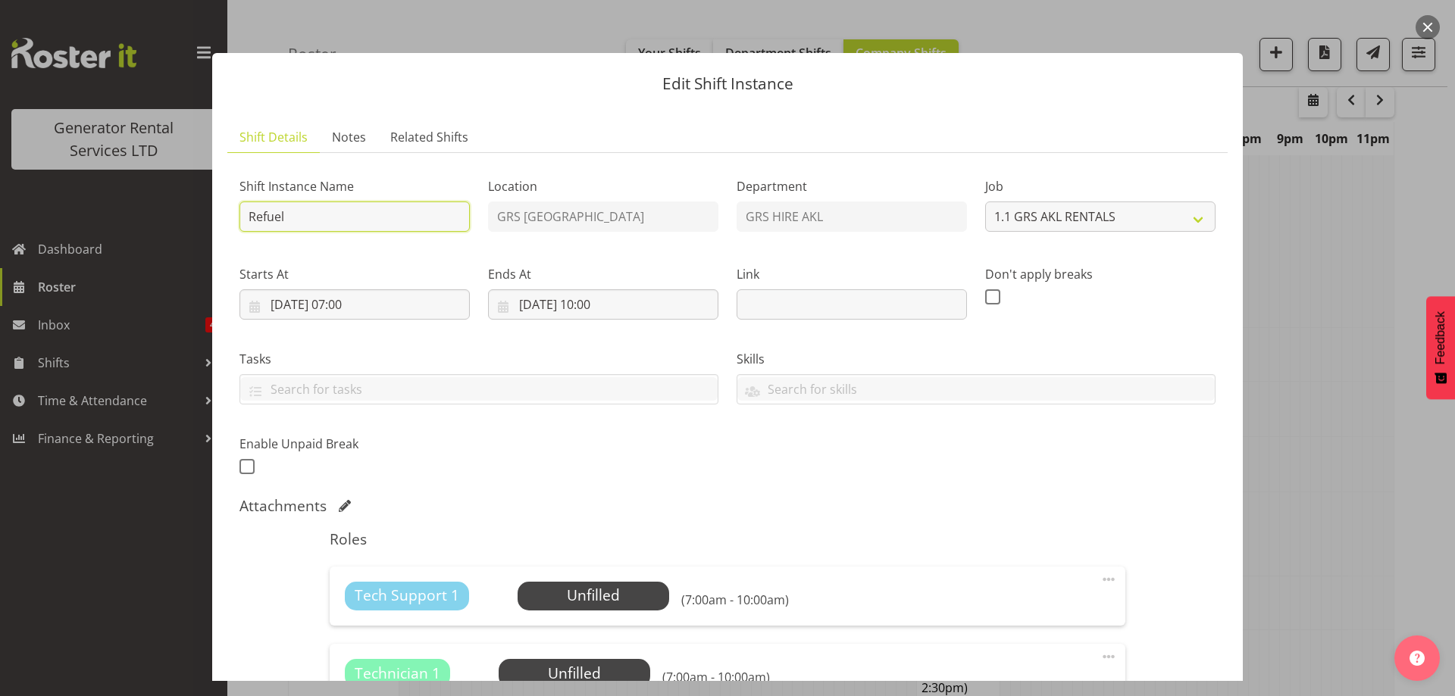
paste input "#312 @ 12 Ashfield road, Wairau Valley"
drag, startPoint x: 334, startPoint y: 214, endPoint x: 169, endPoint y: 206, distance: 165.3
click at [169, 206] on div "Edit Shift Instance Shift Details Notes Related Shifts Shift Instance Name Refu…" at bounding box center [727, 348] width 1455 height 696
type input "Refuel #312 @ 12 Ashfield road, Wairau Valley"
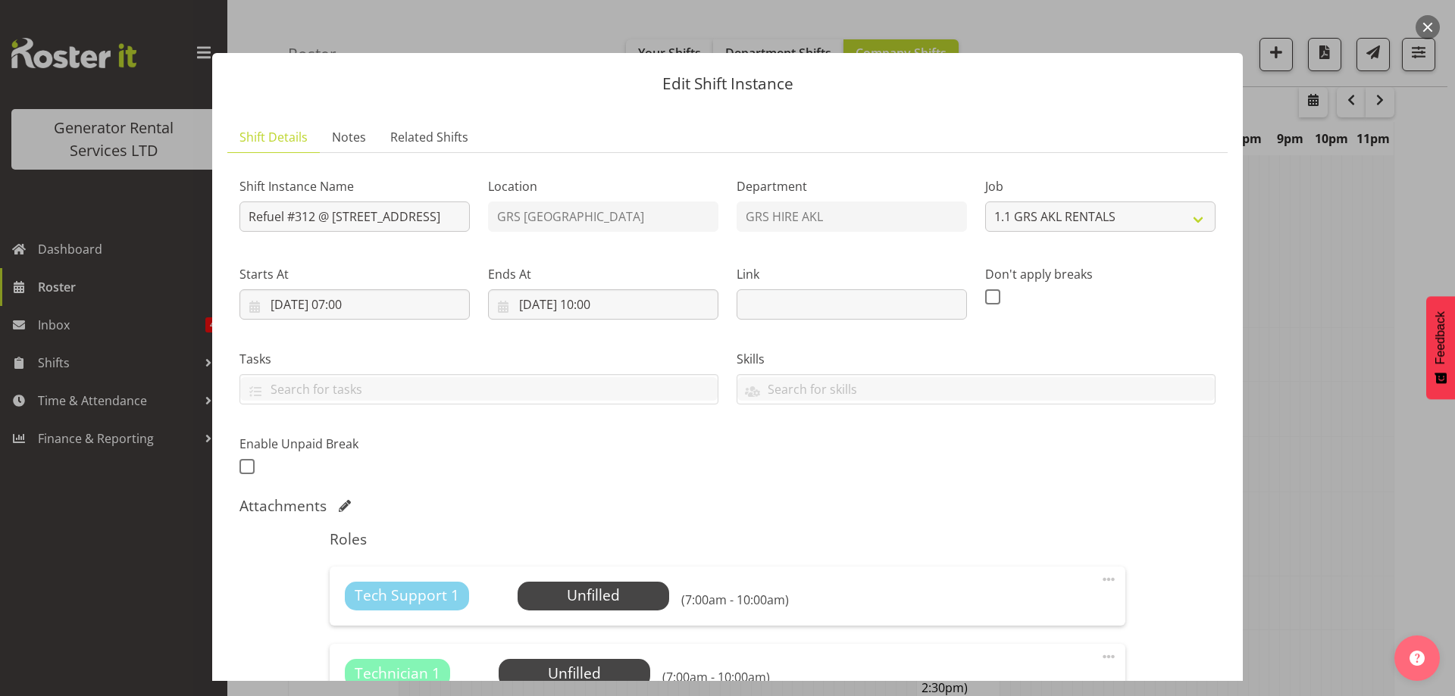
click at [545, 467] on div "Shift Instance Name Refuel #312 @ 12 Ashfield road, Wairau Valley Location GRS …" at bounding box center [727, 322] width 994 height 332
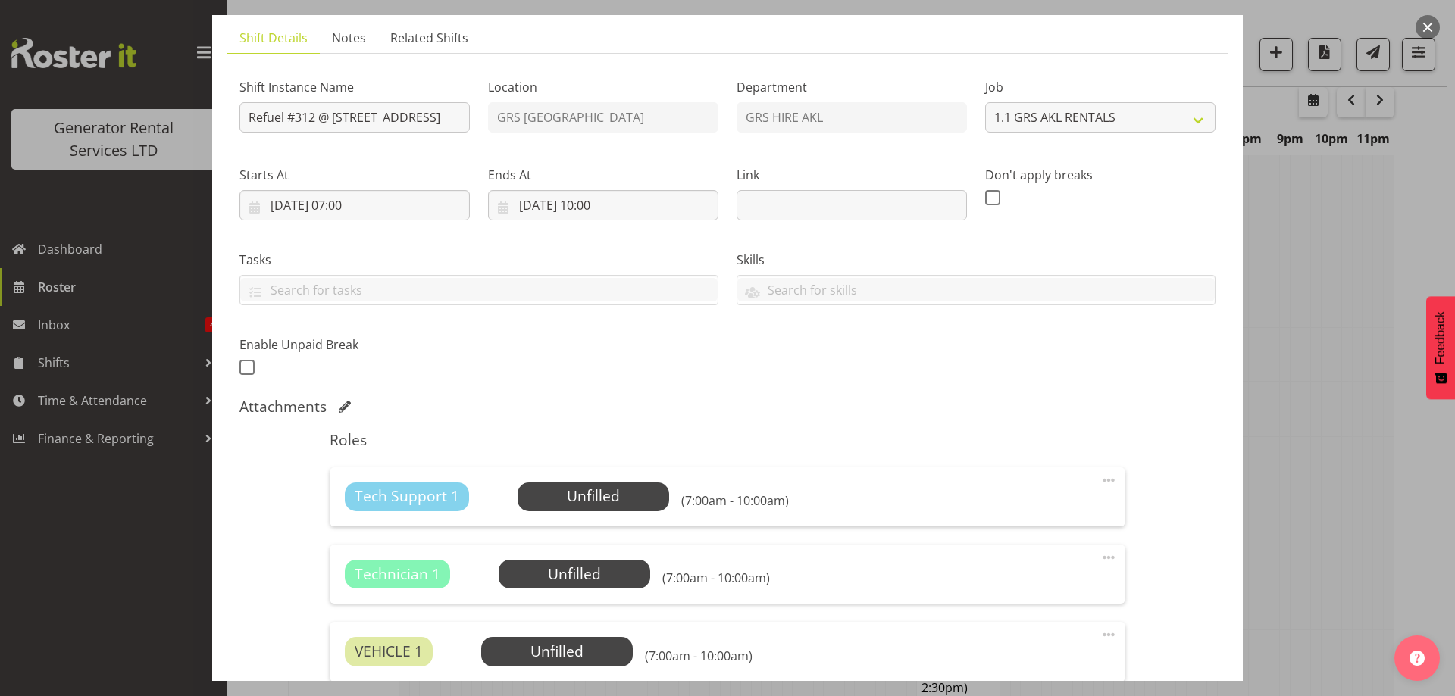
scroll to position [227, 0]
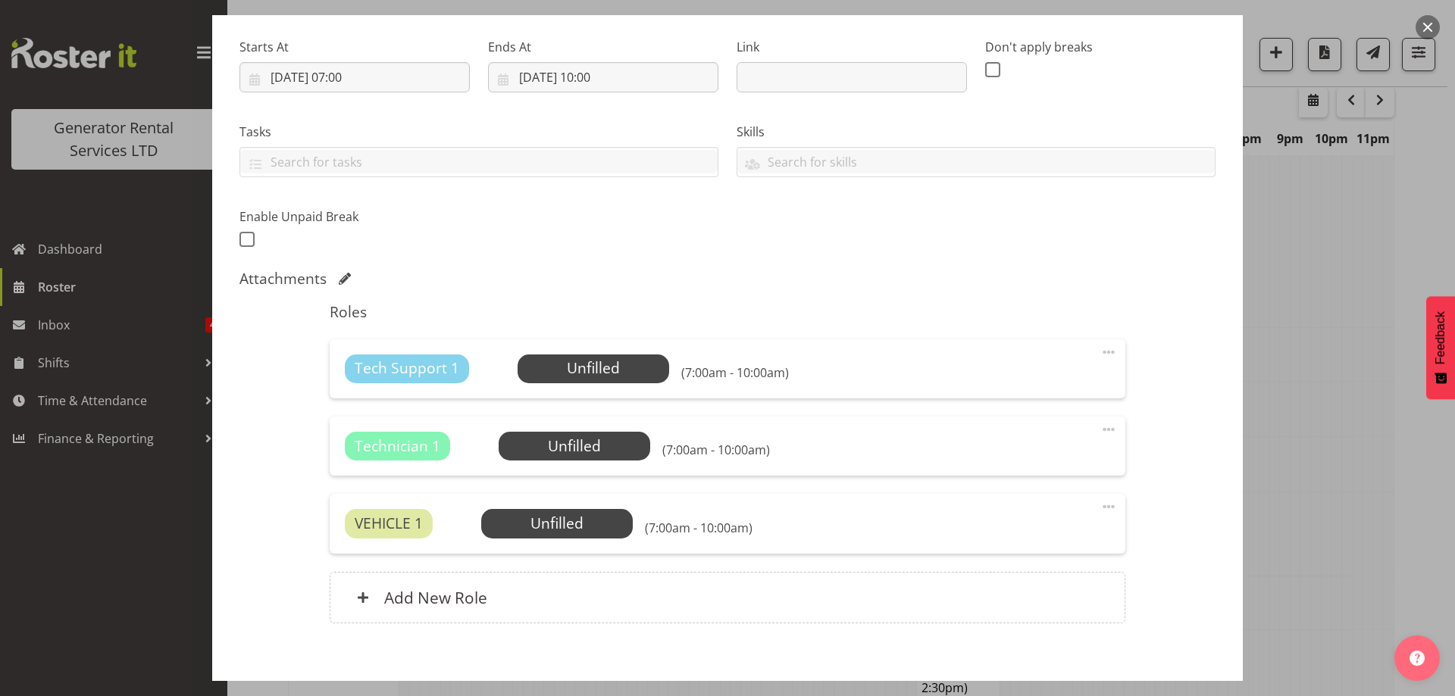
drag, startPoint x: 1092, startPoint y: 427, endPoint x: 1070, endPoint y: 458, distance: 38.0
click at [1099, 428] on span at bounding box center [1108, 429] width 18 height 18
click at [1030, 514] on link "Delete" at bounding box center [1044, 517] width 145 height 27
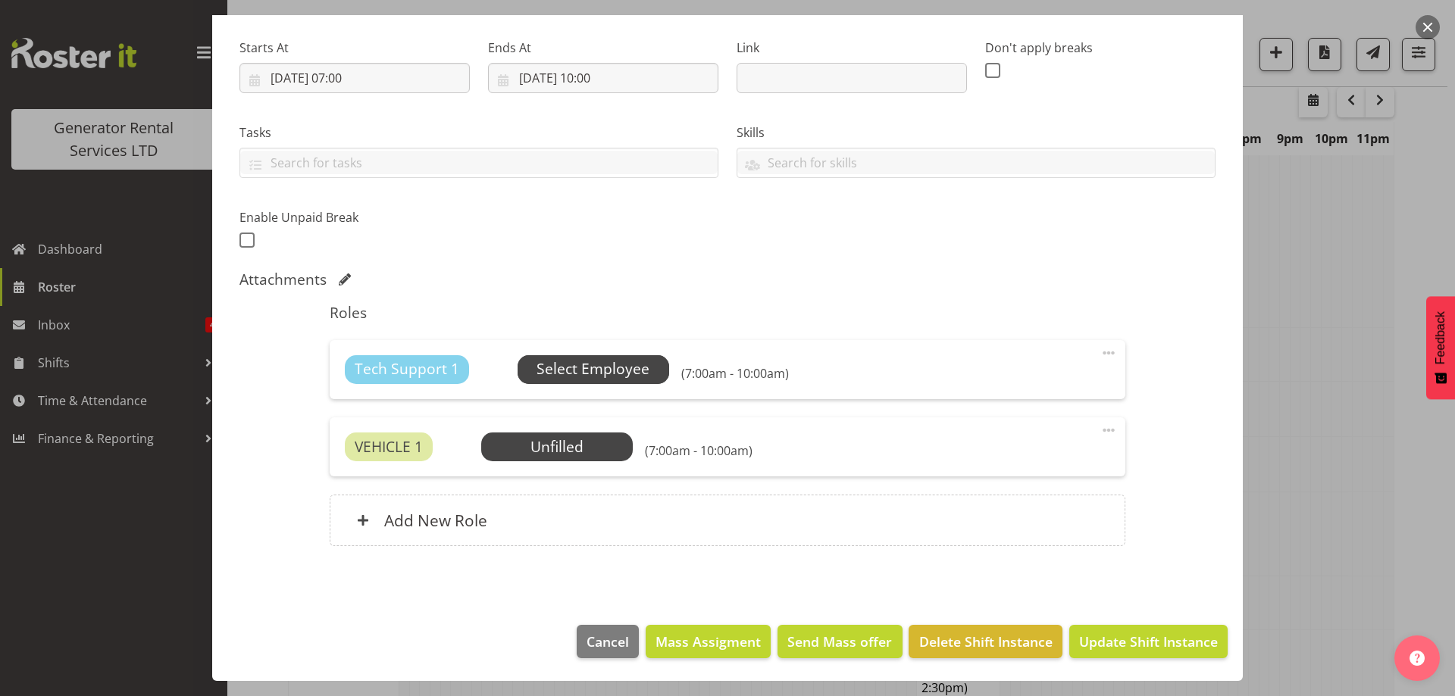
click at [620, 374] on span "Select Employee" at bounding box center [592, 369] width 113 height 22
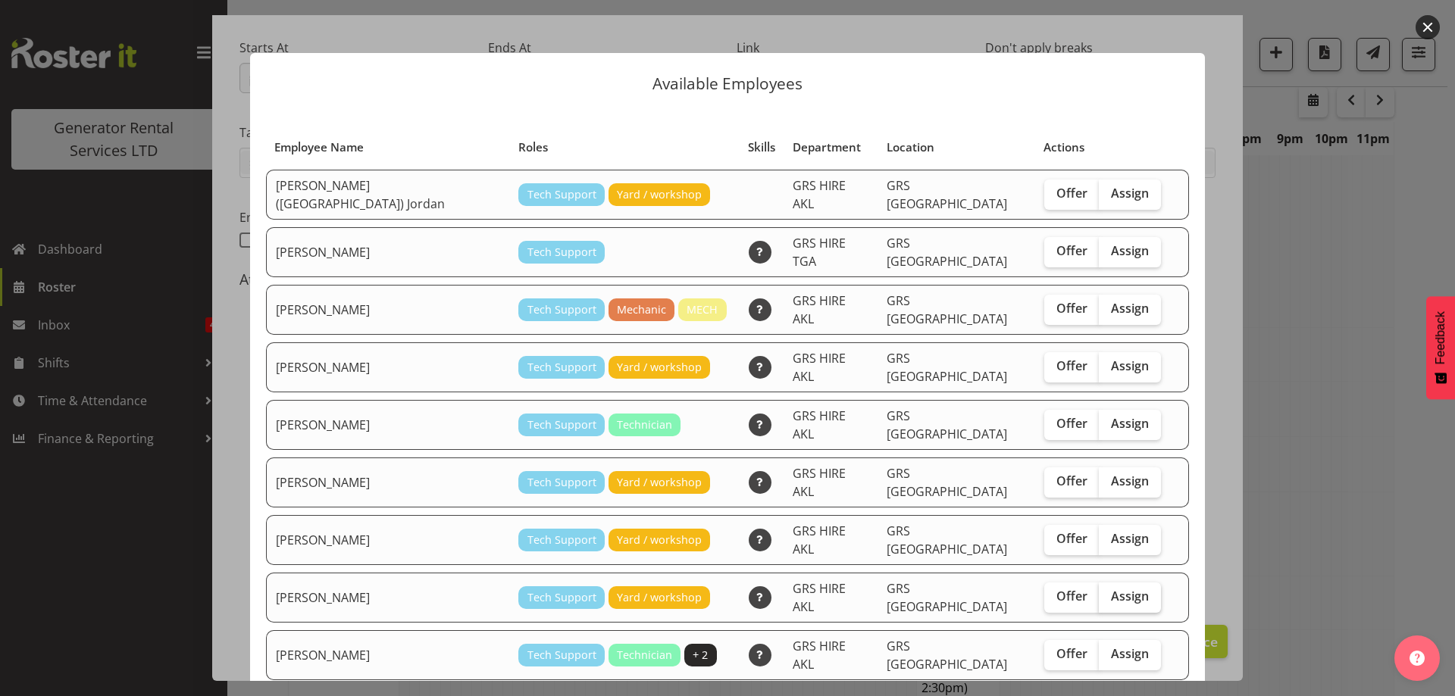
click at [1111, 589] on span "Assign" at bounding box center [1130, 596] width 38 height 15
click at [1098, 592] on input "Assign" at bounding box center [1103, 597] width 10 height 10
checkbox input "true"
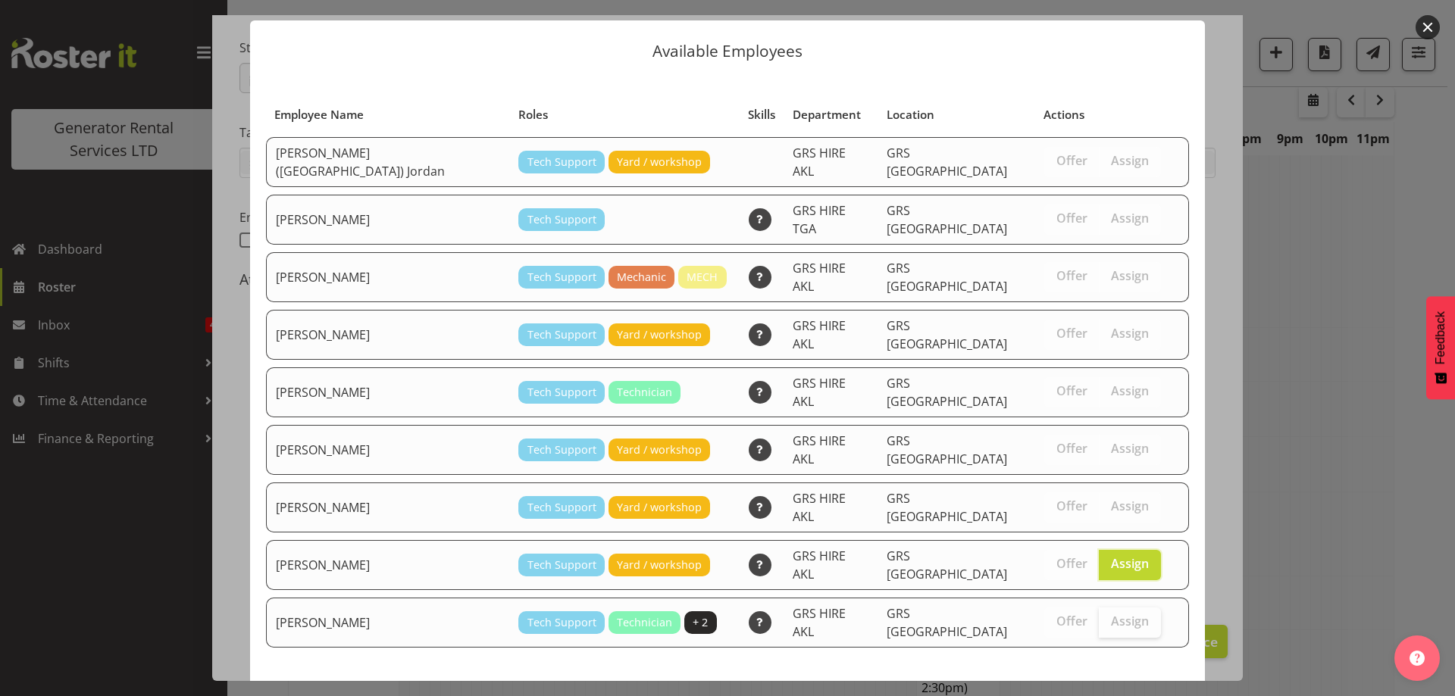
scroll to position [39, 0]
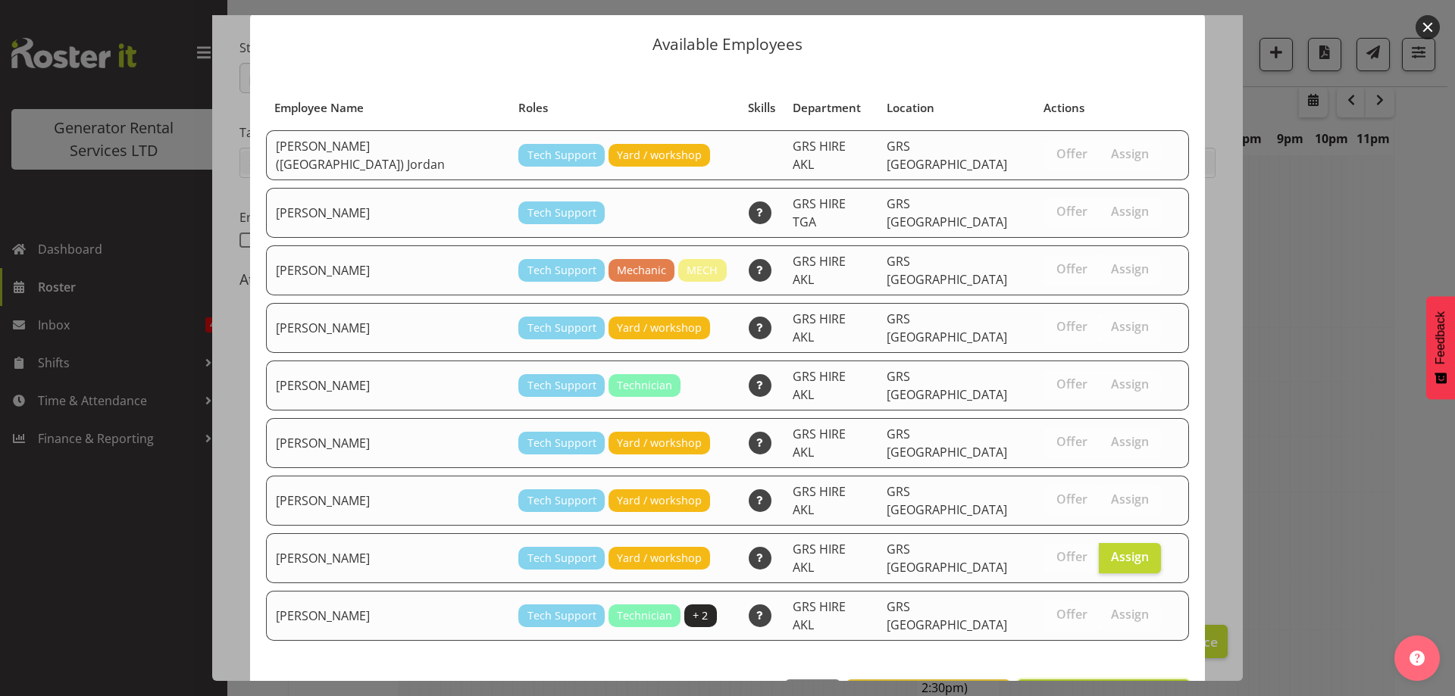
click at [1083, 687] on span "Assign Sam Carter" at bounding box center [1103, 696] width 153 height 18
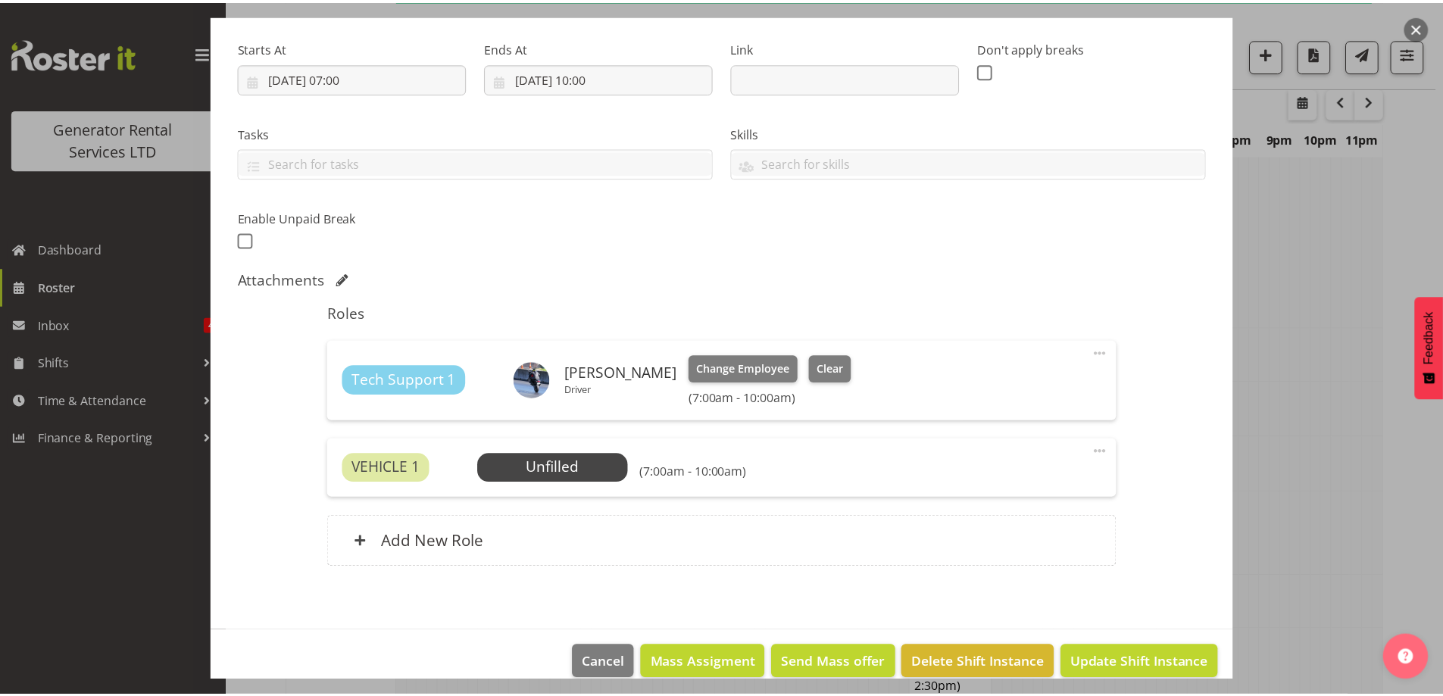
scroll to position [1489, 0]
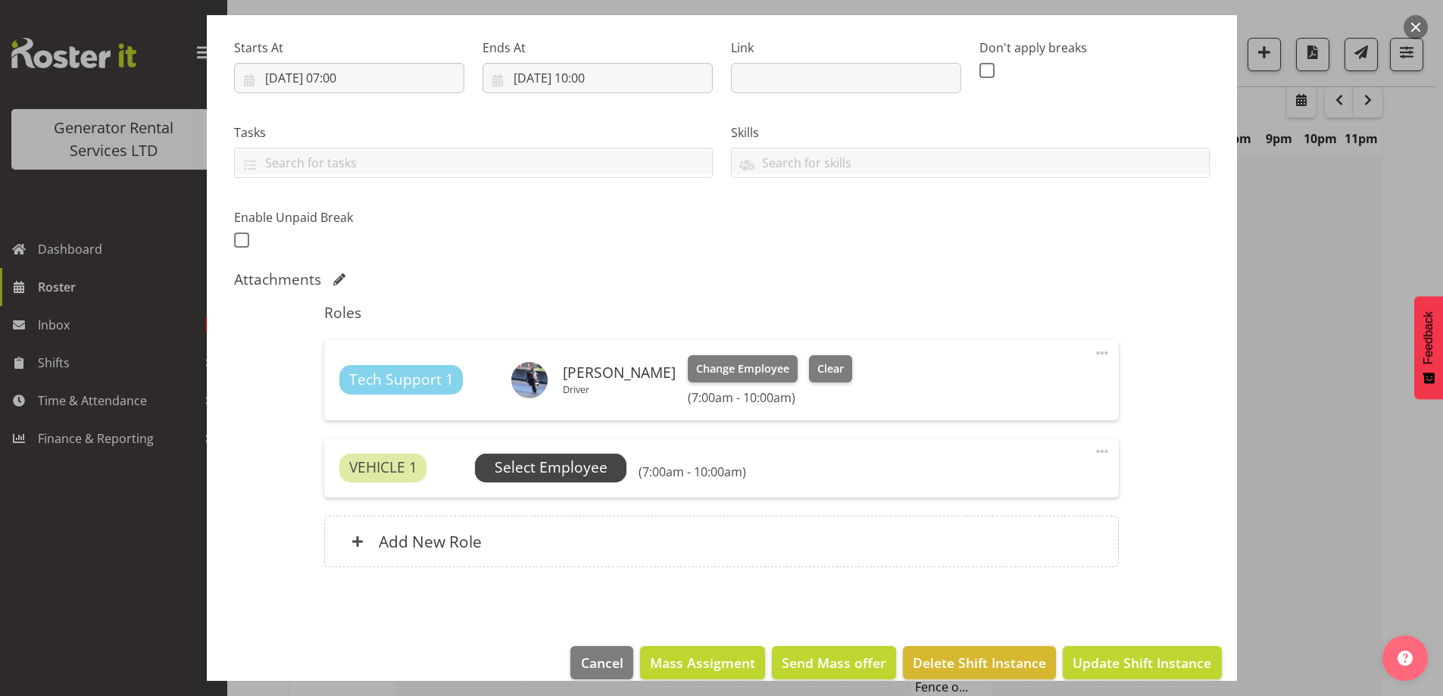
click at [543, 470] on span "Select Employee" at bounding box center [551, 468] width 113 height 22
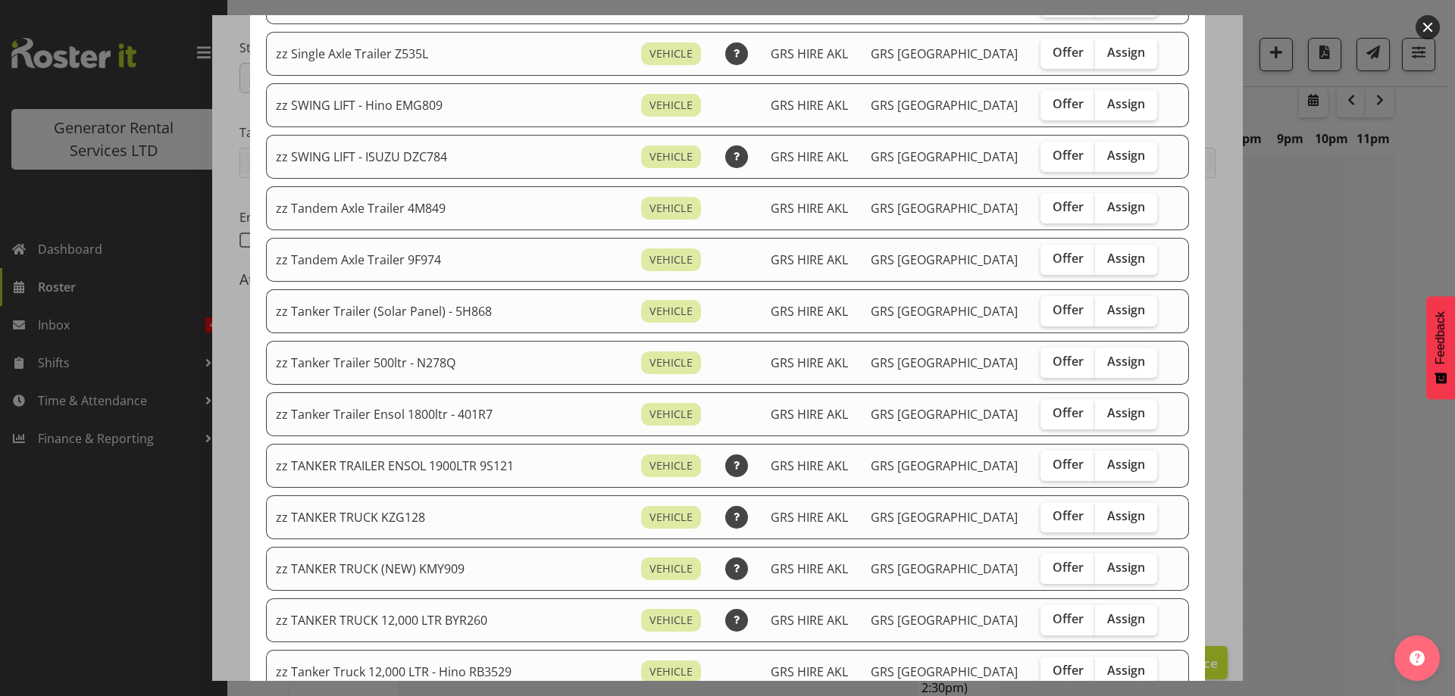
scroll to position [1061, 0]
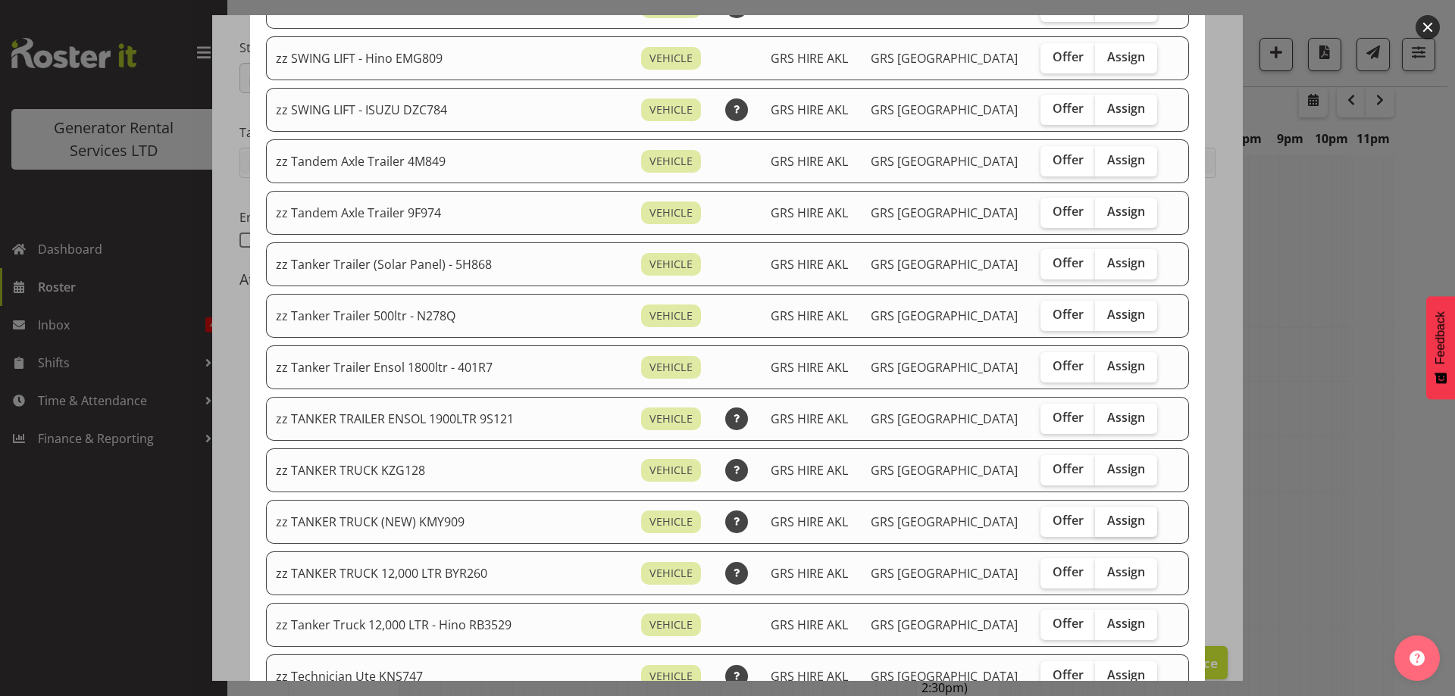
click at [1107, 520] on span "Assign" at bounding box center [1126, 520] width 38 height 15
click at [1105, 520] on input "Assign" at bounding box center [1100, 521] width 10 height 10
checkbox input "true"
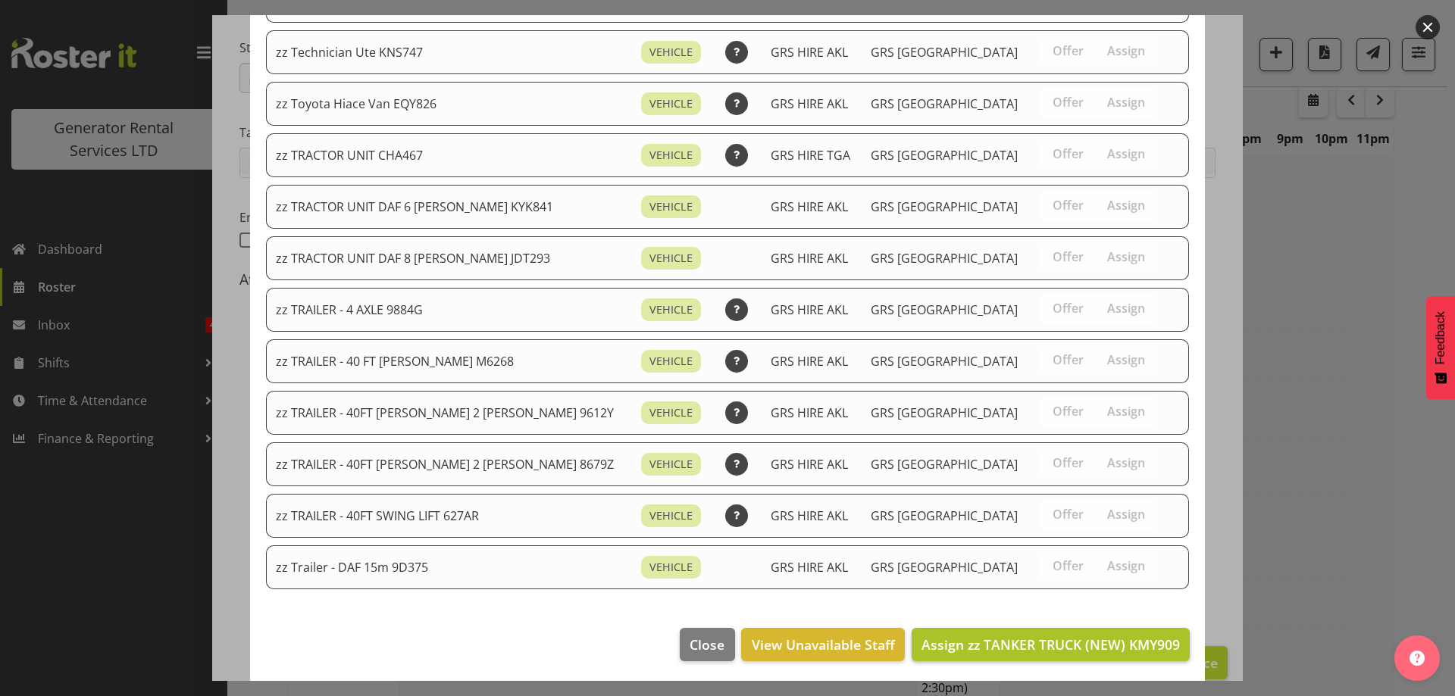
scroll to position [1688, 0]
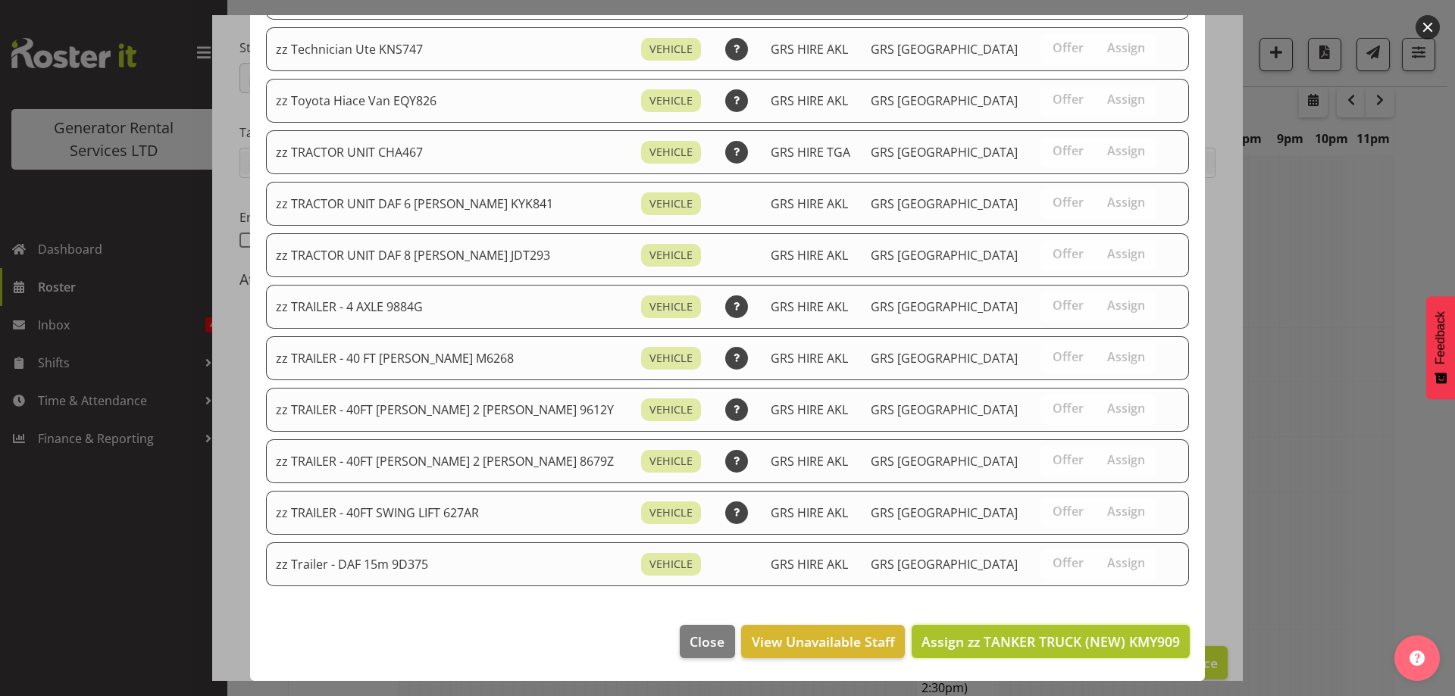
click at [1054, 636] on span "Assign zz TANKER TRUCK (NEW) KMY909" at bounding box center [1050, 642] width 258 height 18
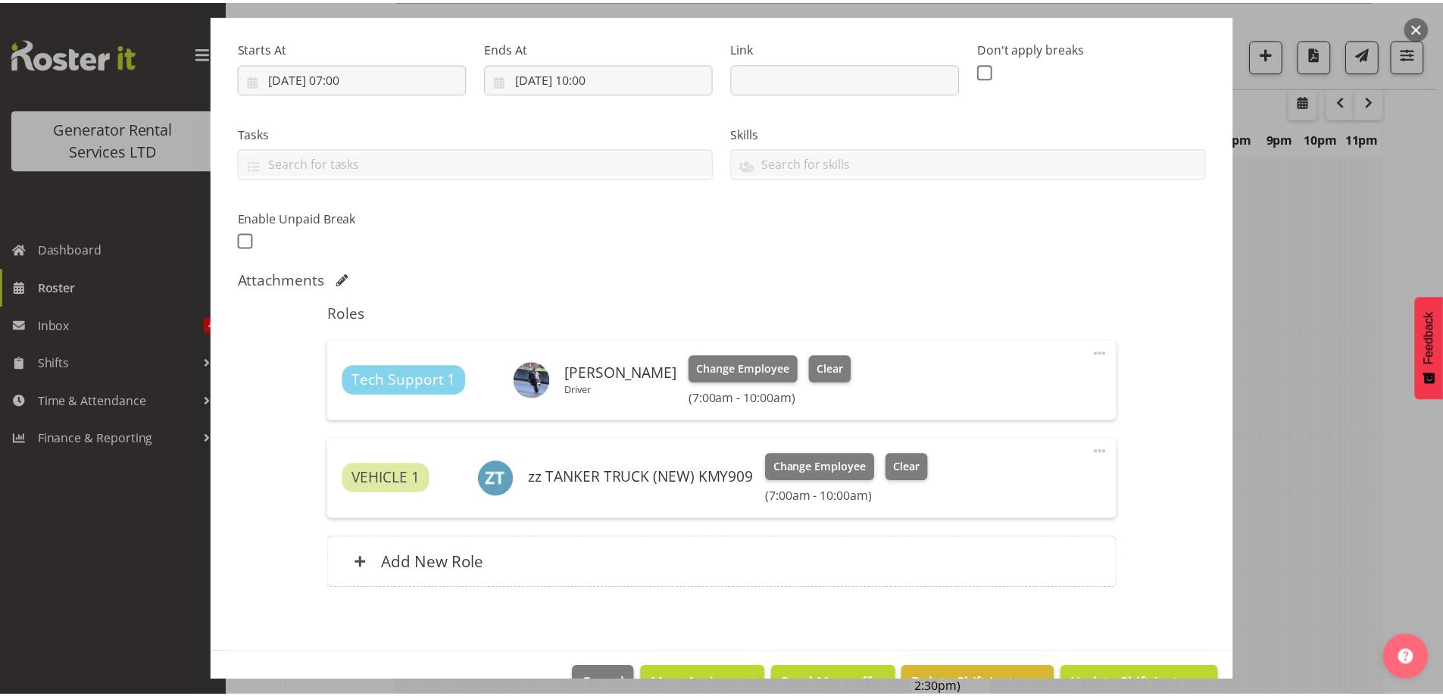
scroll to position [1489, 0]
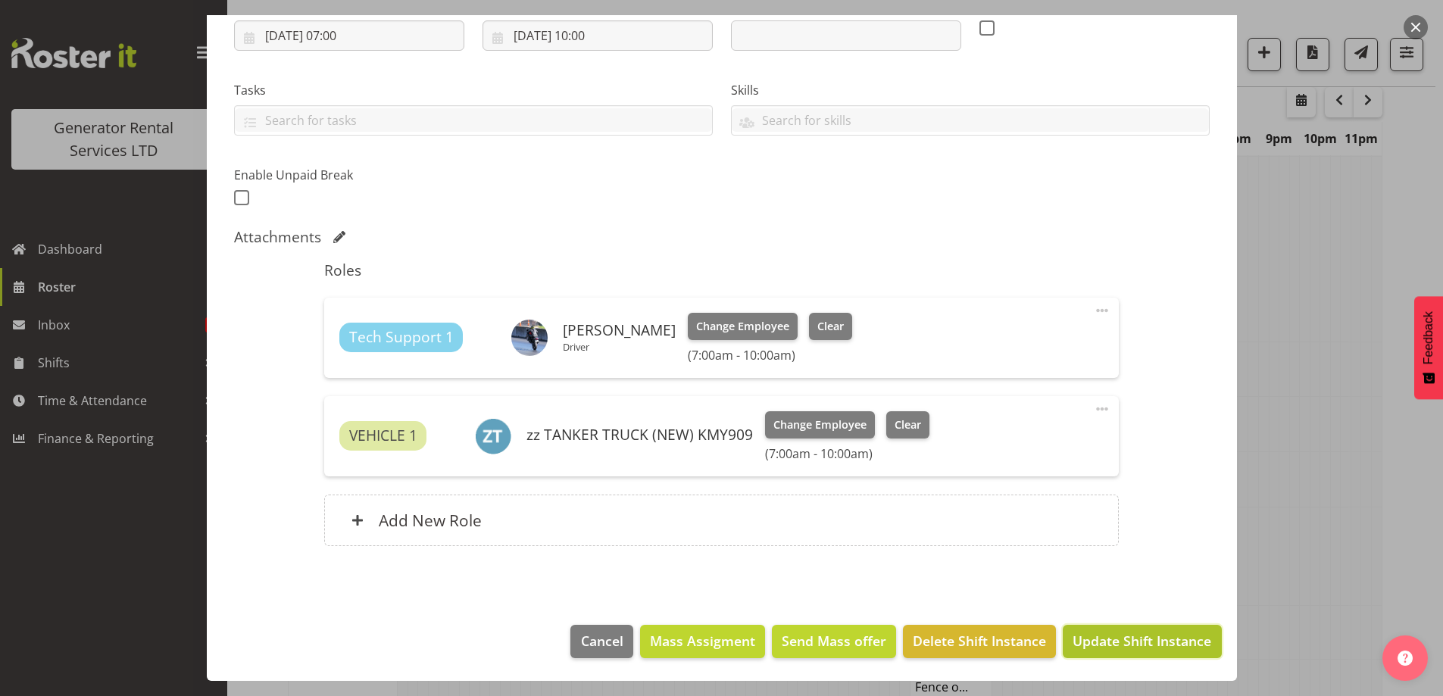
click at [1111, 636] on span "Update Shift Instance" at bounding box center [1142, 641] width 139 height 20
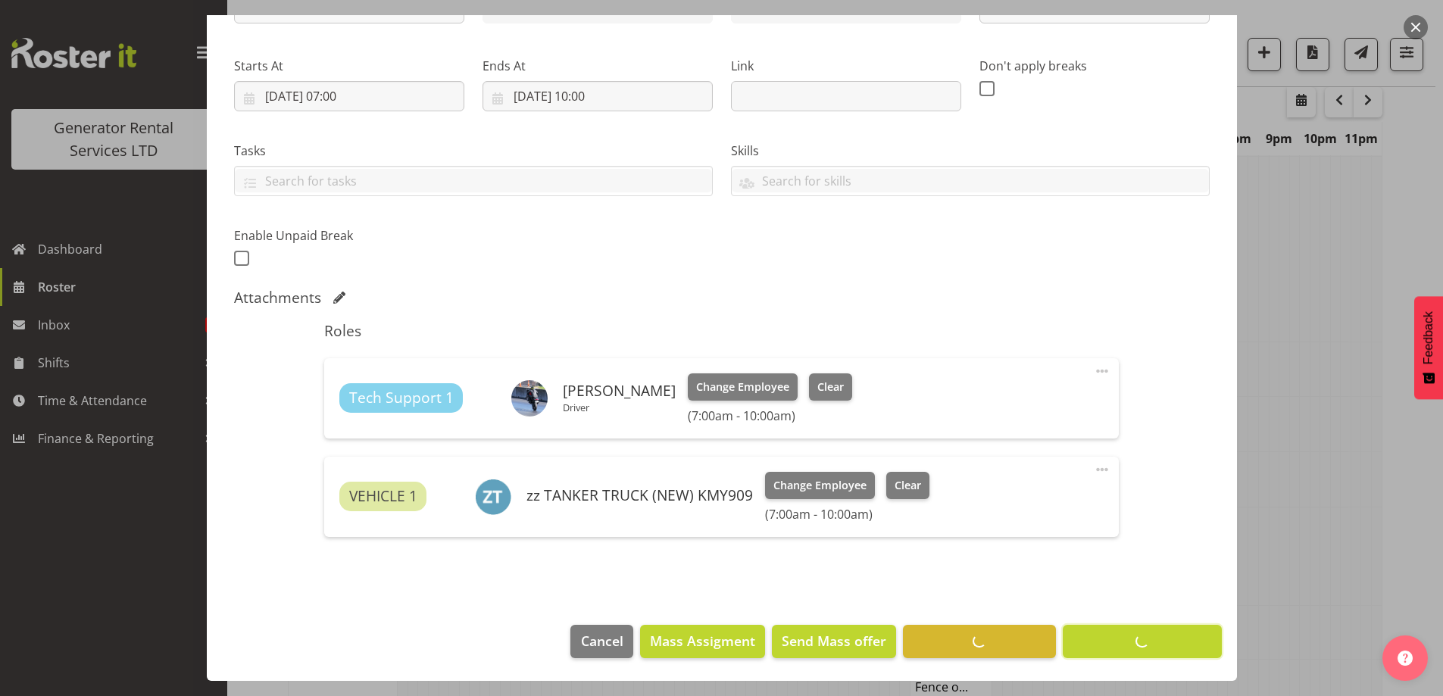
scroll to position [49, 0]
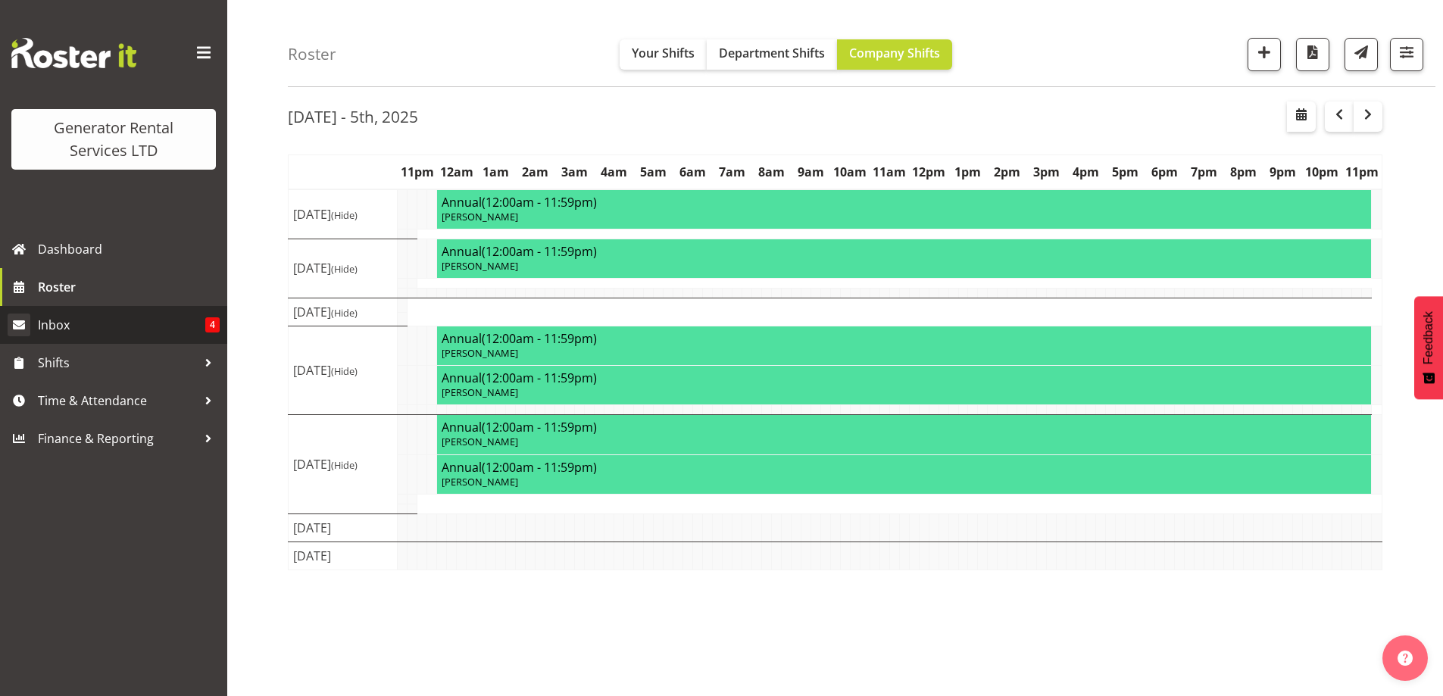
click at [174, 328] on span "Inbox" at bounding box center [121, 325] width 167 height 23
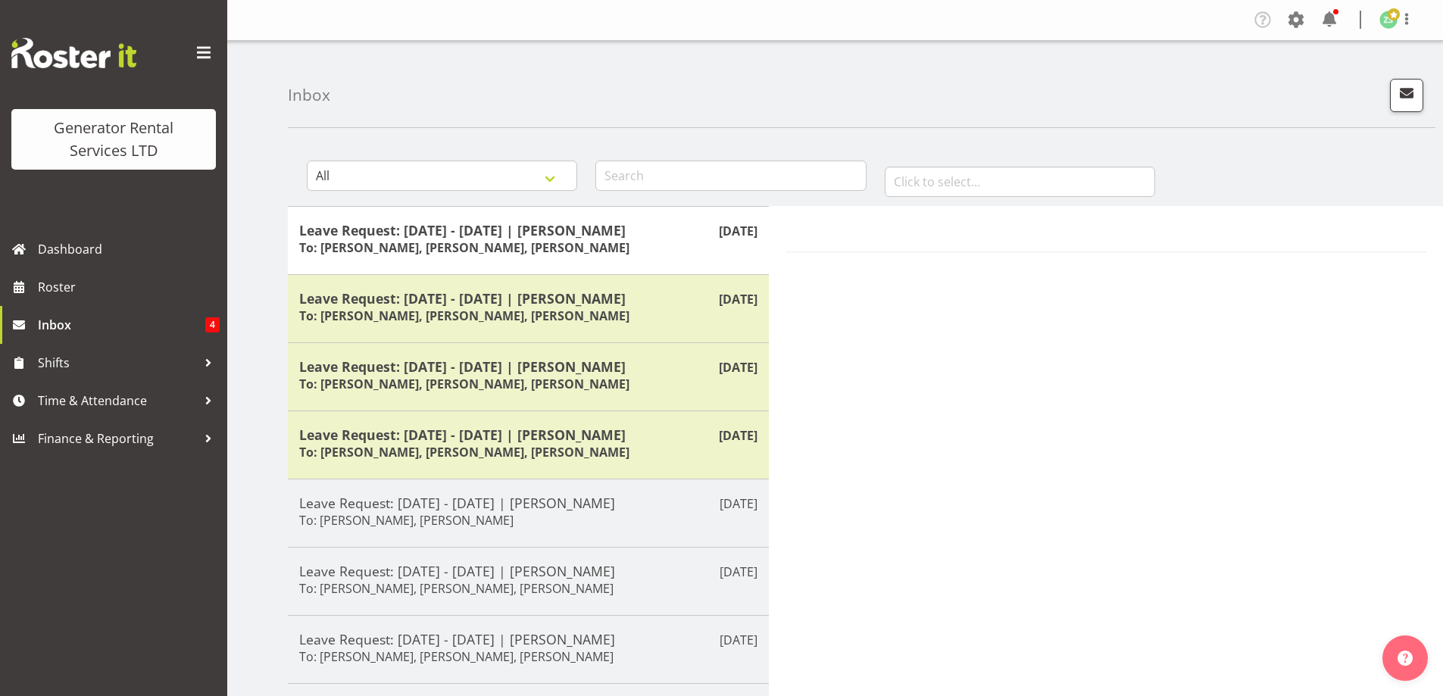
scroll to position [61, 0]
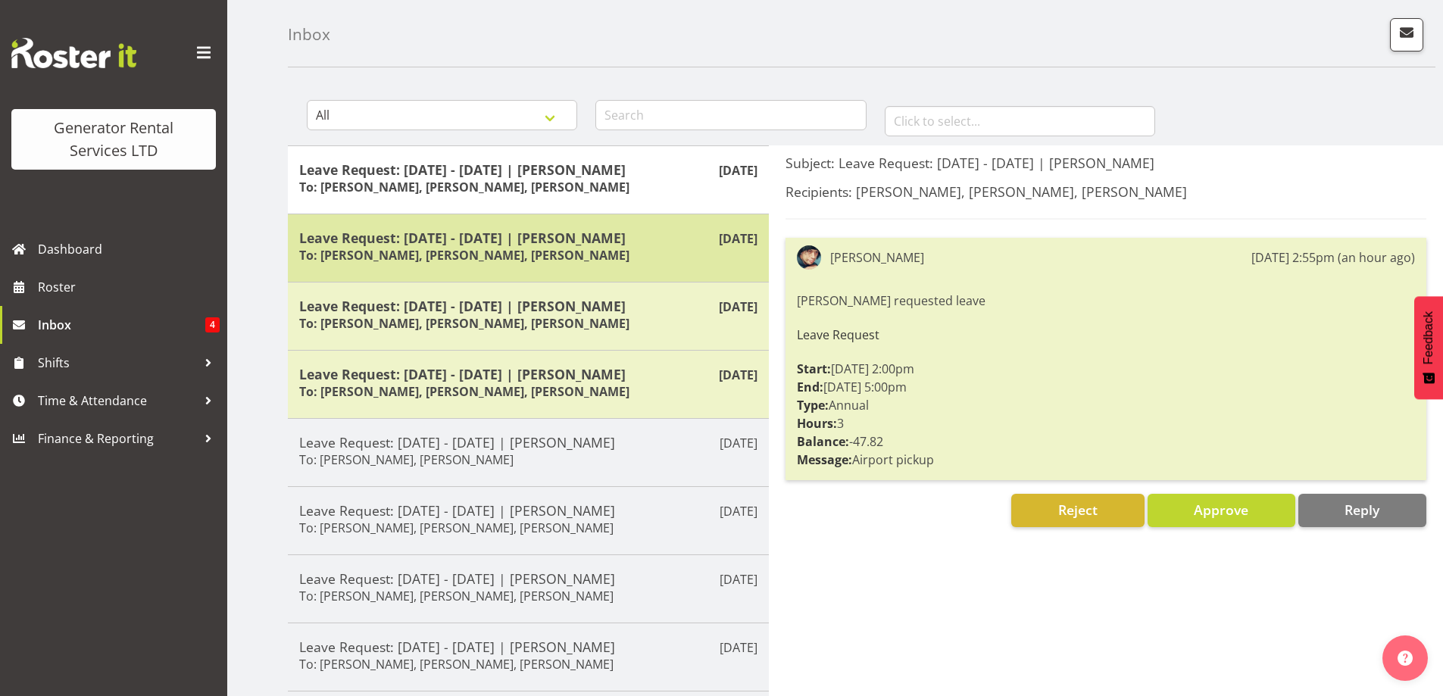
click at [441, 250] on h6 "To: Dave Wallace, Zach Satiu, Jacques Engelbrecht" at bounding box center [464, 255] width 330 height 15
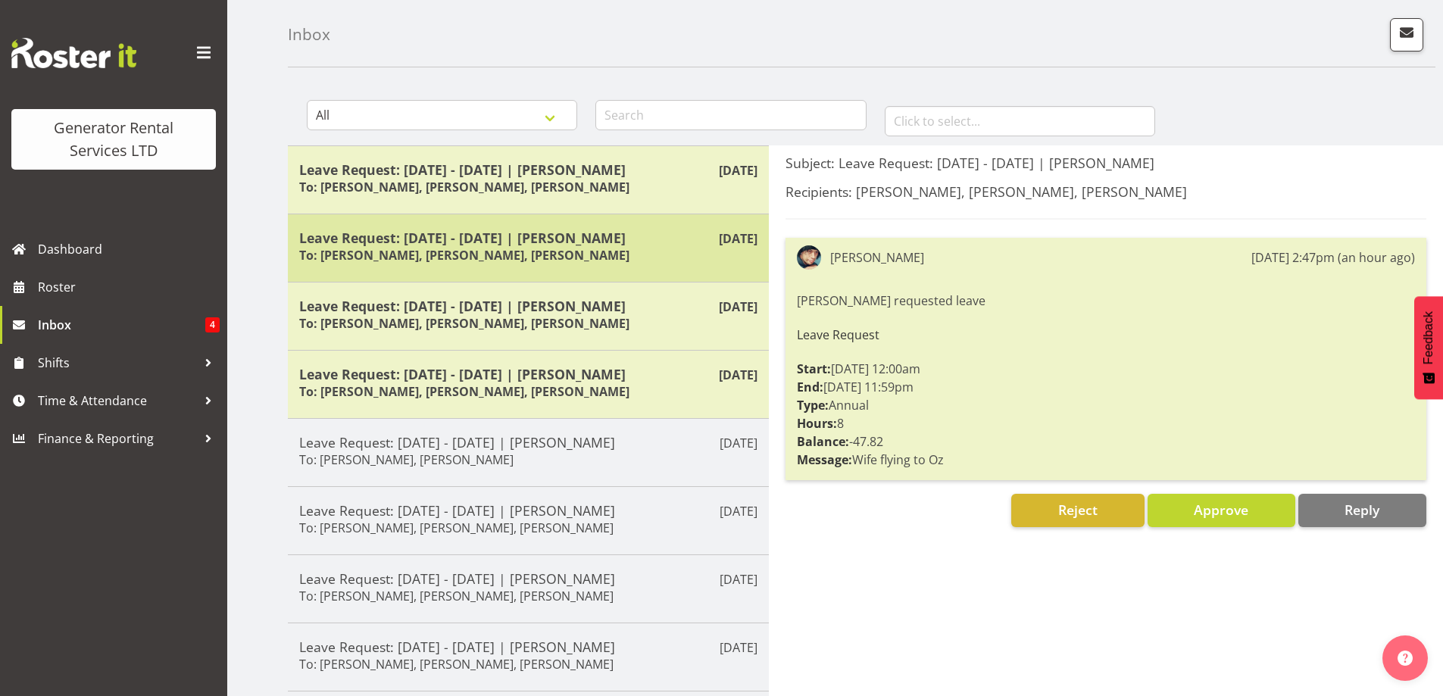
click at [426, 248] on h6 "To: Dave Wallace, Zach Satiu, Jacques Engelbrecht" at bounding box center [464, 255] width 330 height 15
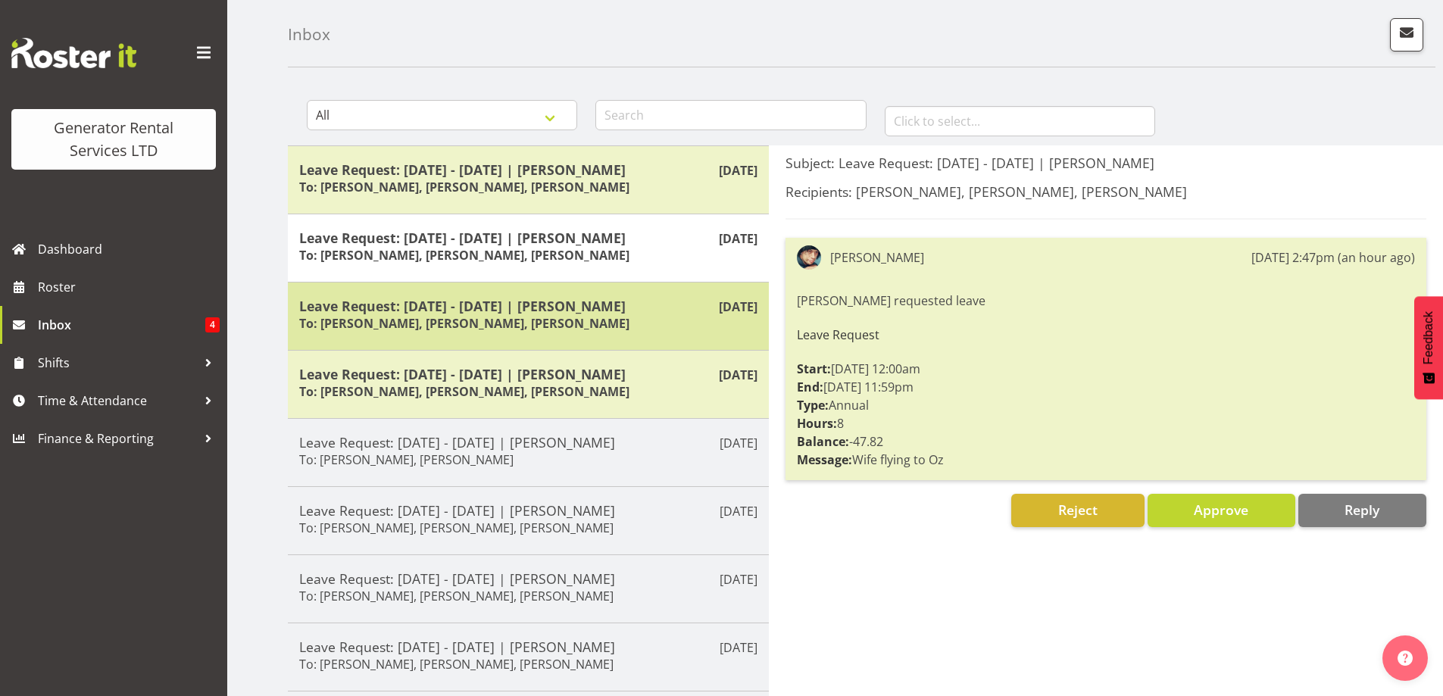
click at [440, 318] on h6 "To: Dave Wallace, Zach Satiu, Jacques Engelbrecht" at bounding box center [464, 323] width 330 height 15
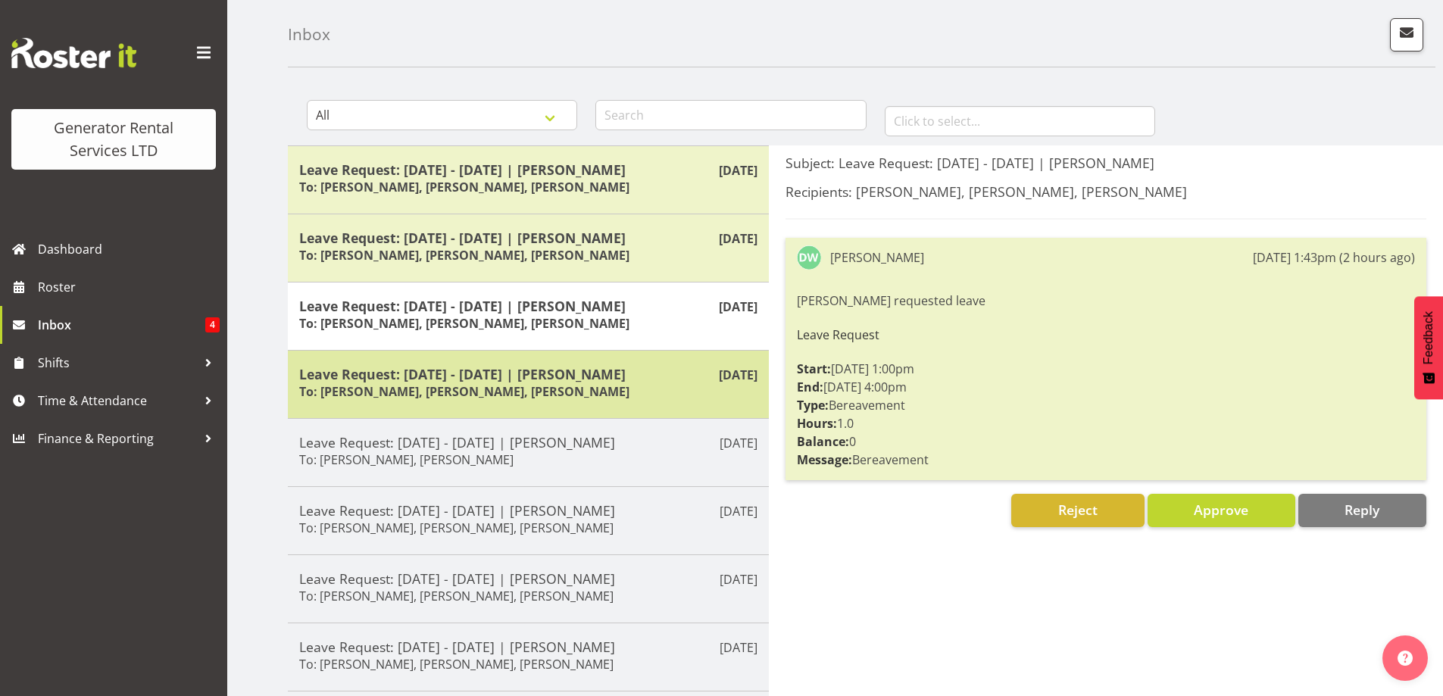
click at [451, 377] on h5 "Leave Request: 26/09/25 - 26/09/25 | Daniel Watkinson" at bounding box center [528, 374] width 458 height 17
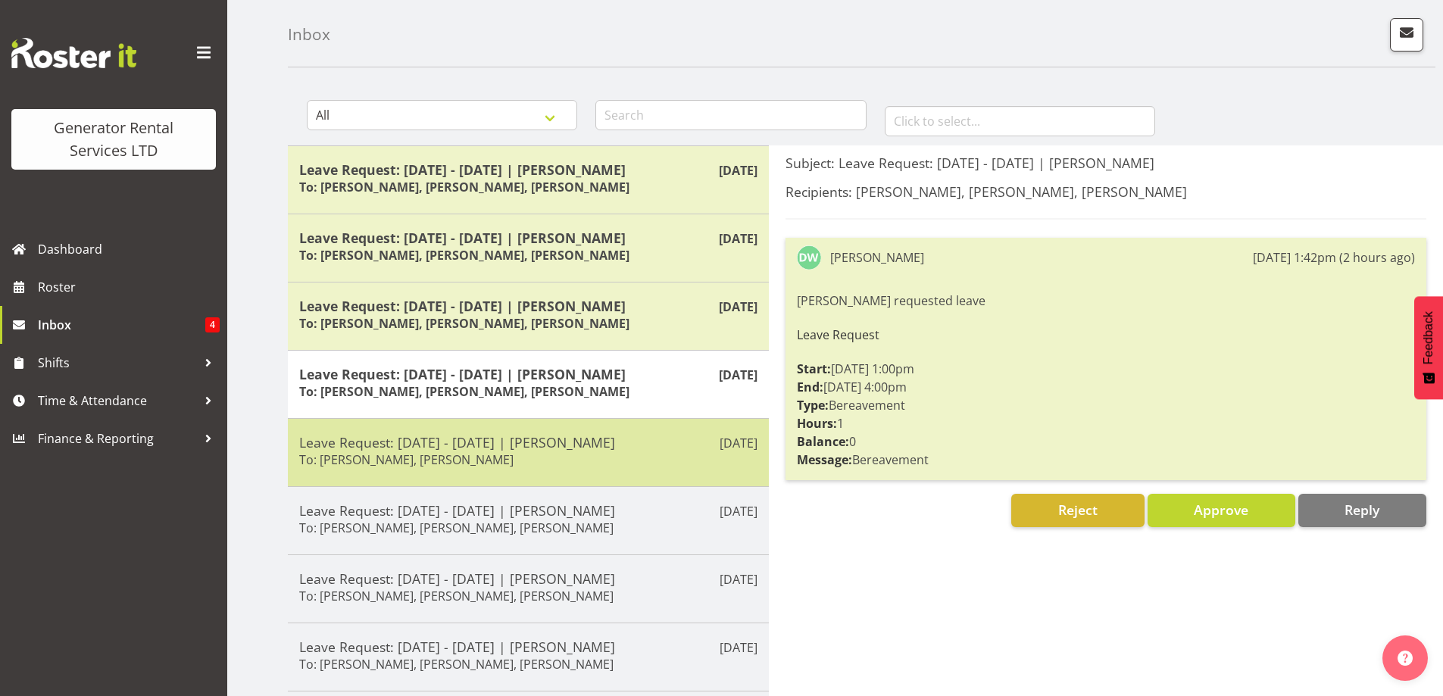
click at [488, 435] on h5 "Leave Request: 25/09/25 - 27/09/25 | Simon Earney" at bounding box center [528, 442] width 458 height 17
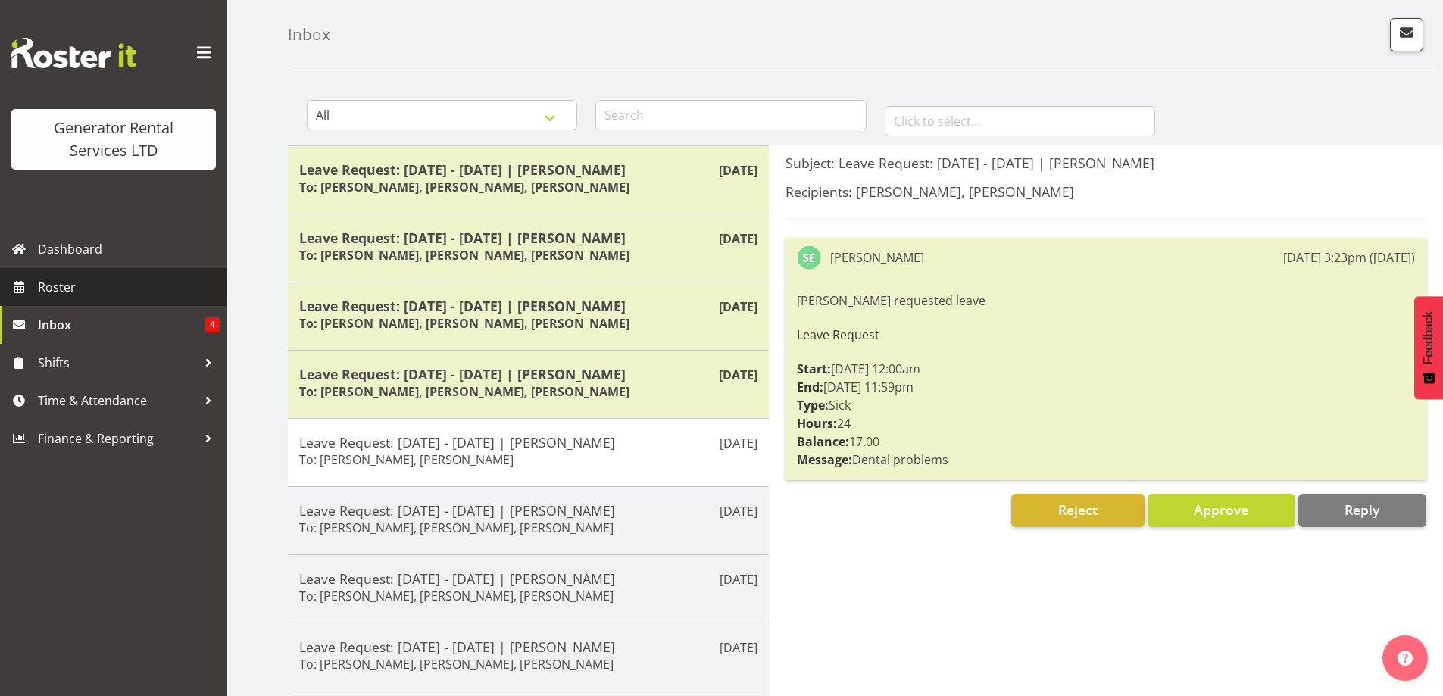
click at [100, 293] on span "Roster" at bounding box center [129, 287] width 182 height 23
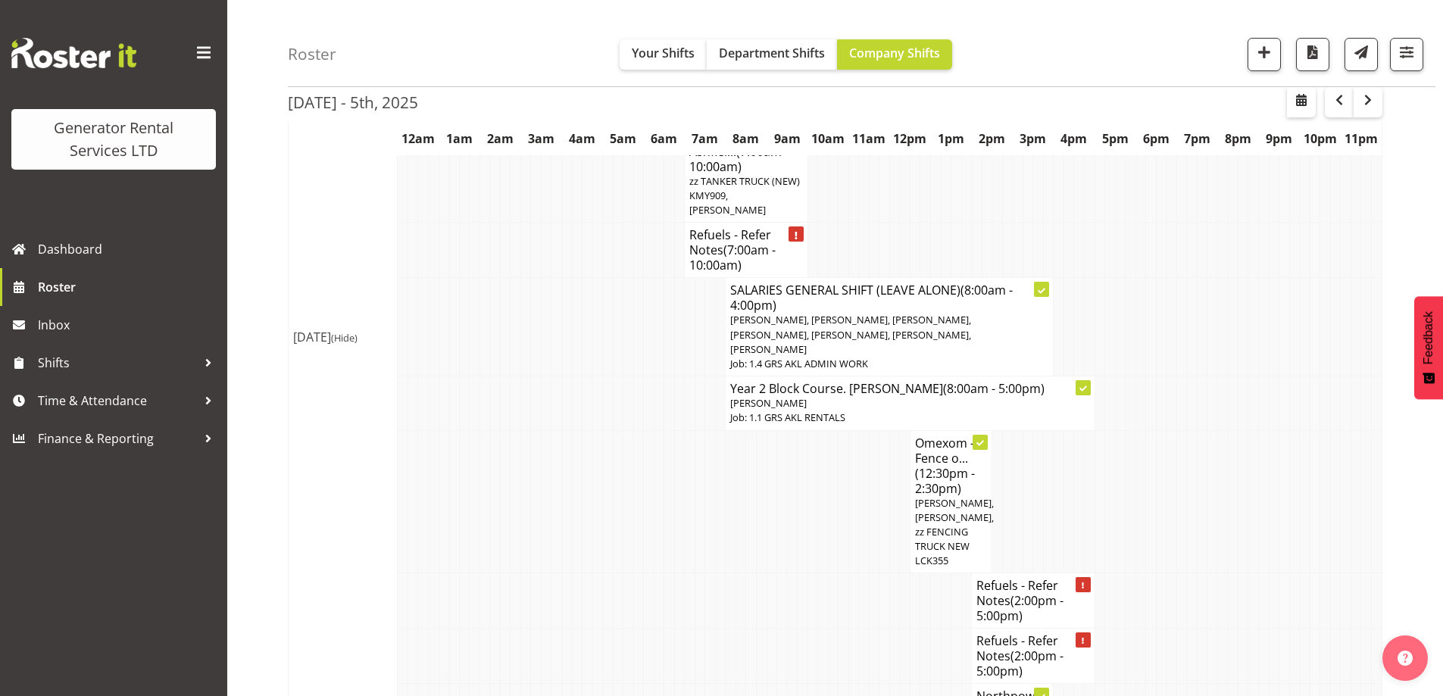
scroll to position [1970, 0]
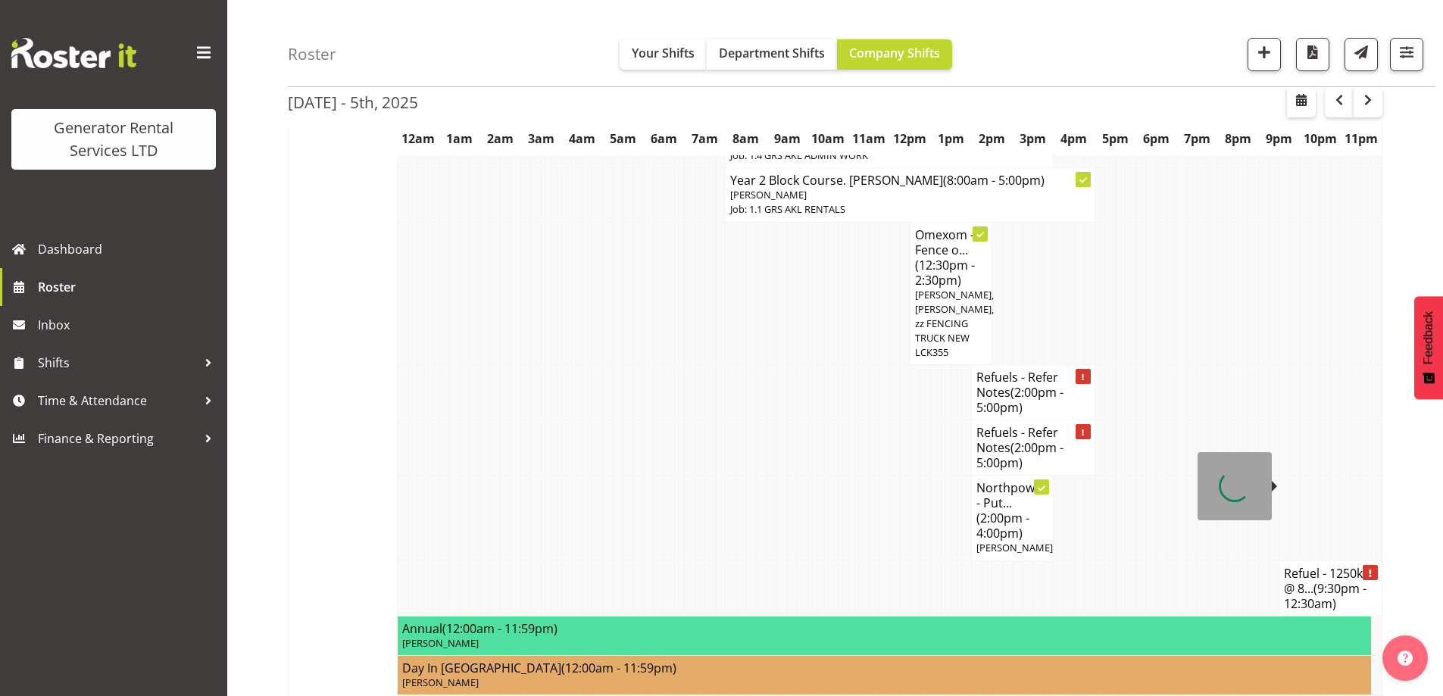
click at [1312, 566] on h4 "Refuel - 1250kva @ 8... (9:30pm - 12:30am)" at bounding box center [1330, 588] width 93 height 45
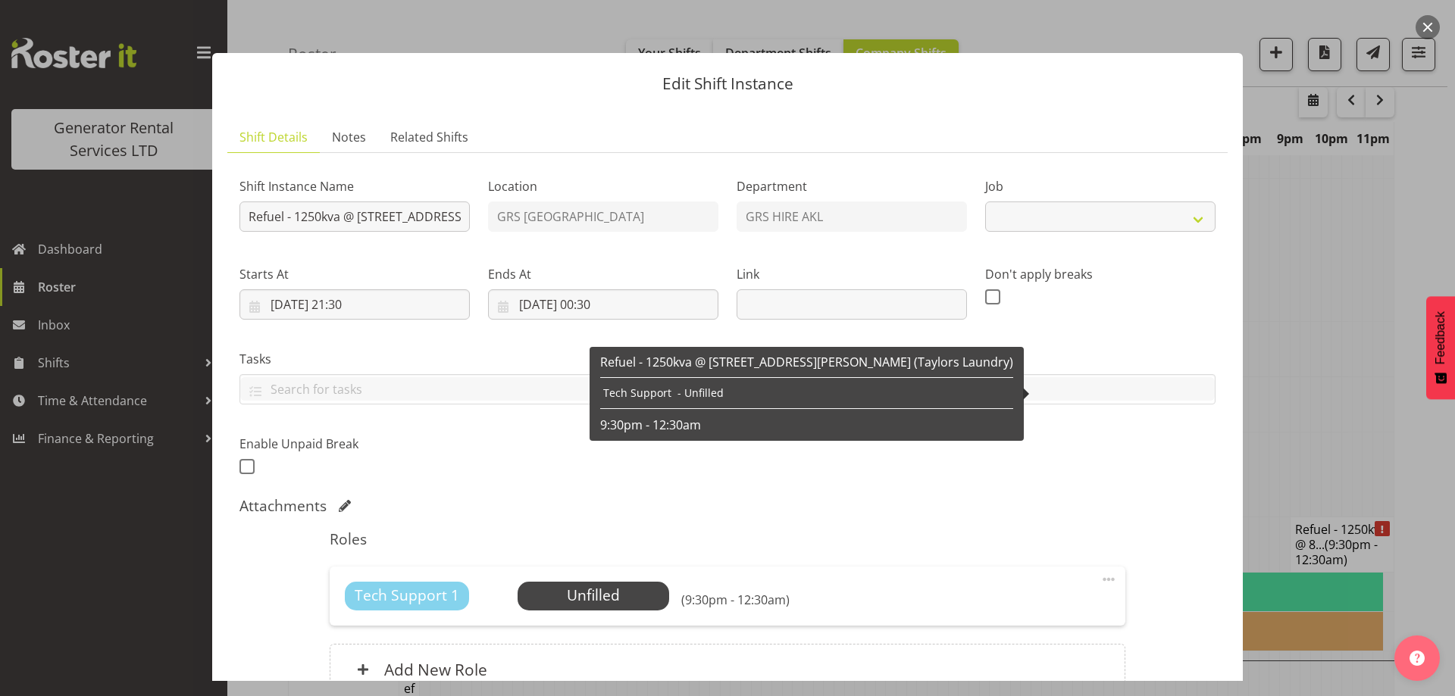
select select "9"
click at [1286, 405] on div at bounding box center [727, 348] width 1455 height 696
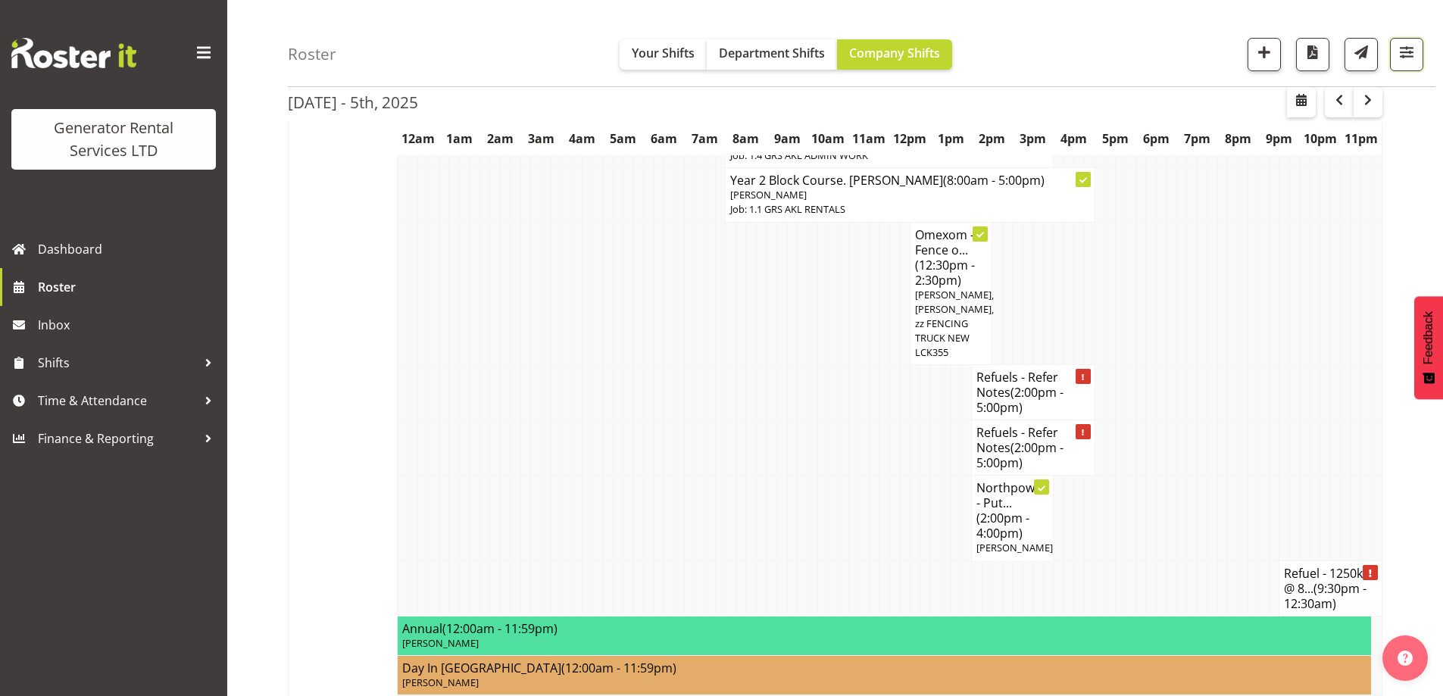
drag, startPoint x: 1408, startPoint y: 55, endPoint x: 1380, endPoint y: 80, distance: 37.5
click at [1408, 57] on span "button" at bounding box center [1407, 52] width 20 height 20
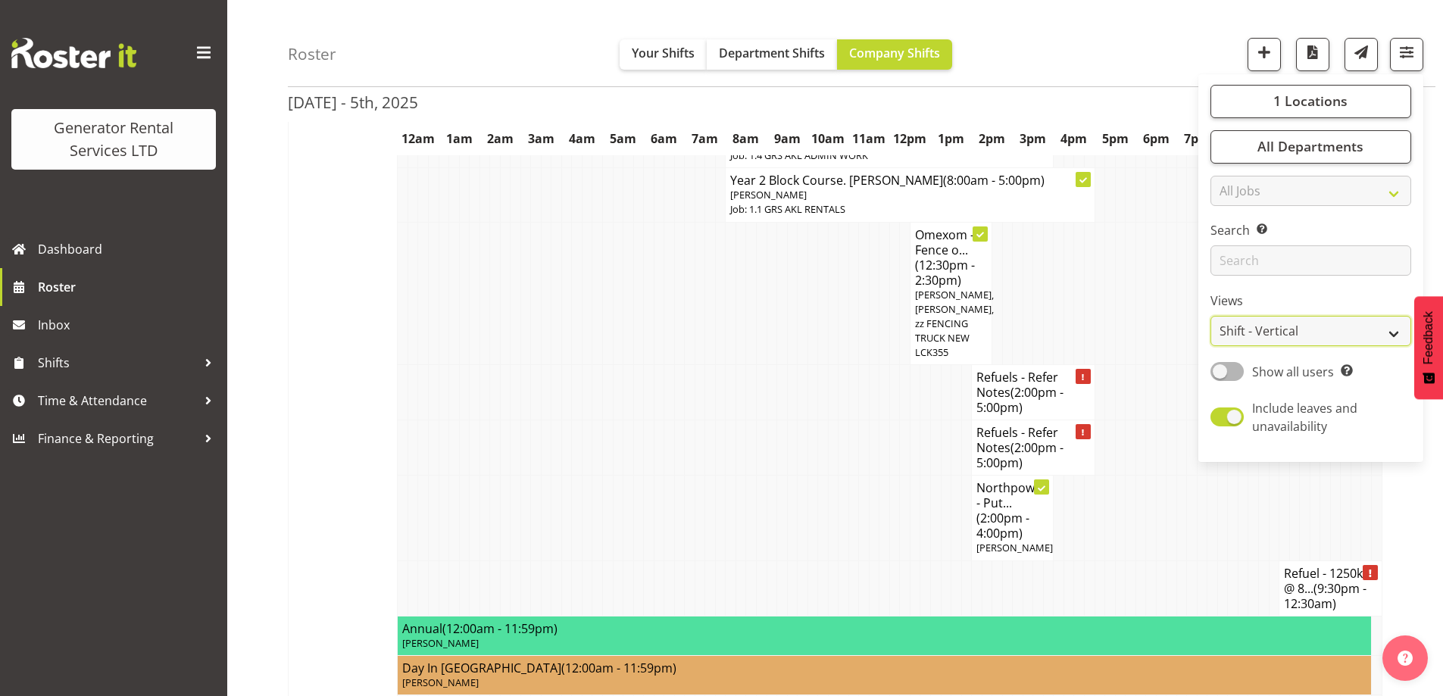
click at [1268, 327] on select "Staff Role Shift - Horizontal Shift - Vertical Staff - Location" at bounding box center [1311, 332] width 201 height 30
select select "role"
click at [1211, 317] on select "Staff Role Shift - Horizontal Shift - Vertical Staff - Location" at bounding box center [1311, 332] width 201 height 30
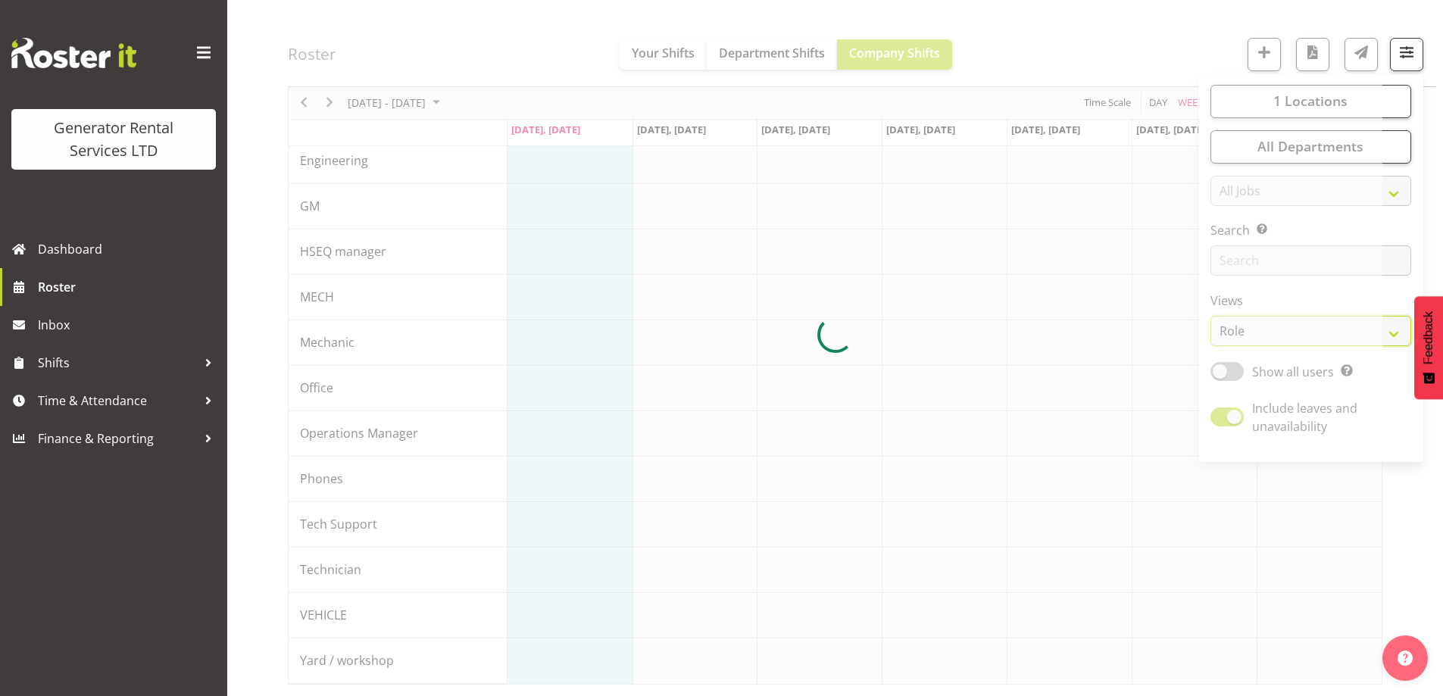
scroll to position [165, 0]
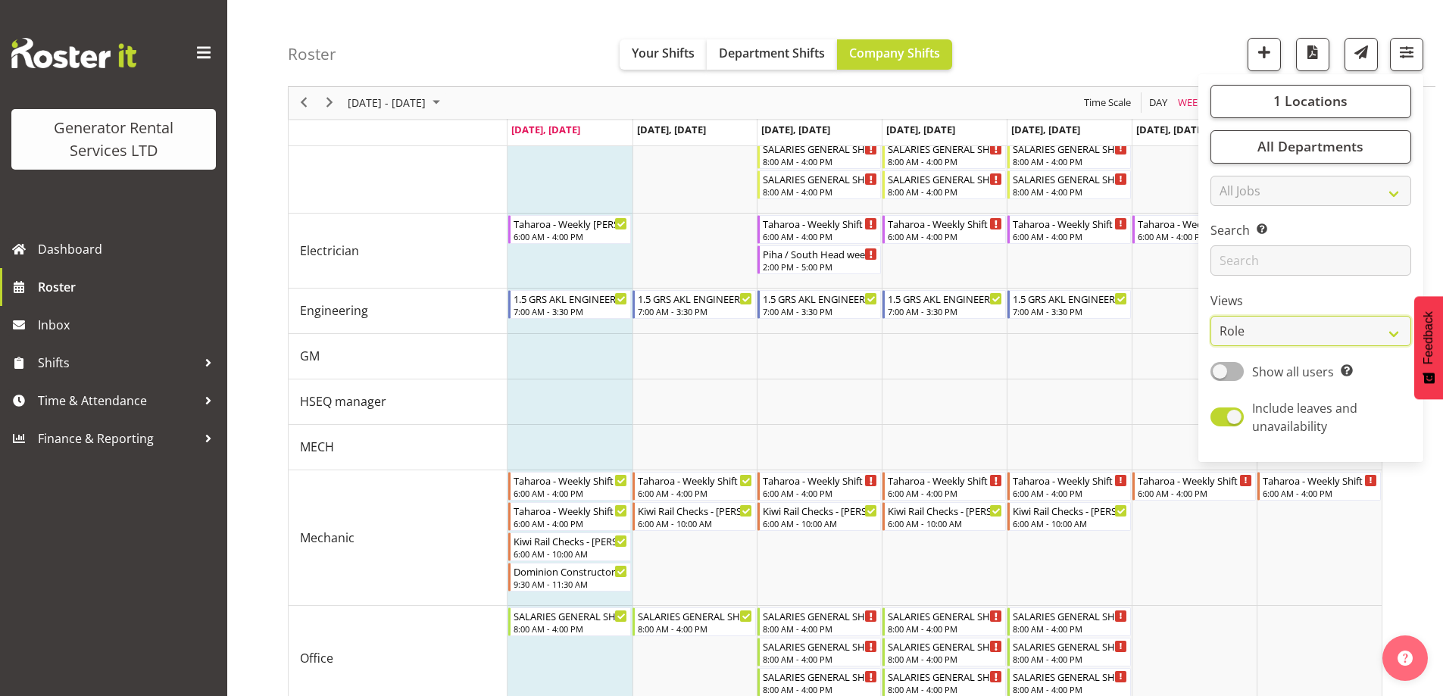
scroll to position [1250, 0]
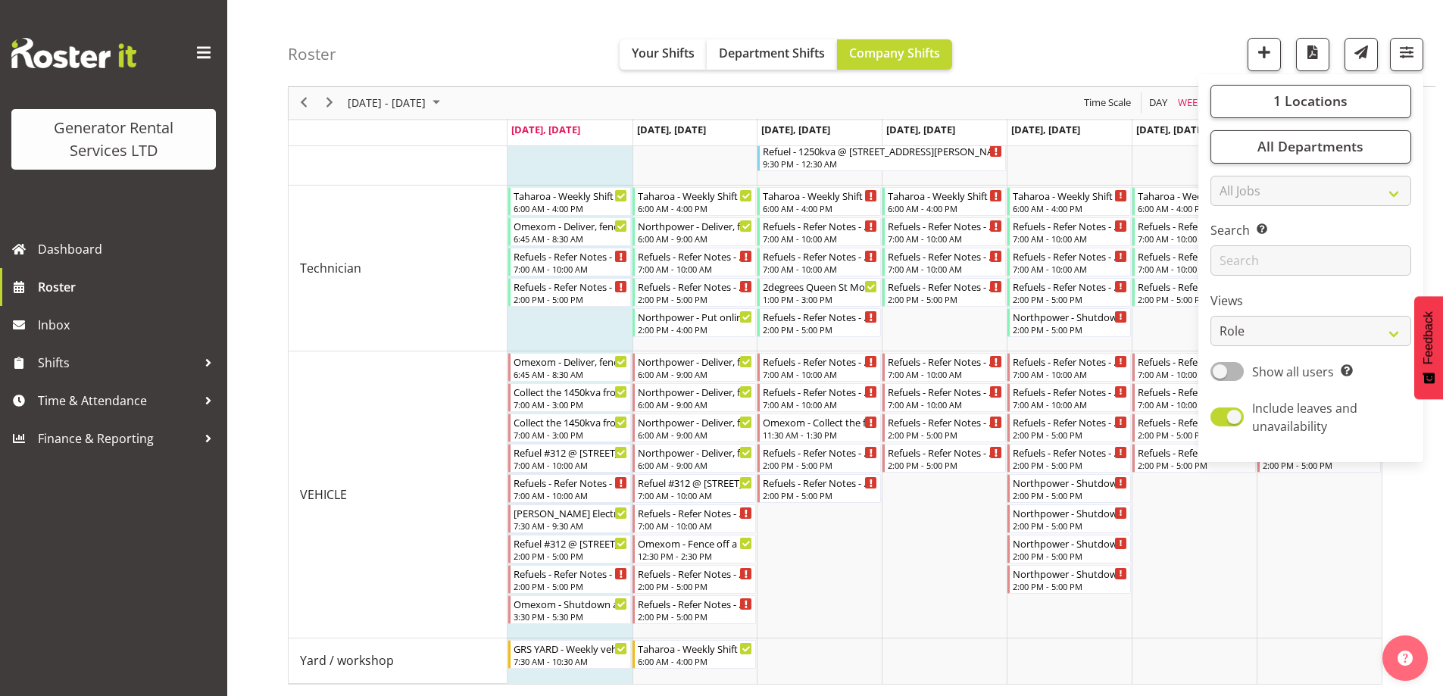
click at [1088, 86] on div "Roster Your Shifts Department Shifts Company Shifts 1 Locations Clear GRS [GEOG…" at bounding box center [862, 43] width 1148 height 87
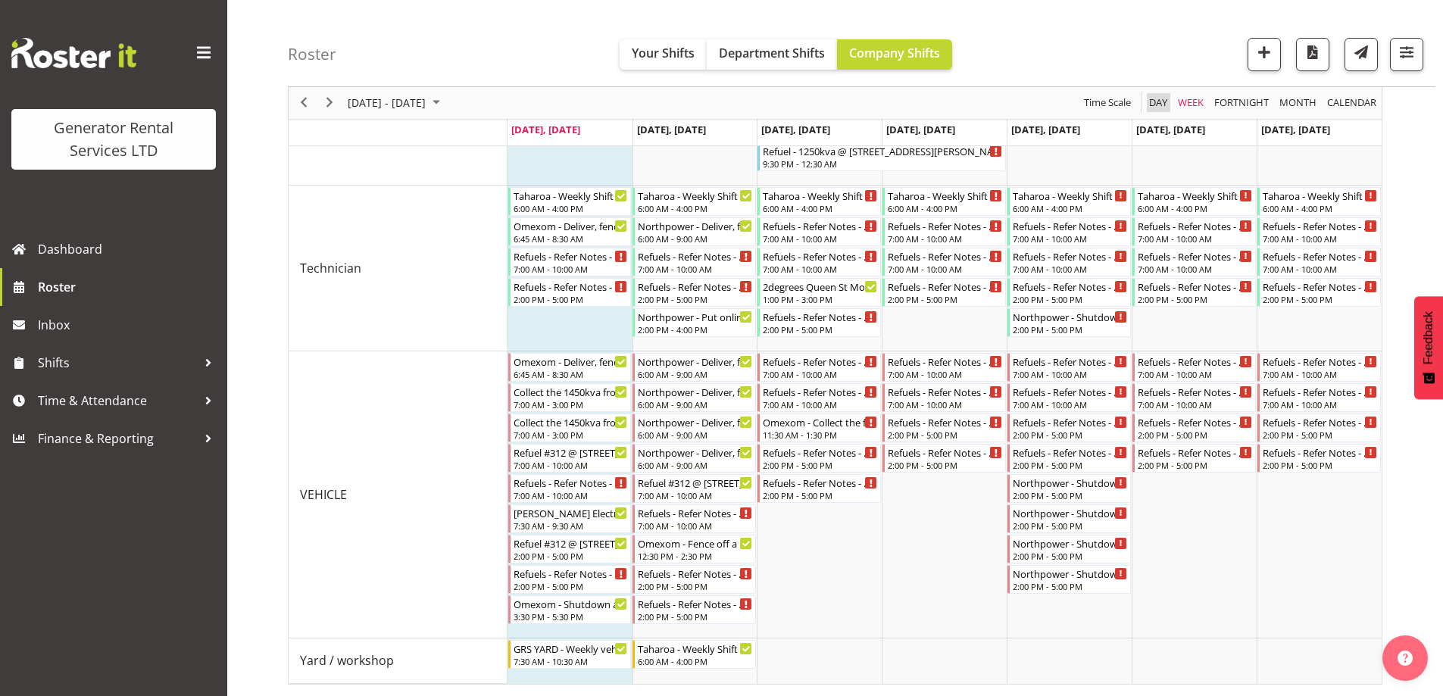
click at [1160, 106] on span "Day" at bounding box center [1158, 103] width 21 height 19
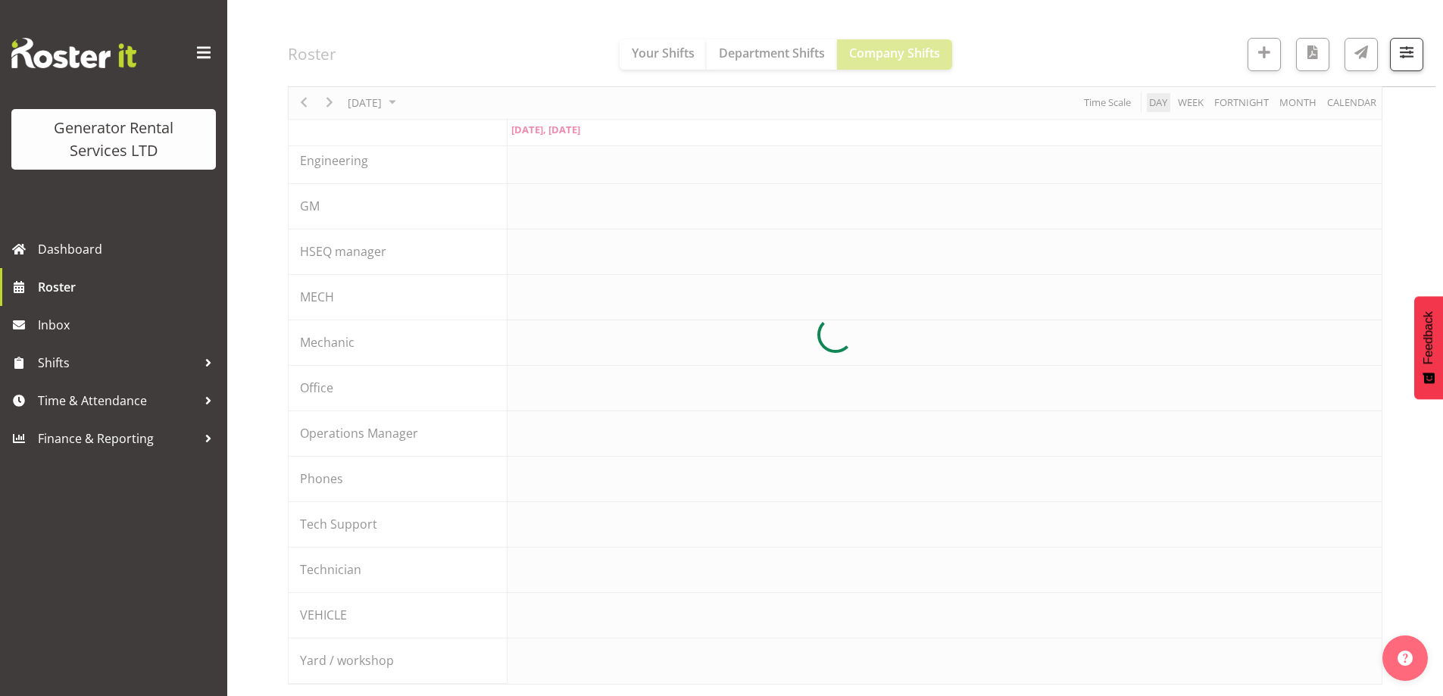
scroll to position [165, 0]
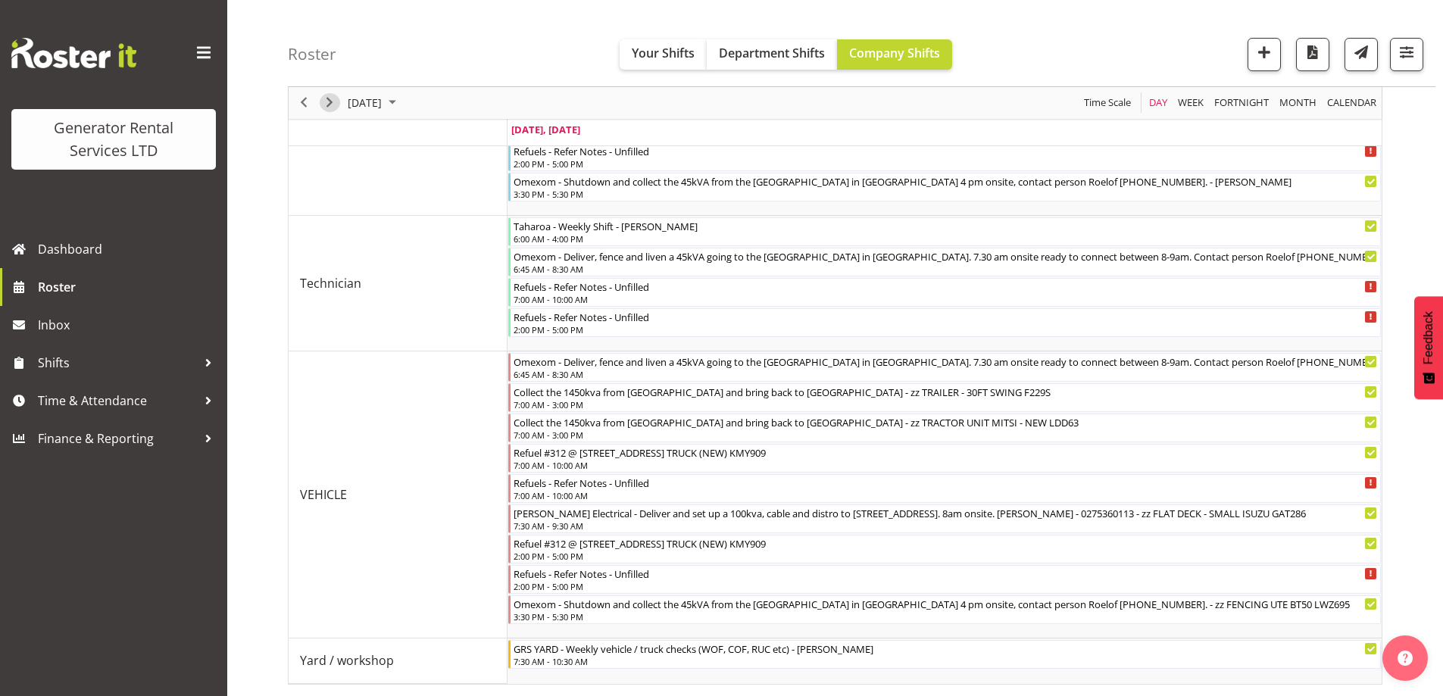
click at [326, 102] on span "Next" at bounding box center [329, 103] width 18 height 19
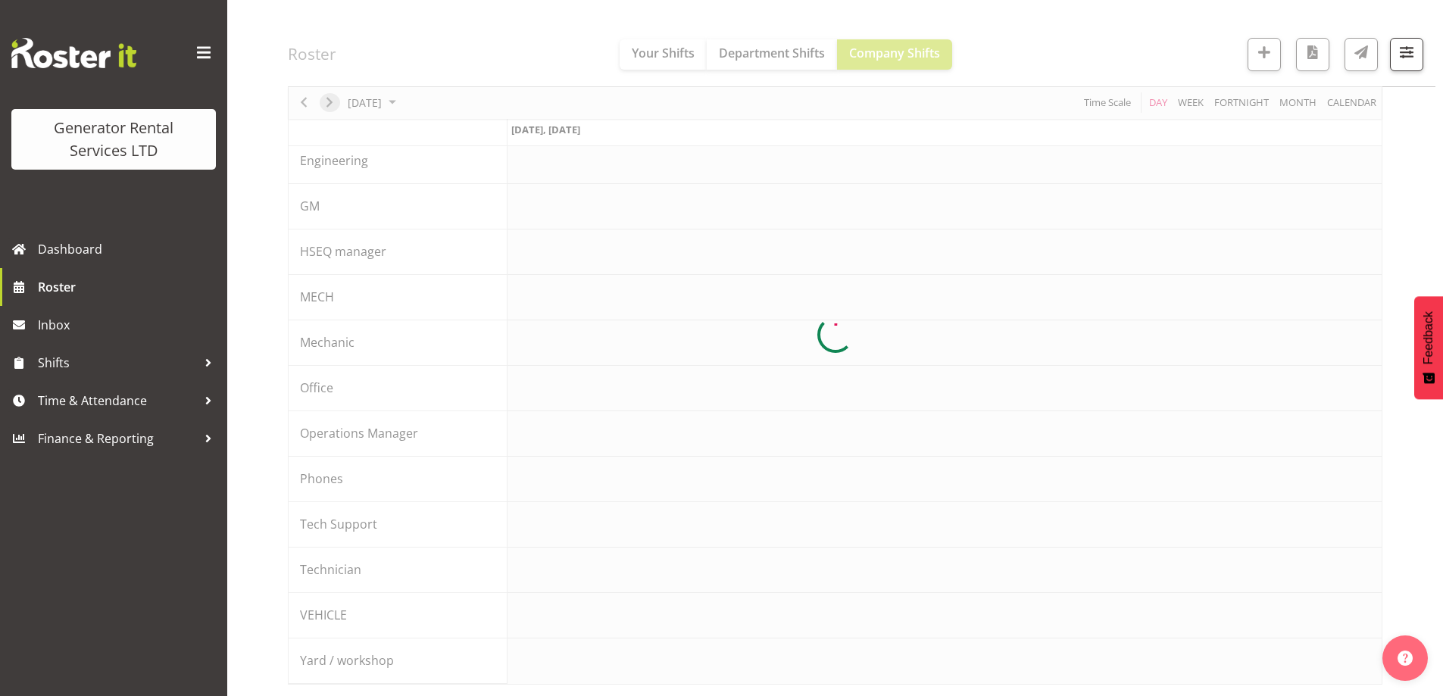
scroll to position [165, 0]
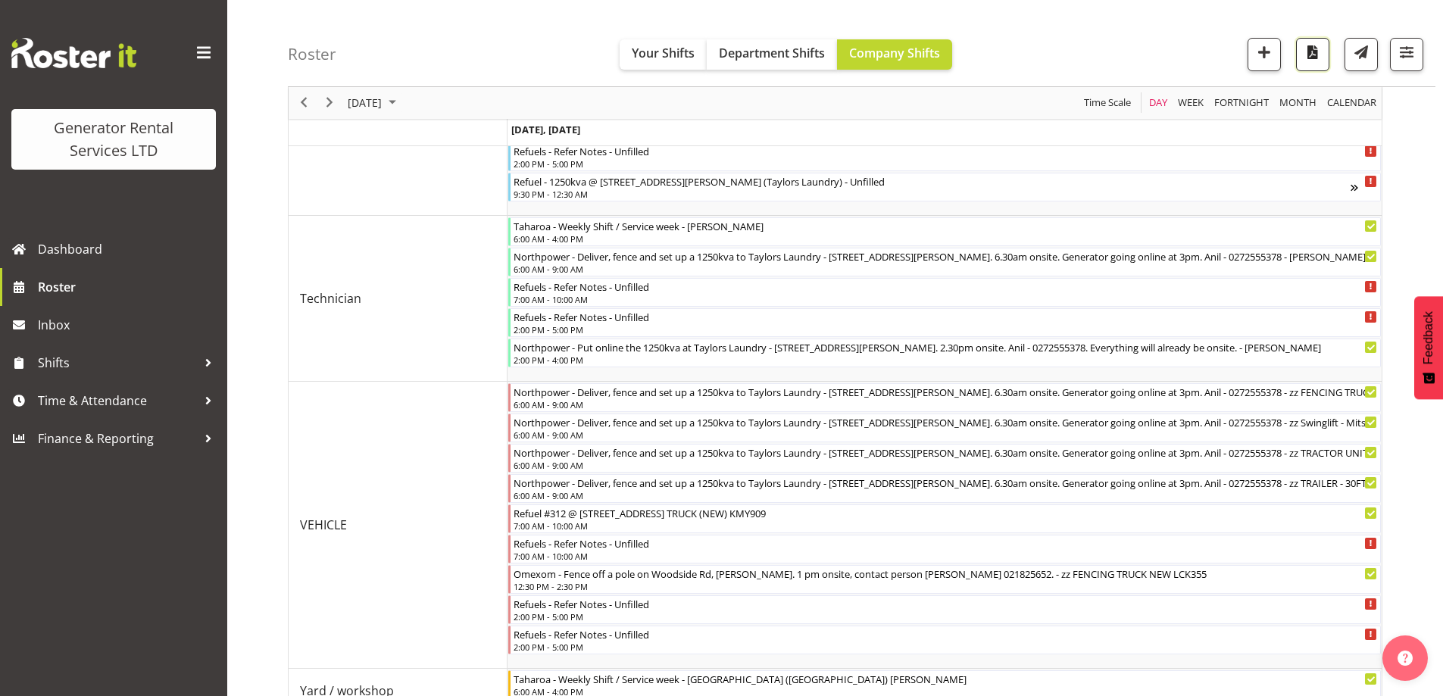
click at [1308, 45] on span "button" at bounding box center [1313, 52] width 20 height 20
click at [72, 293] on span "Roster" at bounding box center [129, 287] width 182 height 23
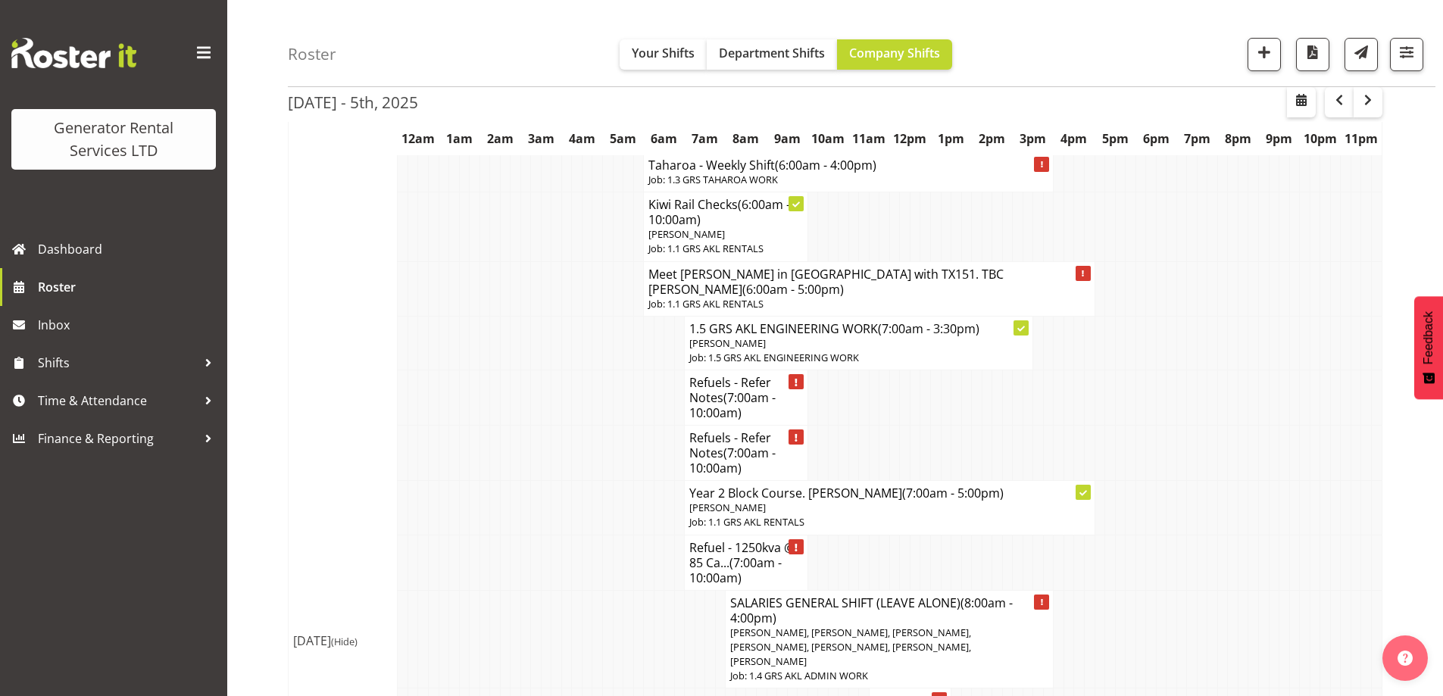
scroll to position [3030, 0]
